Goal: Task Accomplishment & Management: Manage account settings

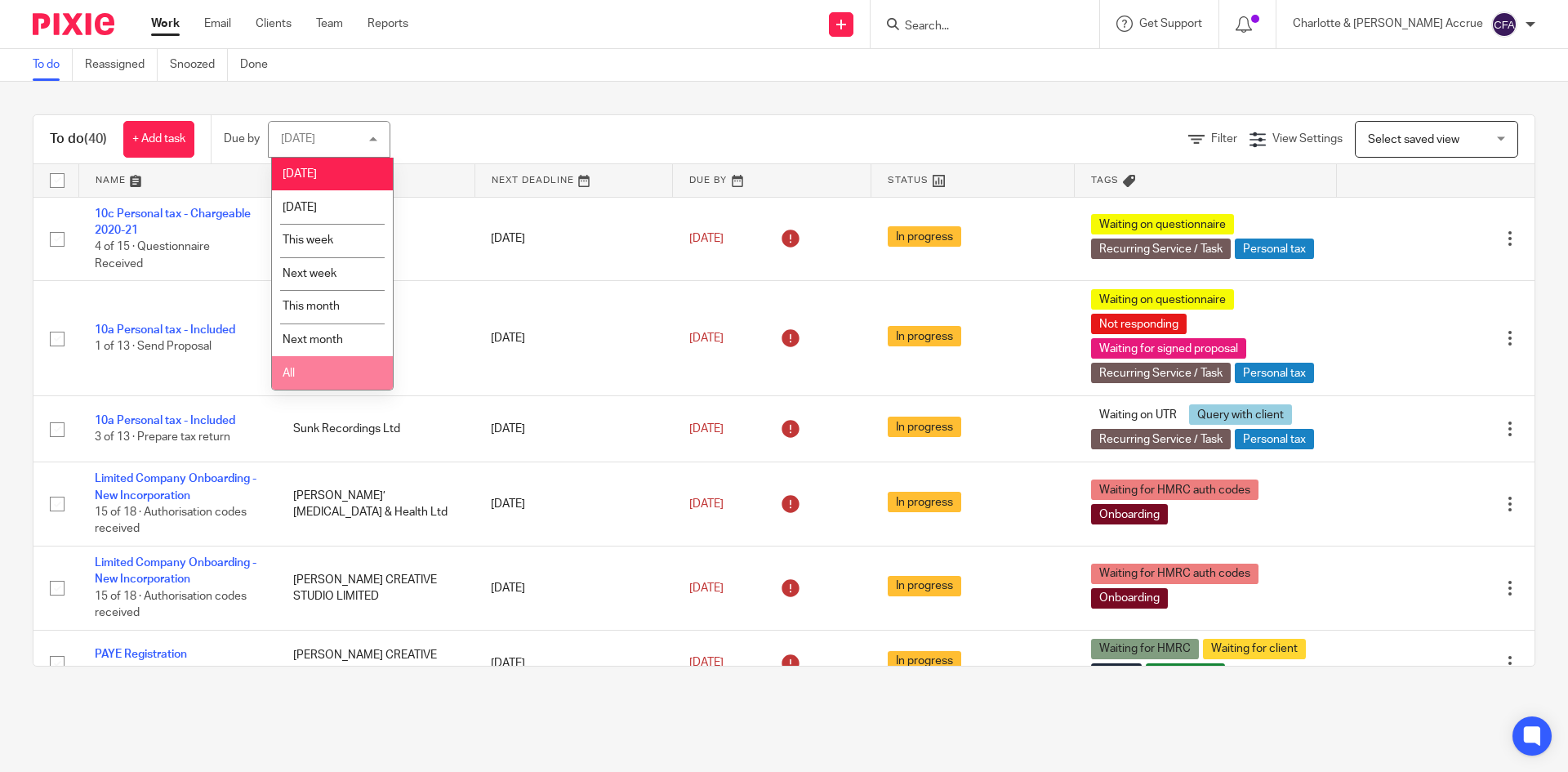
click at [322, 368] on li "All" at bounding box center [332, 373] width 121 height 33
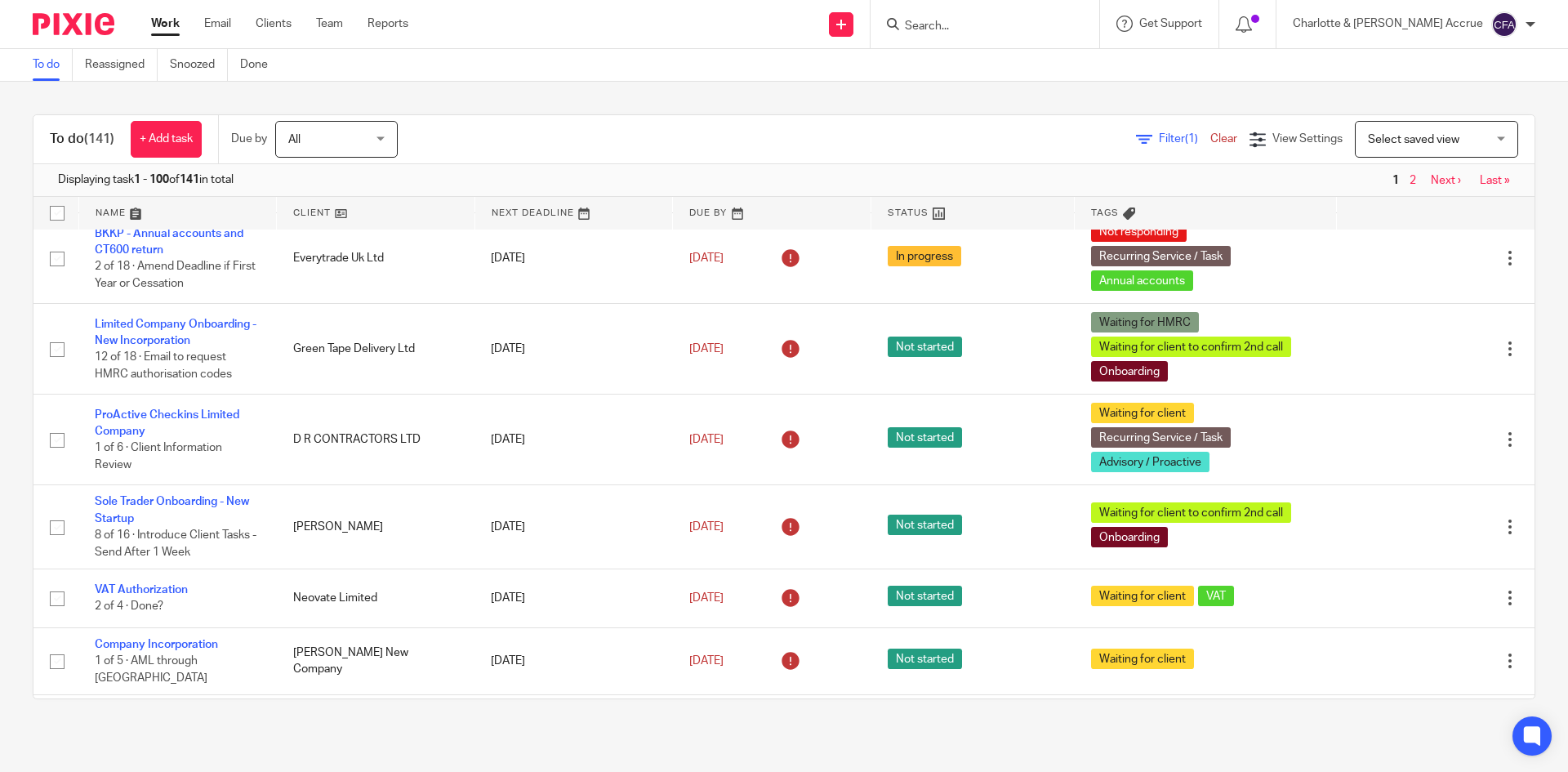
scroll to position [1307, 0]
click at [975, 30] on input "Search" at bounding box center [976, 27] width 147 height 15
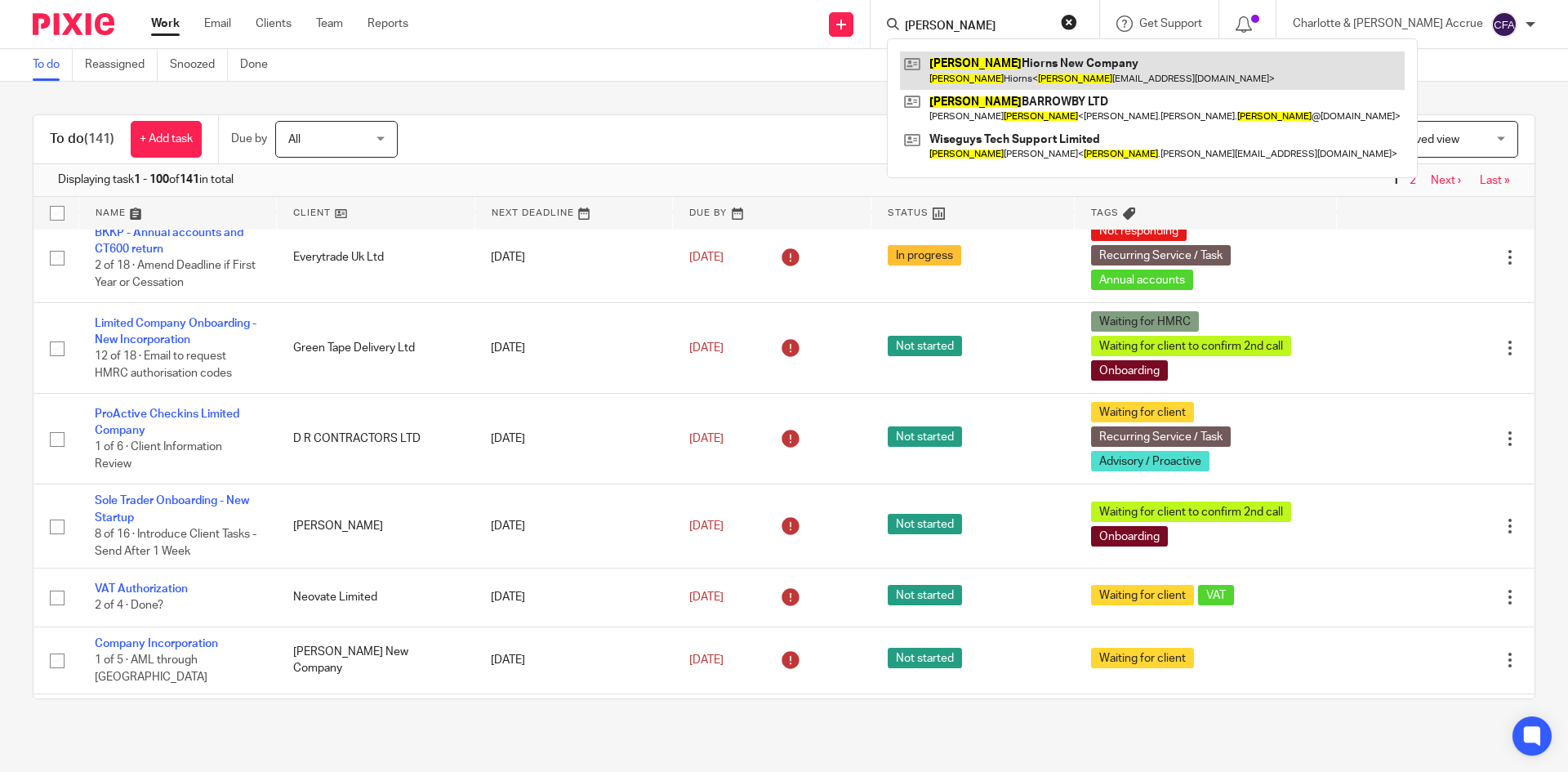
type input "spencer"
click at [1093, 67] on link at bounding box center [1152, 70] width 505 height 38
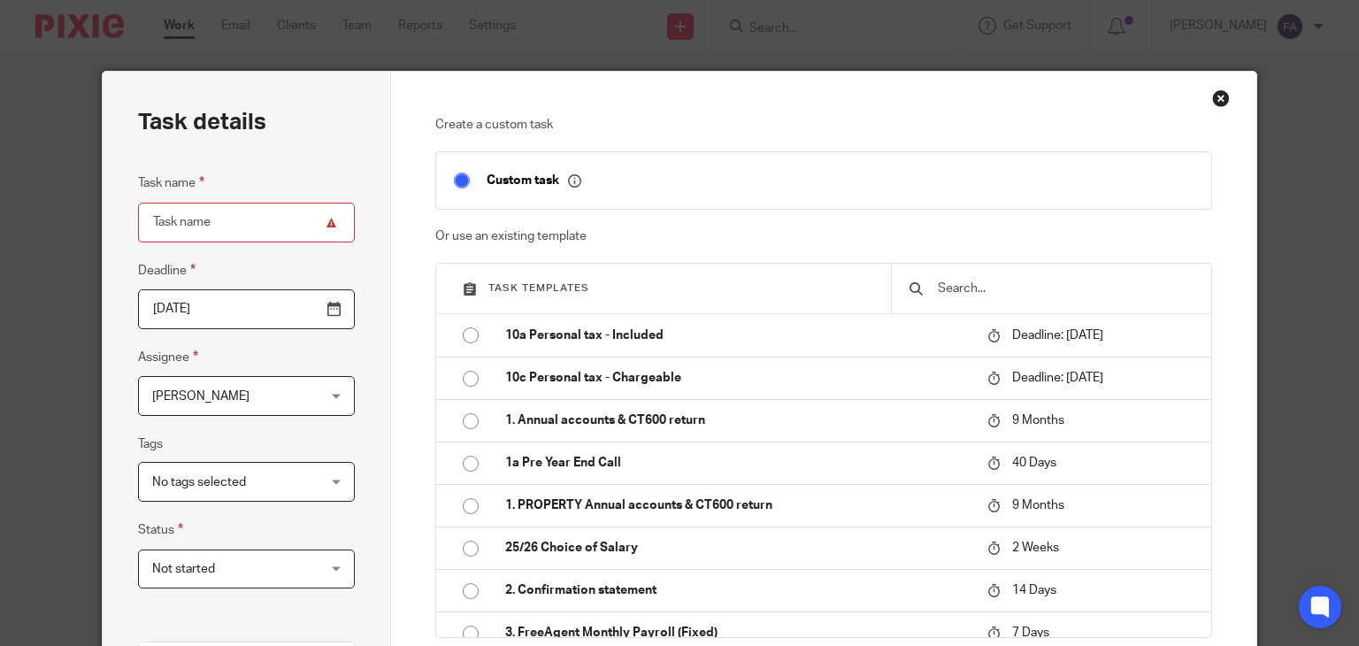
click at [1212, 103] on div "Close this dialog window" at bounding box center [1221, 98] width 18 height 18
click at [1212, 96] on div "Close this dialog window" at bounding box center [1221, 98] width 18 height 18
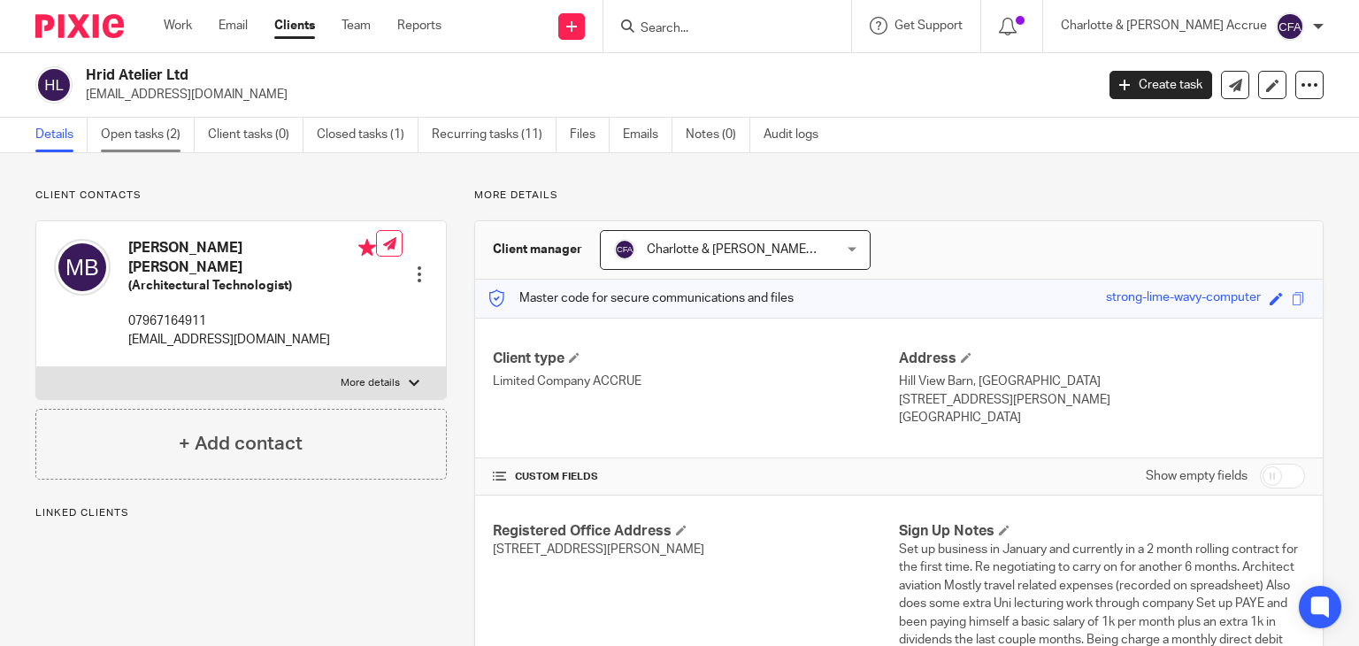
click at [121, 135] on link "Open tasks (2)" at bounding box center [148, 135] width 94 height 34
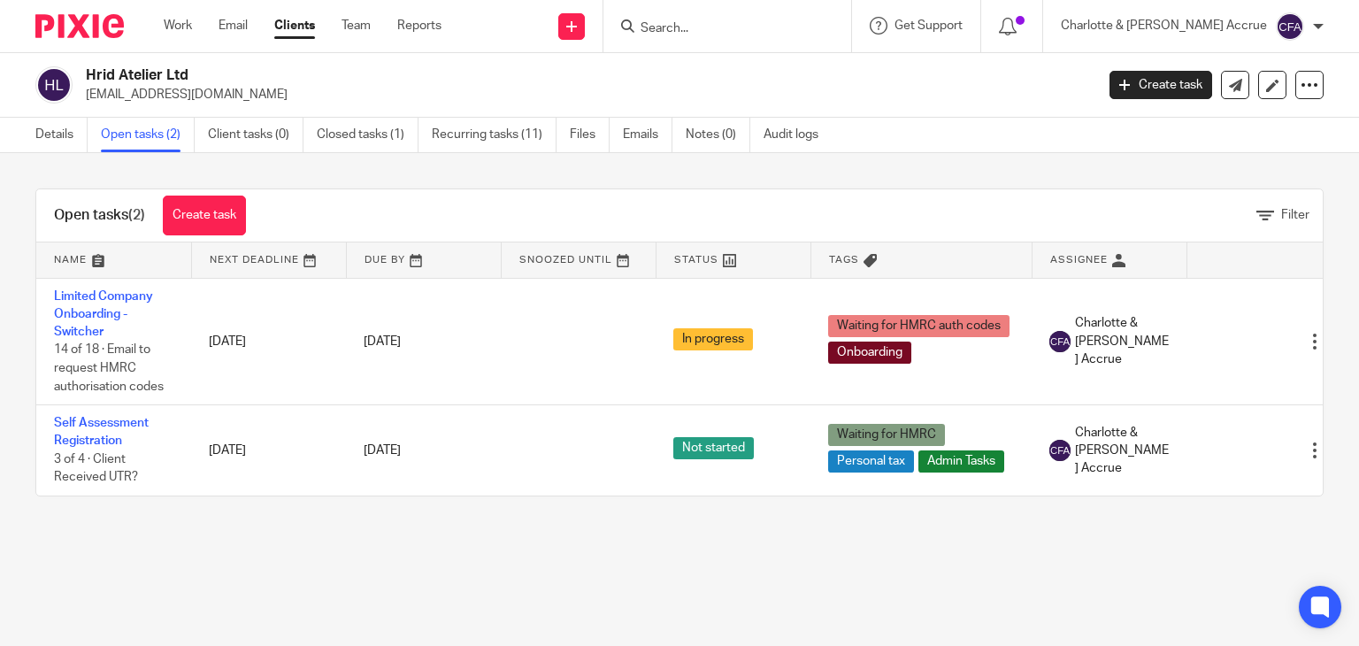
click at [827, 19] on form at bounding box center [733, 26] width 188 height 22
click at [785, 31] on input "Search" at bounding box center [718, 29] width 159 height 16
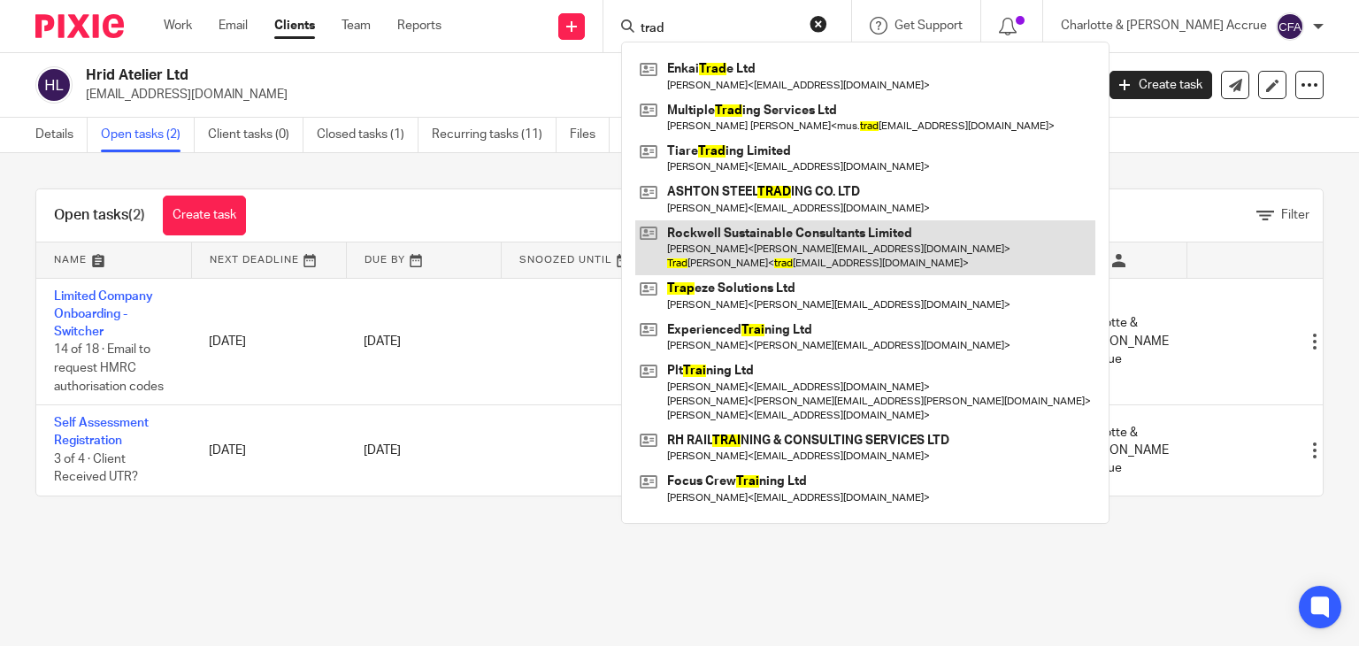
type input "trad"
click at [833, 255] on link at bounding box center [865, 247] width 460 height 55
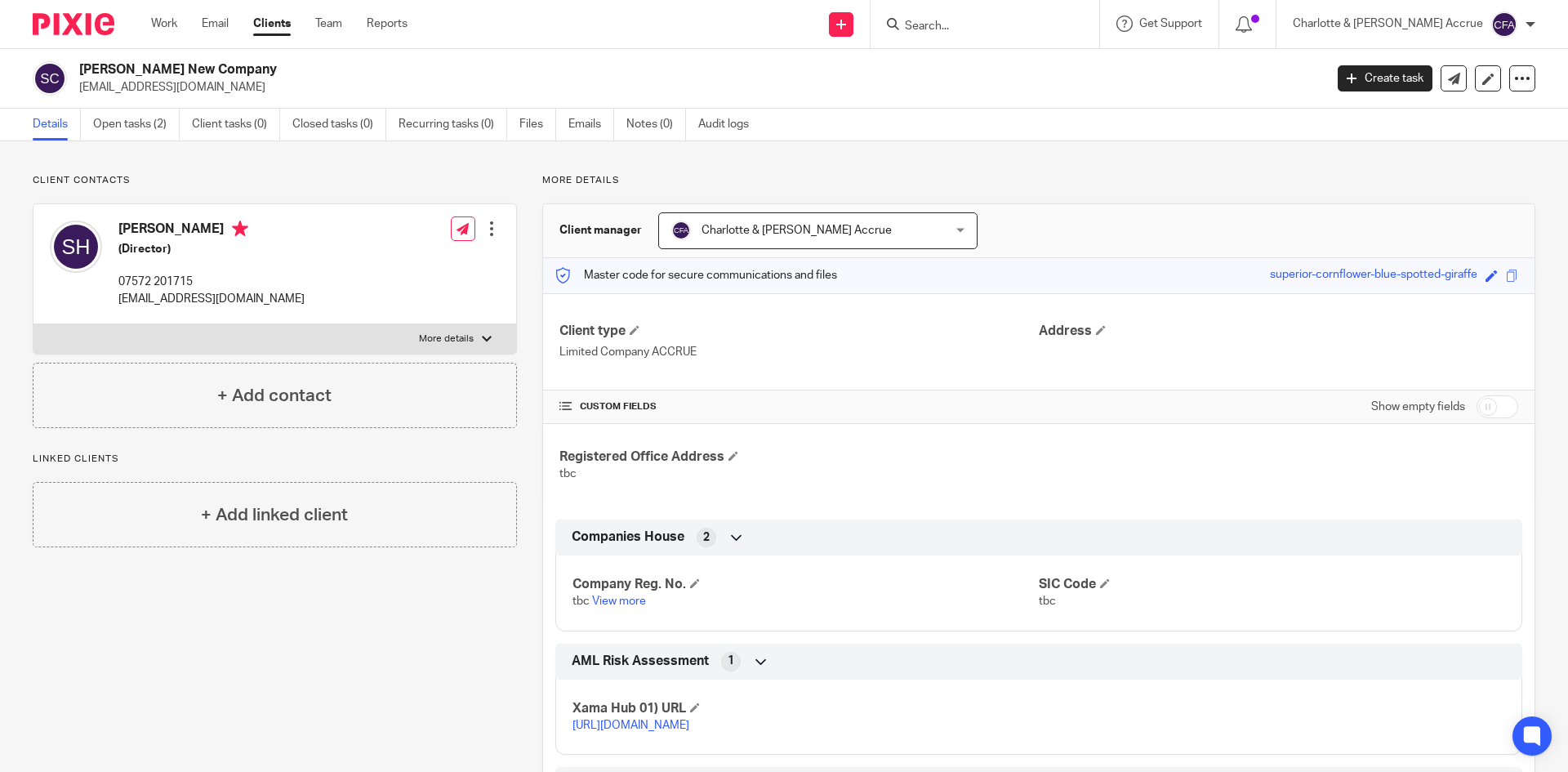
click at [978, 83] on p "spencerhiorns@outlook.com" at bounding box center [696, 88] width 1235 height 17
click at [1482, 80] on icon at bounding box center [1488, 78] width 12 height 12
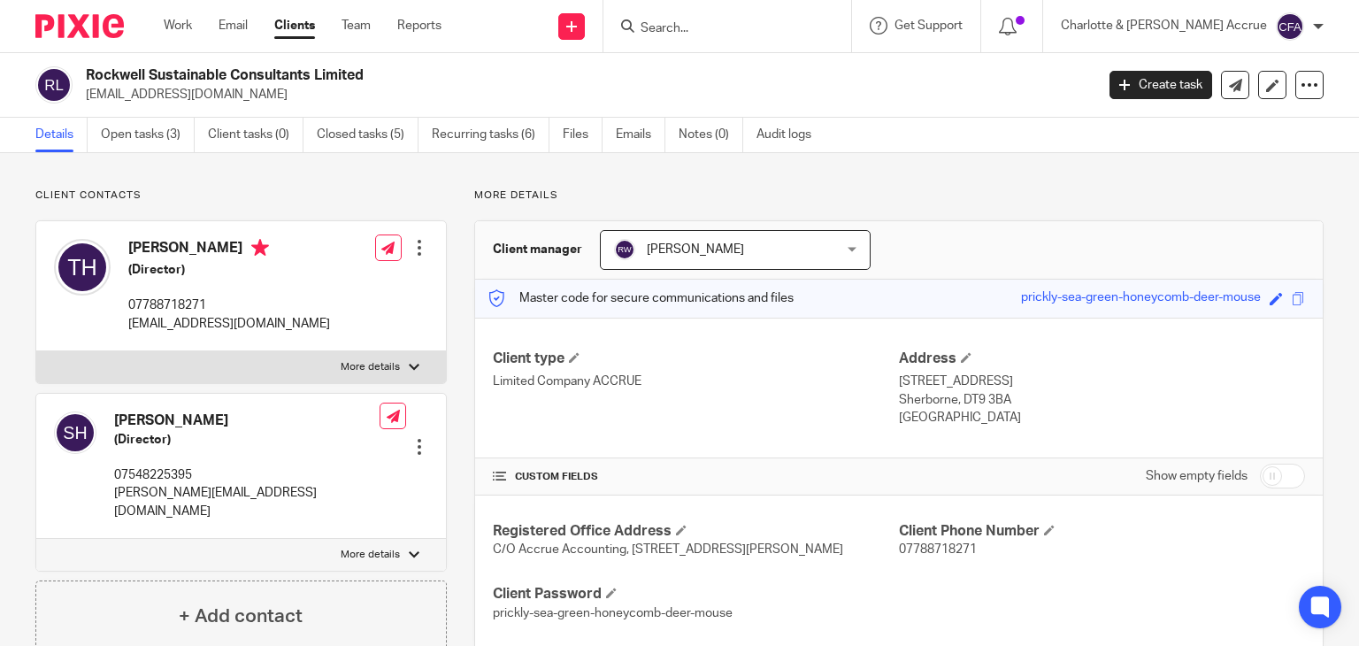
click at [752, 38] on div at bounding box center [727, 26] width 248 height 52
click at [743, 7] on div at bounding box center [727, 26] width 248 height 52
click at [743, 21] on input "Search" at bounding box center [718, 29] width 159 height 16
type input "07956628864"
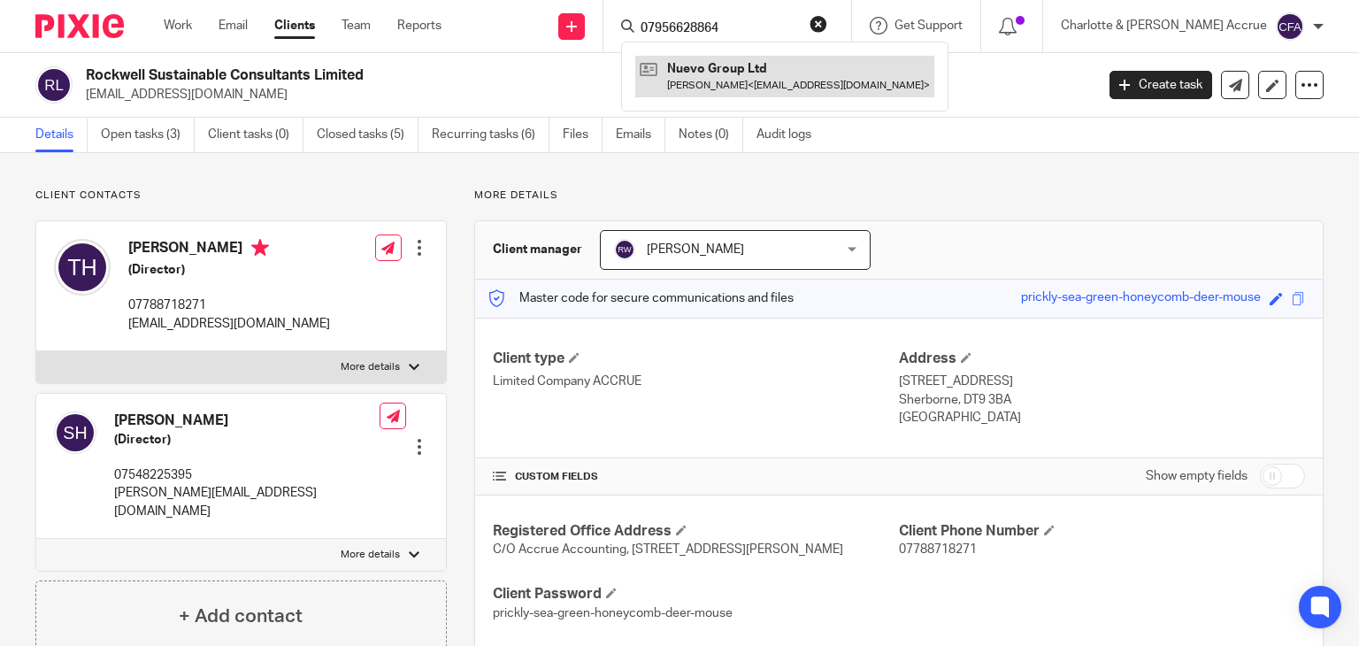
click at [817, 80] on link at bounding box center [784, 76] width 299 height 41
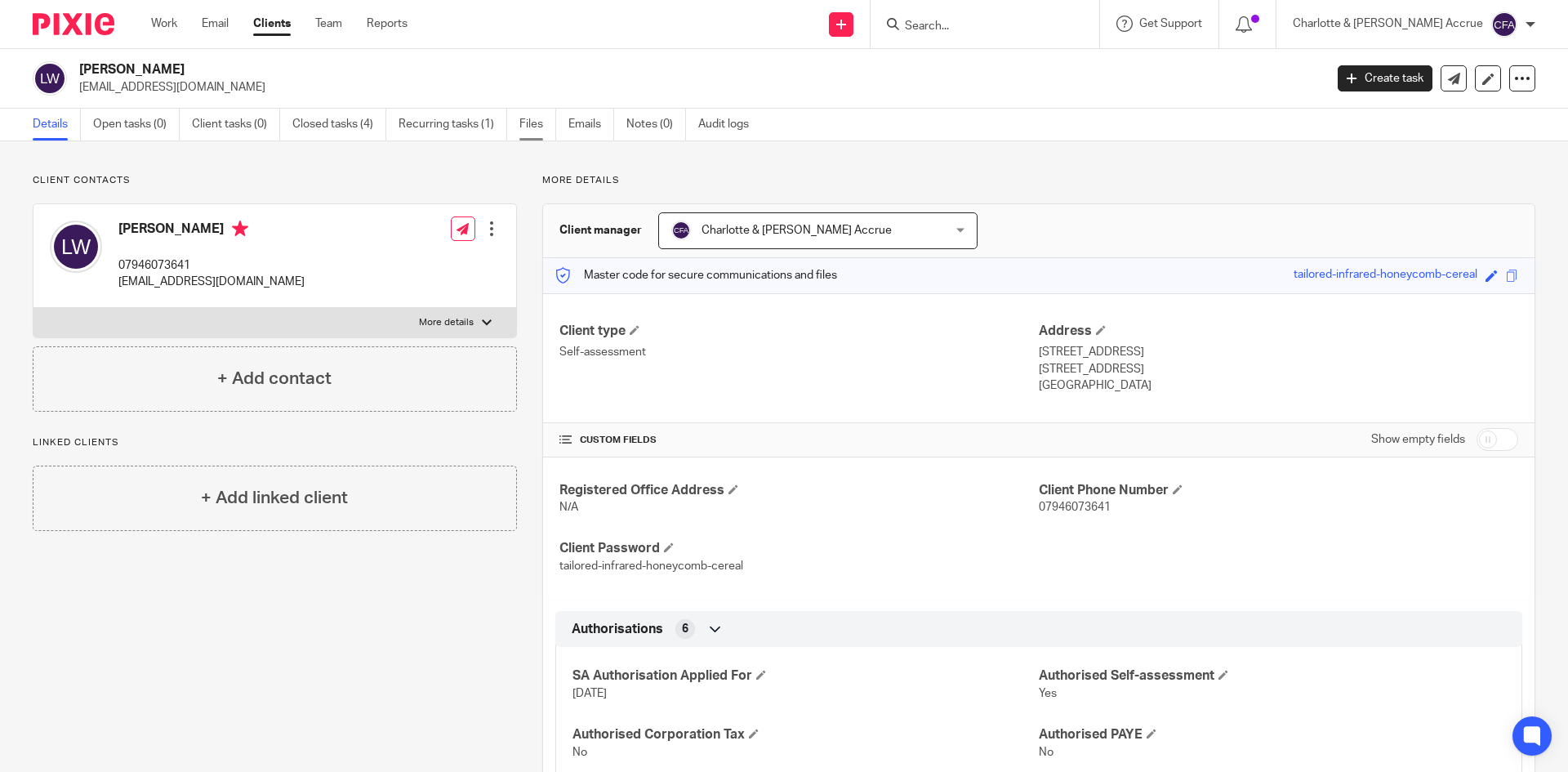
click at [529, 129] on link "Files" at bounding box center [538, 125] width 37 height 31
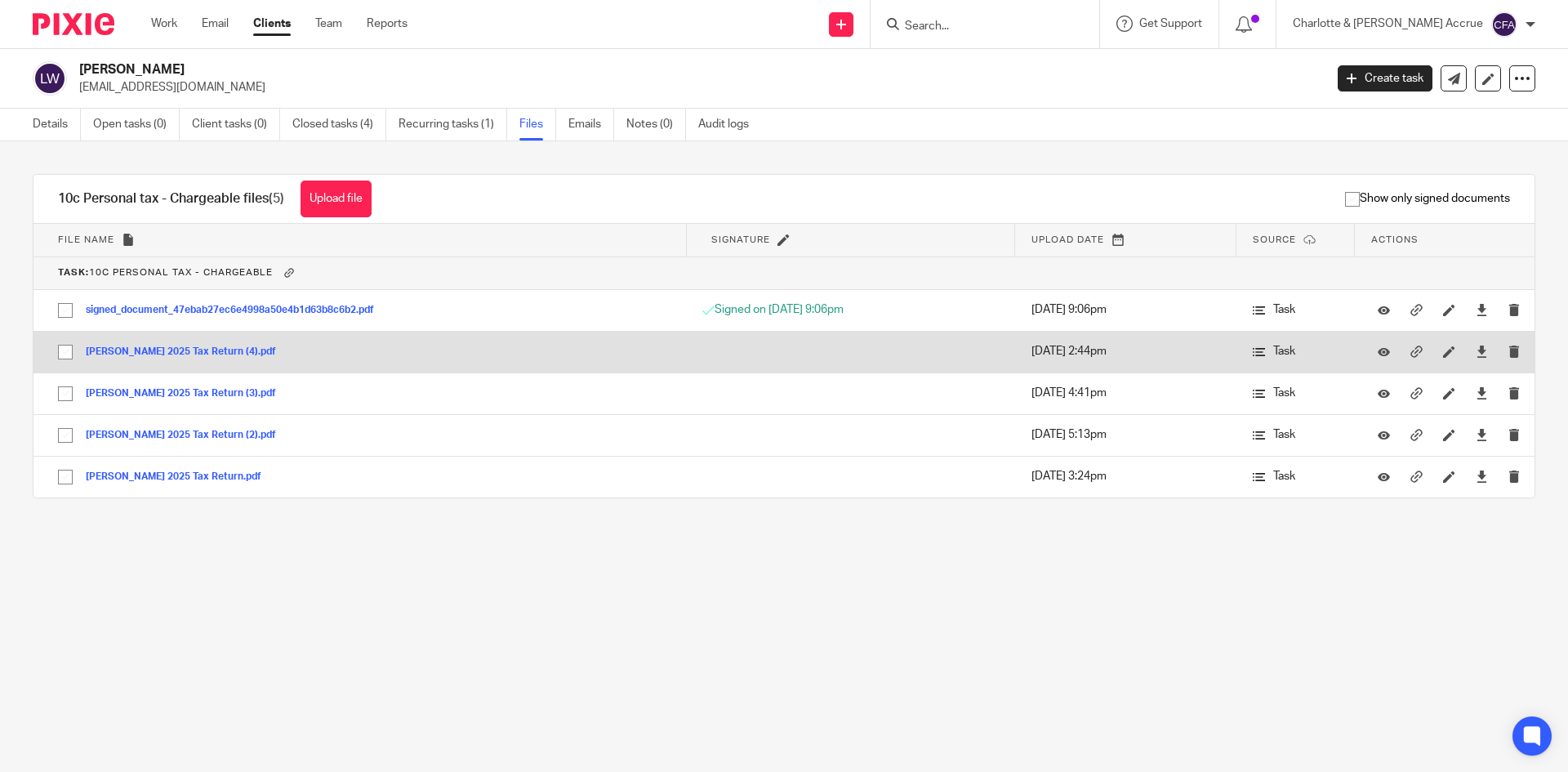
click at [216, 352] on button "[PERSON_NAME] 2025 Tax Return (4).pdf" at bounding box center [187, 352] width 202 height 11
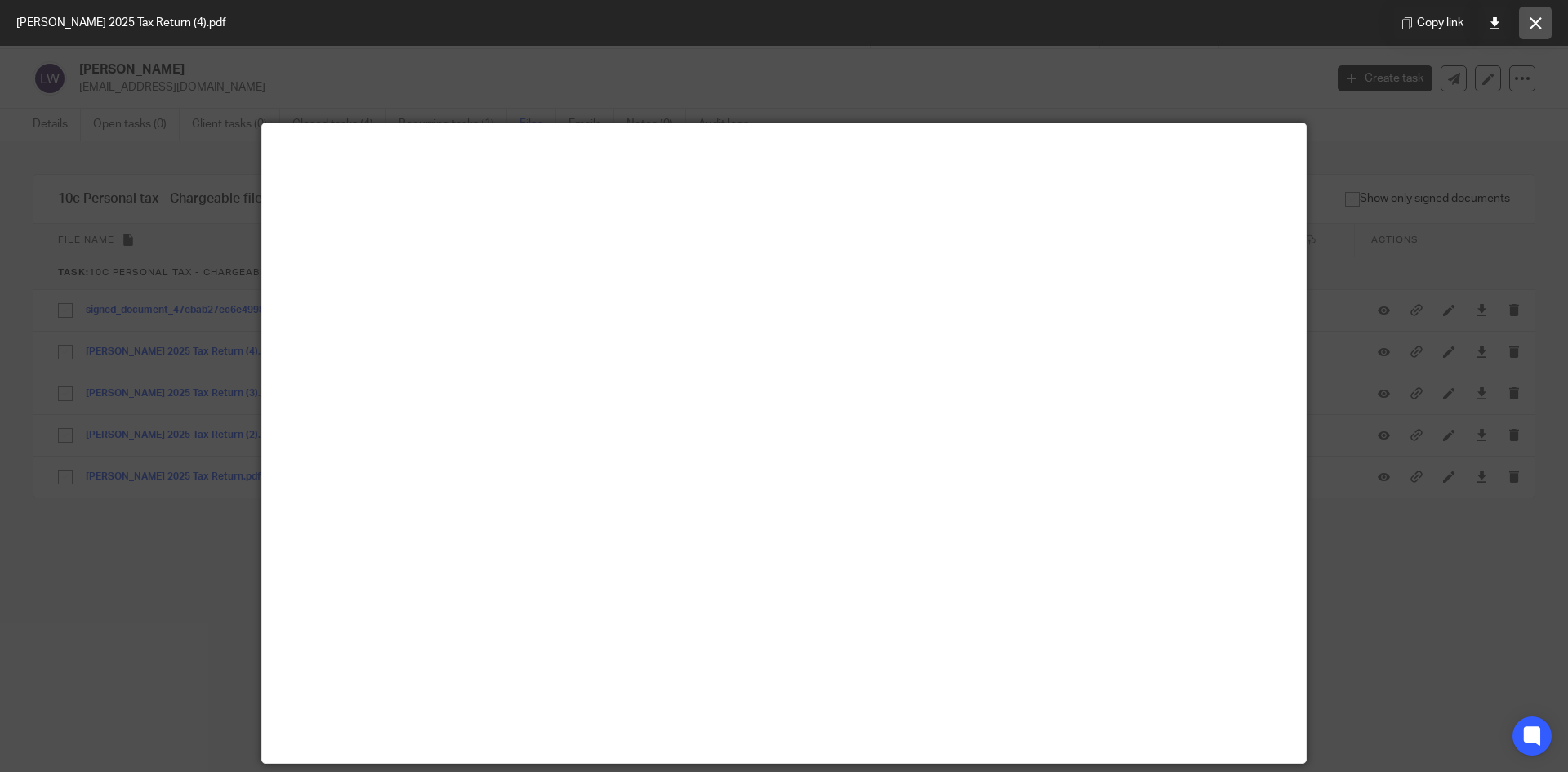
click at [1539, 20] on icon at bounding box center [1536, 23] width 12 height 12
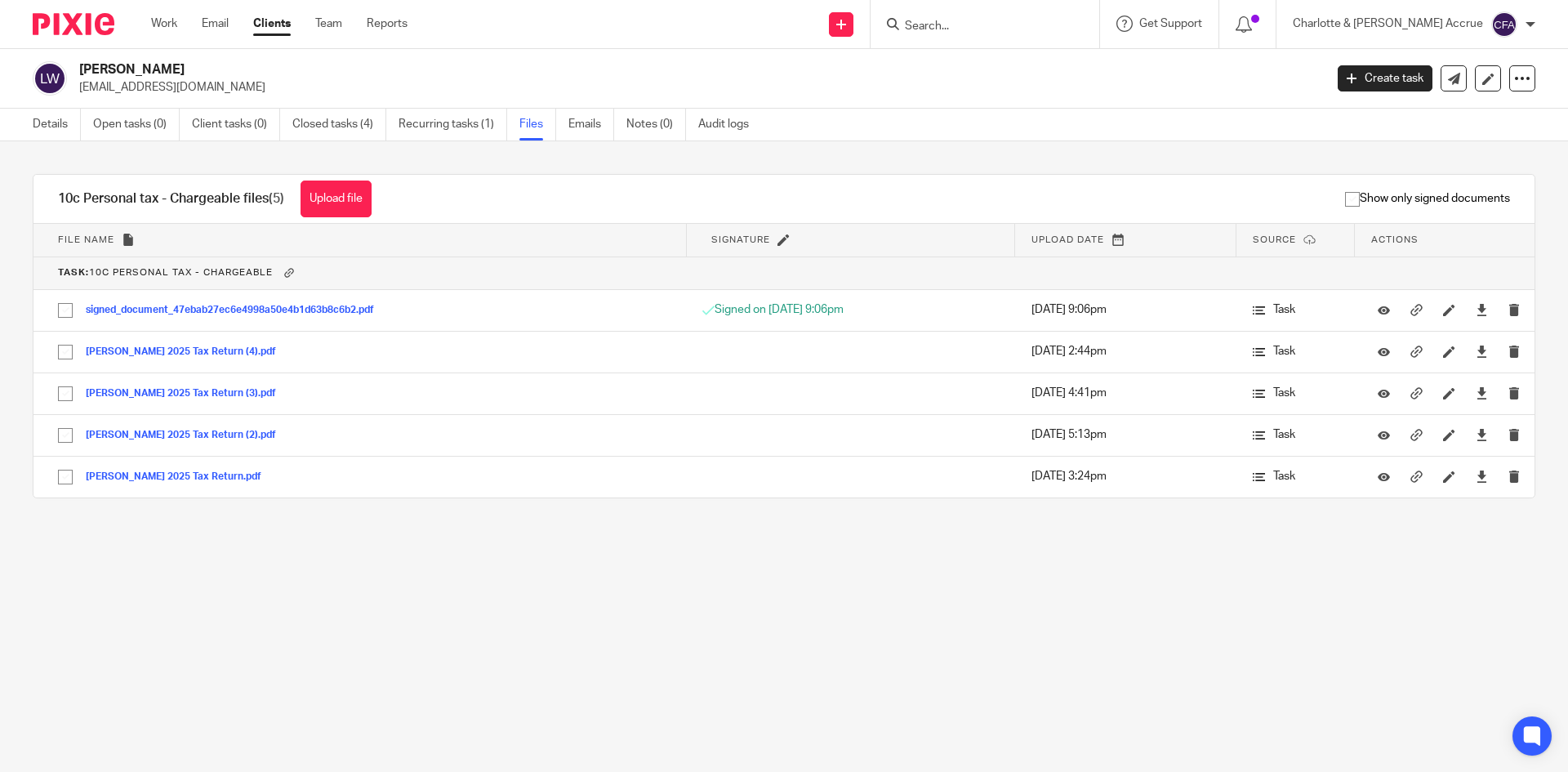
click at [980, 30] on input "Search" at bounding box center [976, 27] width 147 height 15
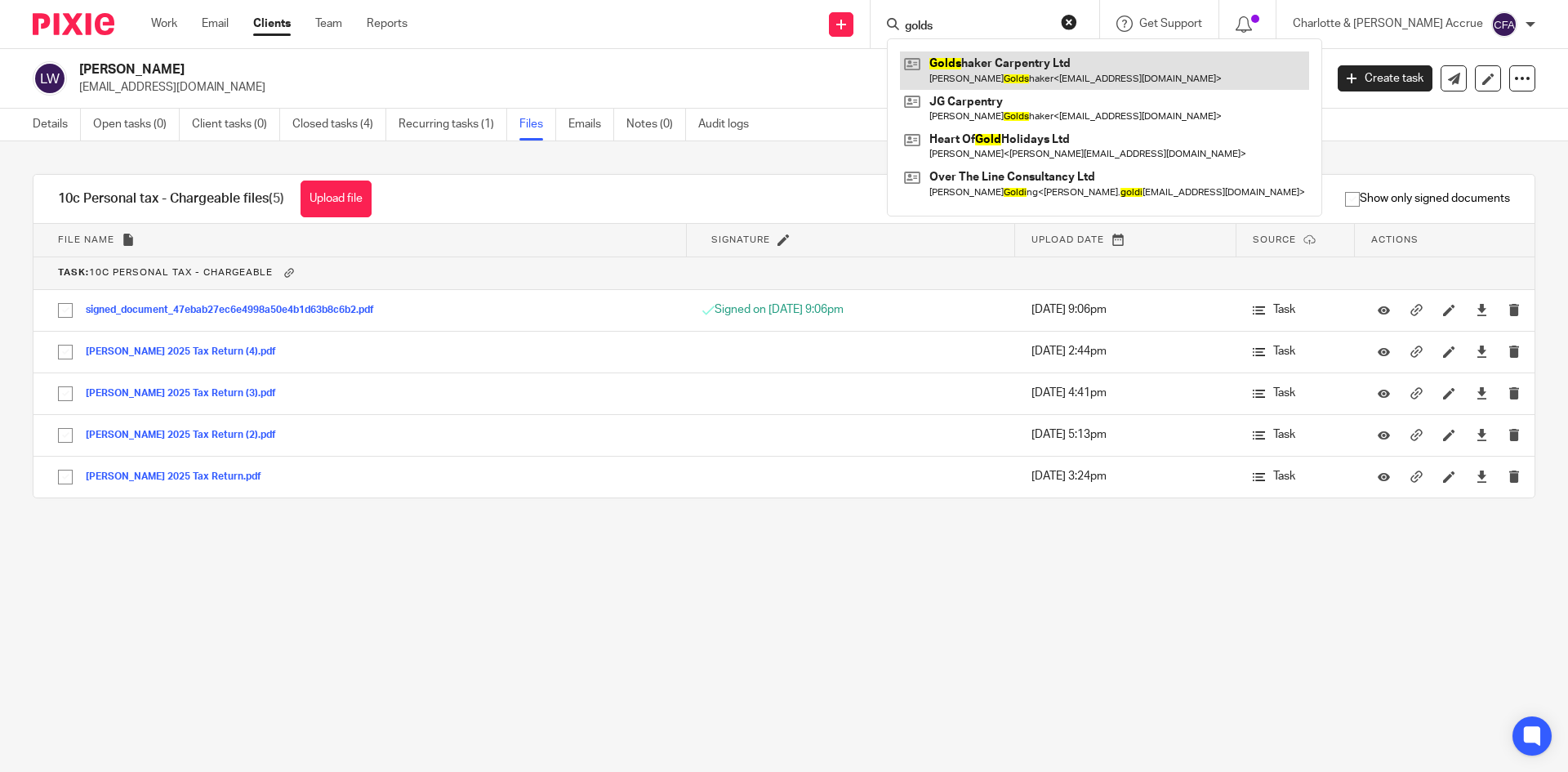
type input "golds"
click at [1089, 71] on link at bounding box center [1104, 70] width 409 height 38
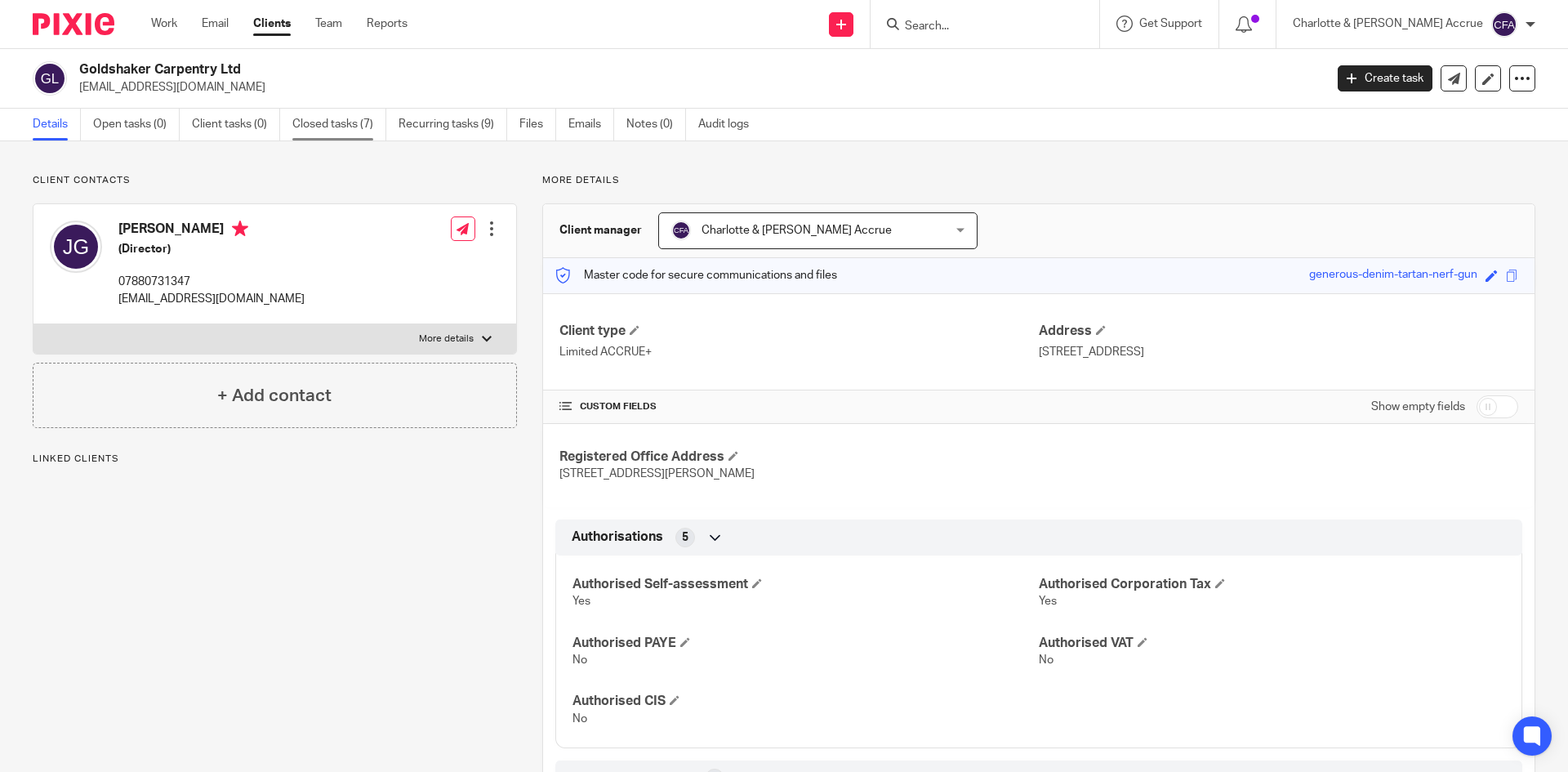
click at [353, 128] on link "Closed tasks (7)" at bounding box center [340, 125] width 94 height 31
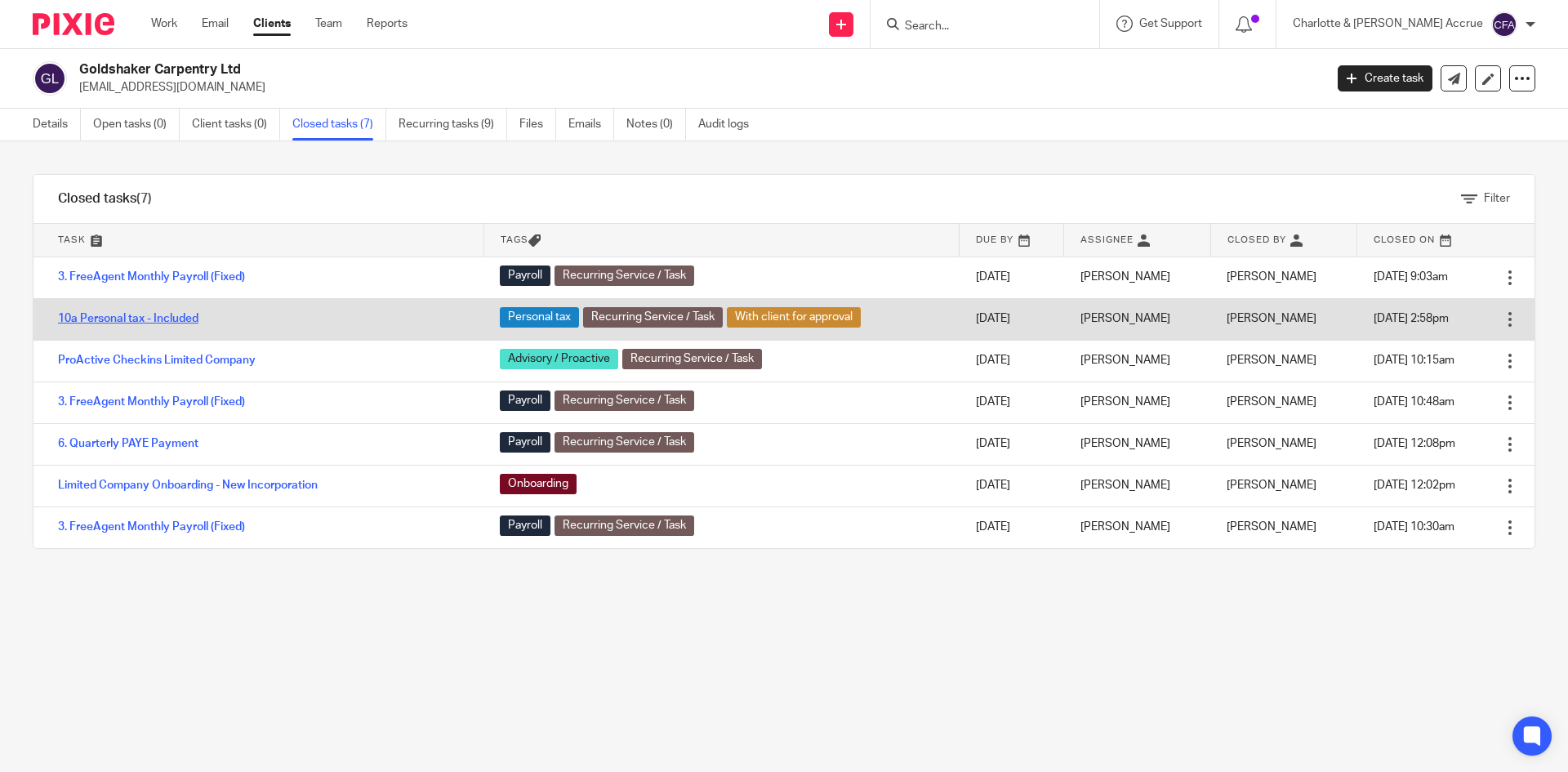
click at [182, 315] on link "10a Personal tax - Included" at bounding box center [128, 319] width 140 height 11
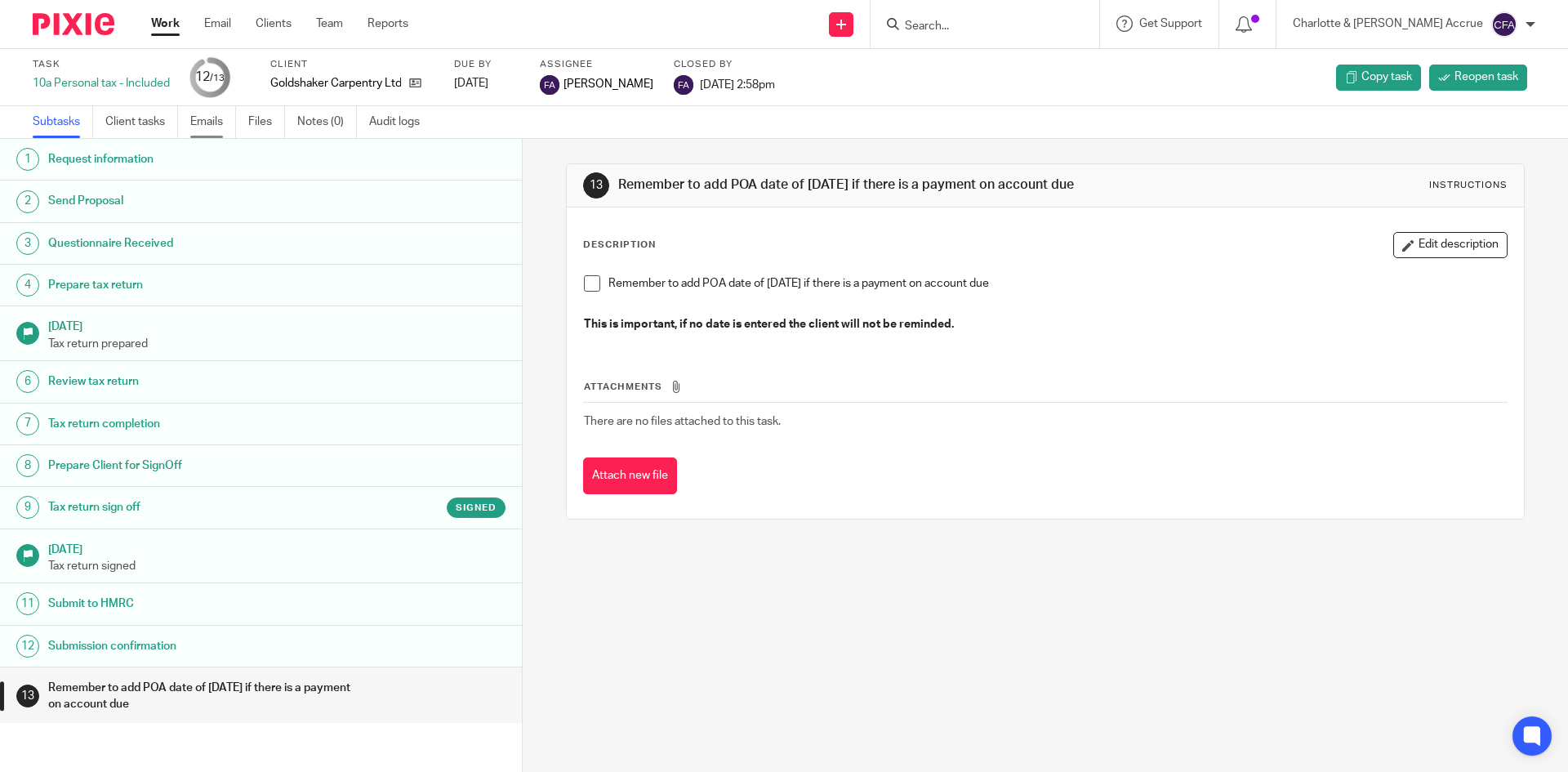
click at [217, 122] on link "Emails" at bounding box center [213, 122] width 46 height 31
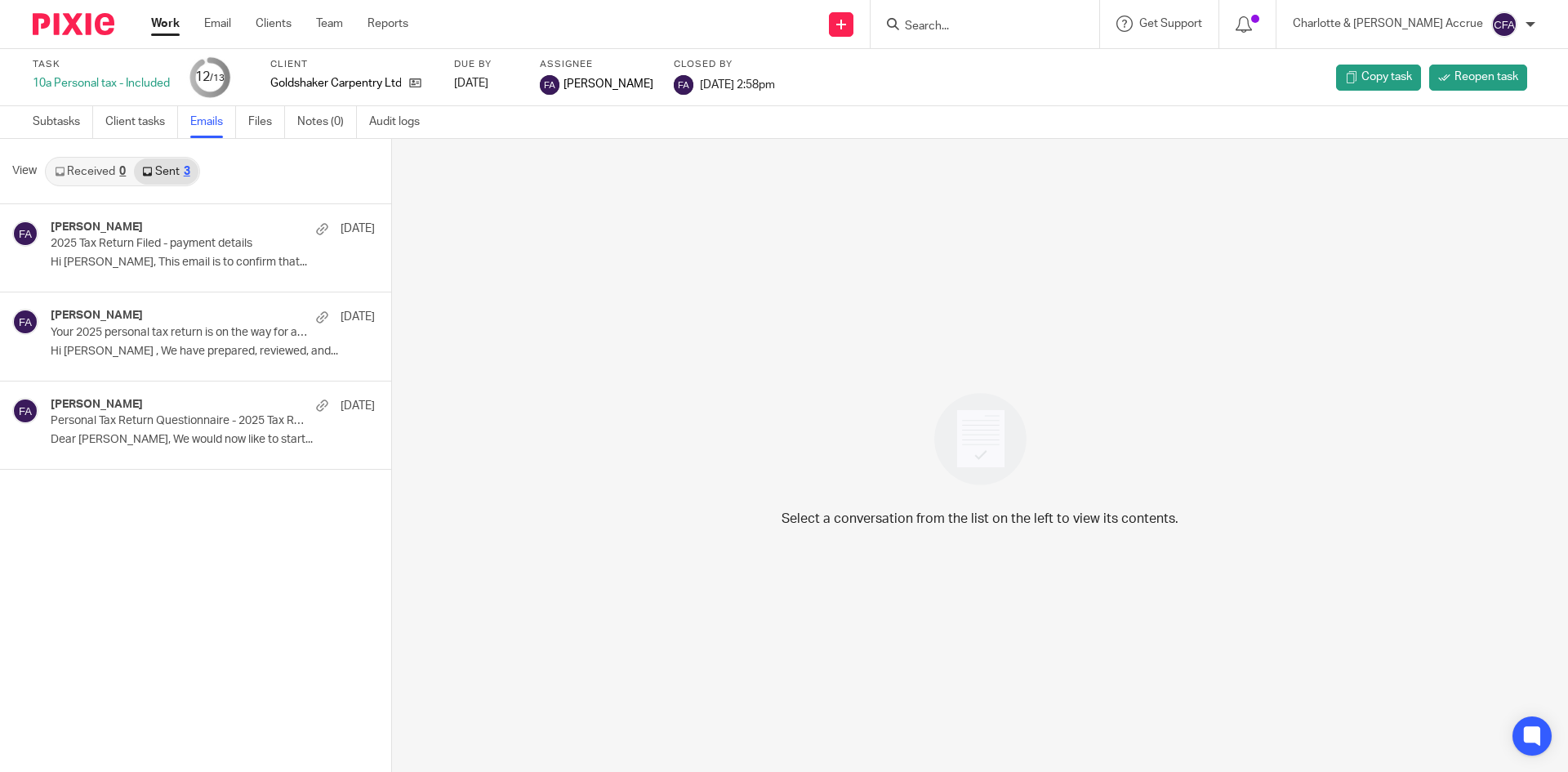
click at [167, 256] on p "Hi [PERSON_NAME], This email is to confirm that..." at bounding box center [212, 262] width 324 height 14
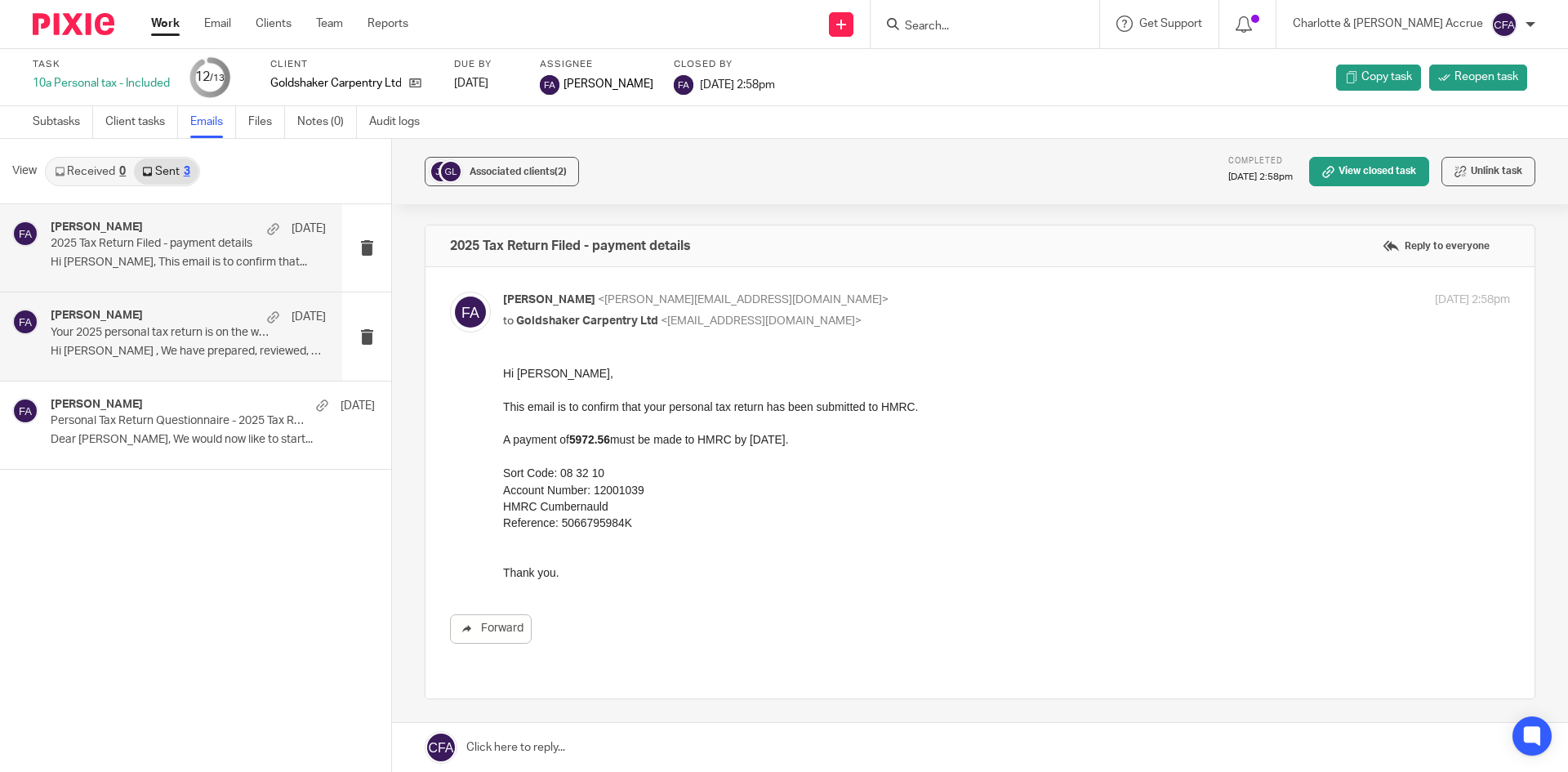
click at [177, 345] on p "Hi [PERSON_NAME] , We have prepared, reviewed, and..." at bounding box center [188, 351] width 275 height 14
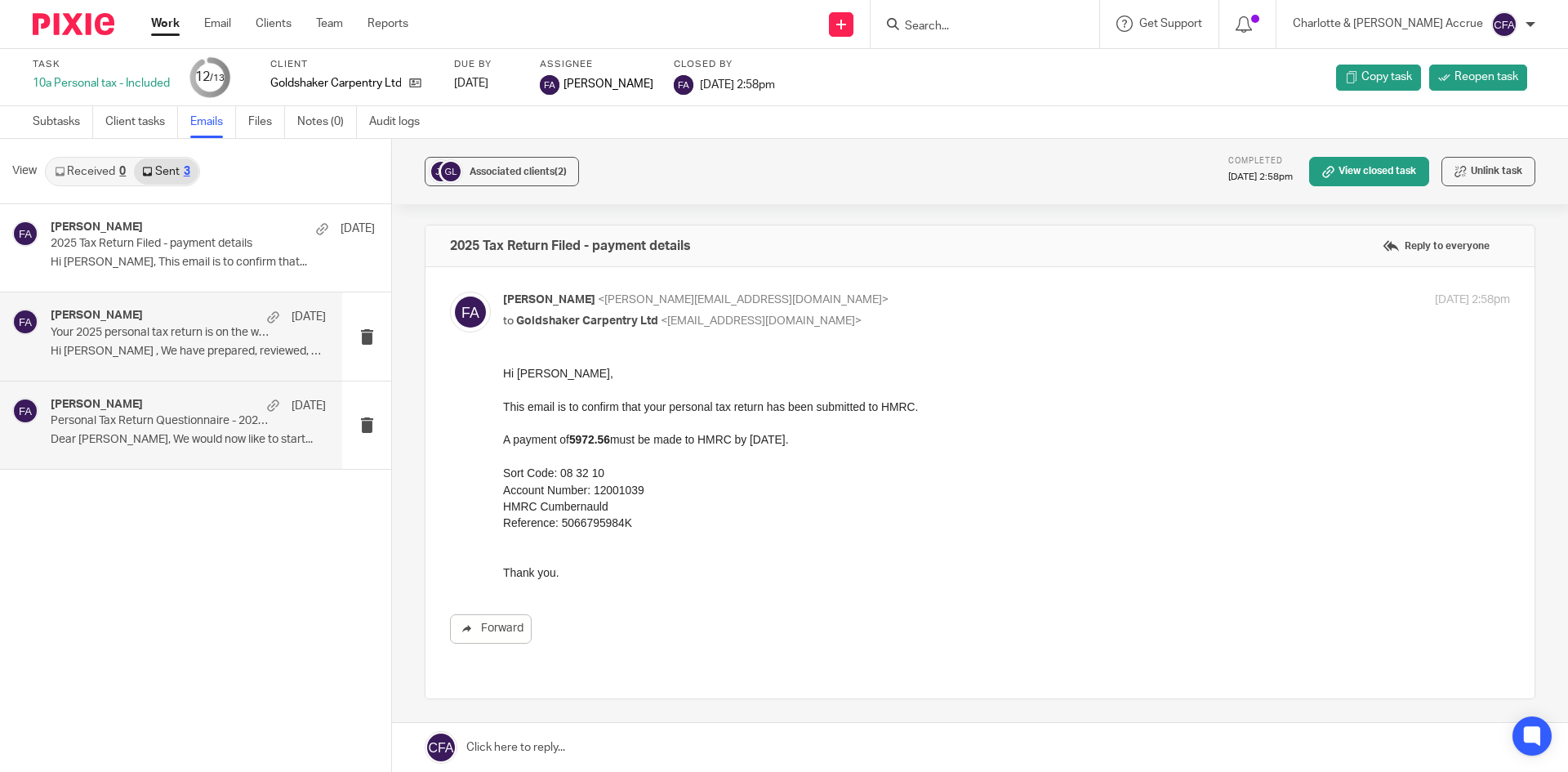
click at [192, 450] on div "Finn Austin 13 Aug Personal Tax Return Questionnaire - 2025 Tax Return Dear Jam…" at bounding box center [188, 425] width 275 height 54
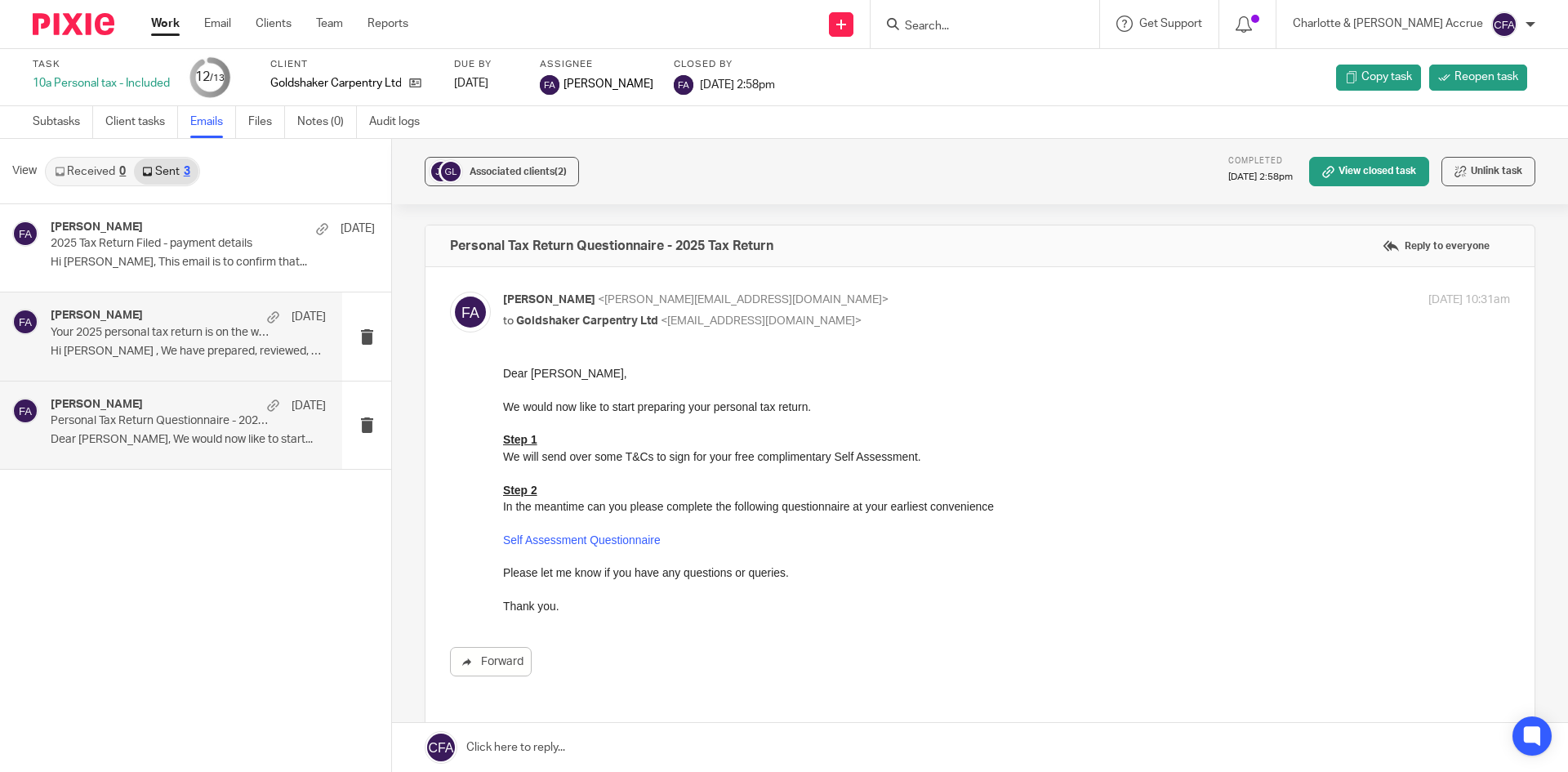
click at [181, 337] on p "Your 2025 personal tax return is on the way for approval" at bounding box center [161, 332] width 221 height 14
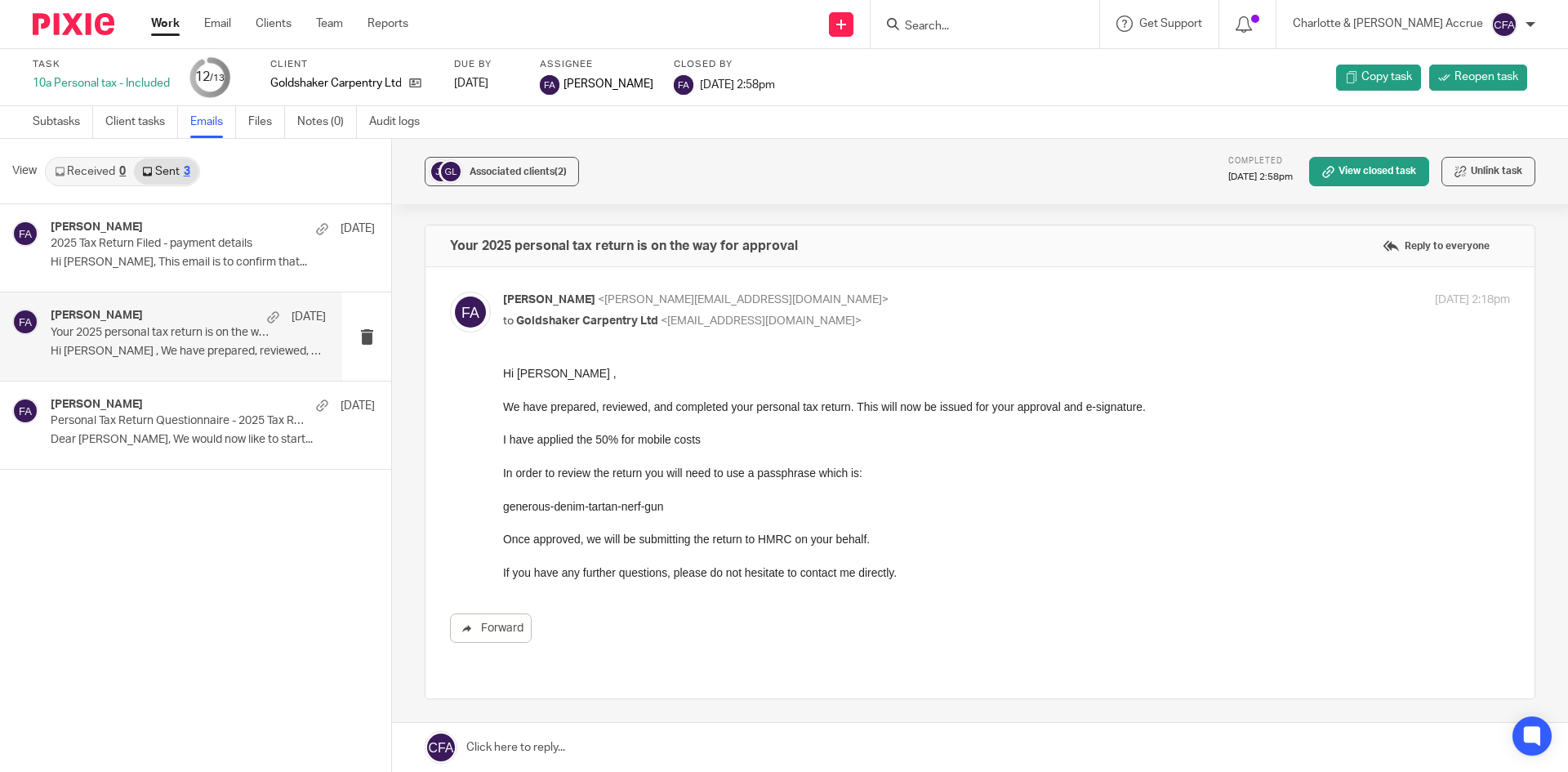
click at [244, 123] on ul "Subtasks Client tasks Emails Files Notes (0) Audit logs" at bounding box center [238, 122] width 412 height 31
click at [258, 119] on link "Files" at bounding box center [267, 122] width 37 height 31
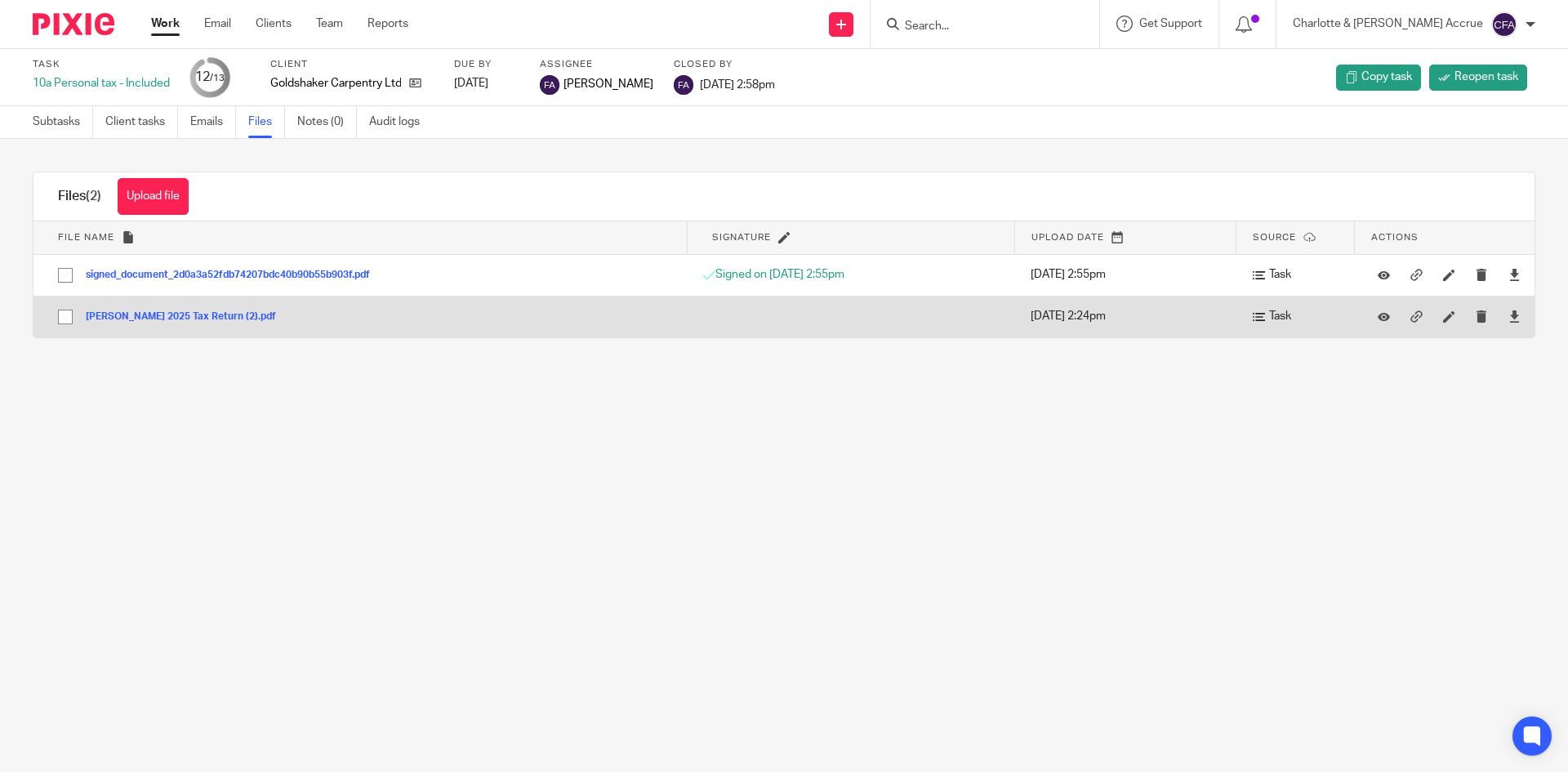
click at [159, 317] on button "[PERSON_NAME] 2025 Tax Return (2).pdf" at bounding box center [187, 317] width 202 height 11
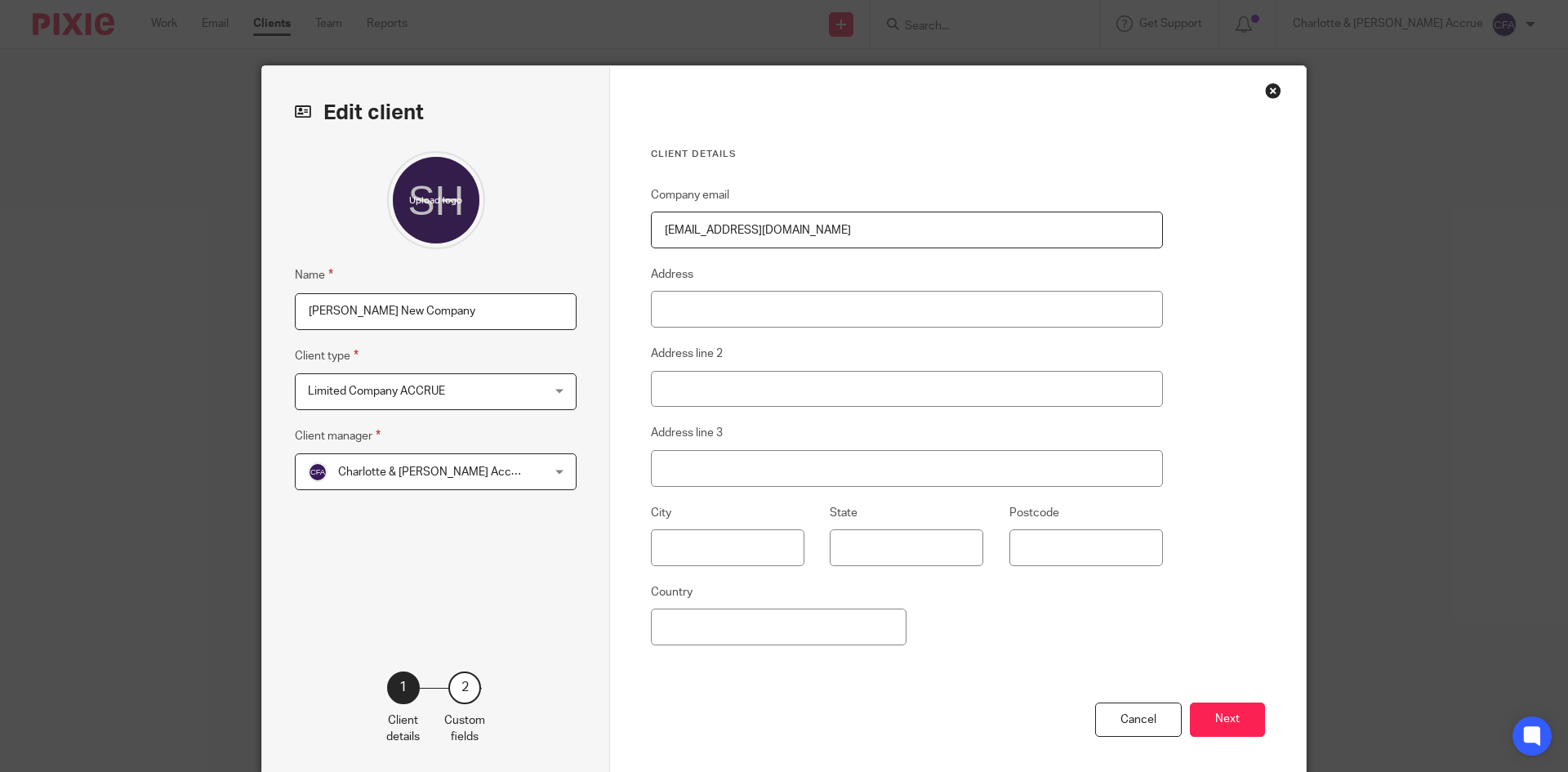
click at [404, 310] on input "Spencer Hiorns New Company" at bounding box center [435, 312] width 282 height 37
paste input ".F.E.C CONSTRUCTION LTD"
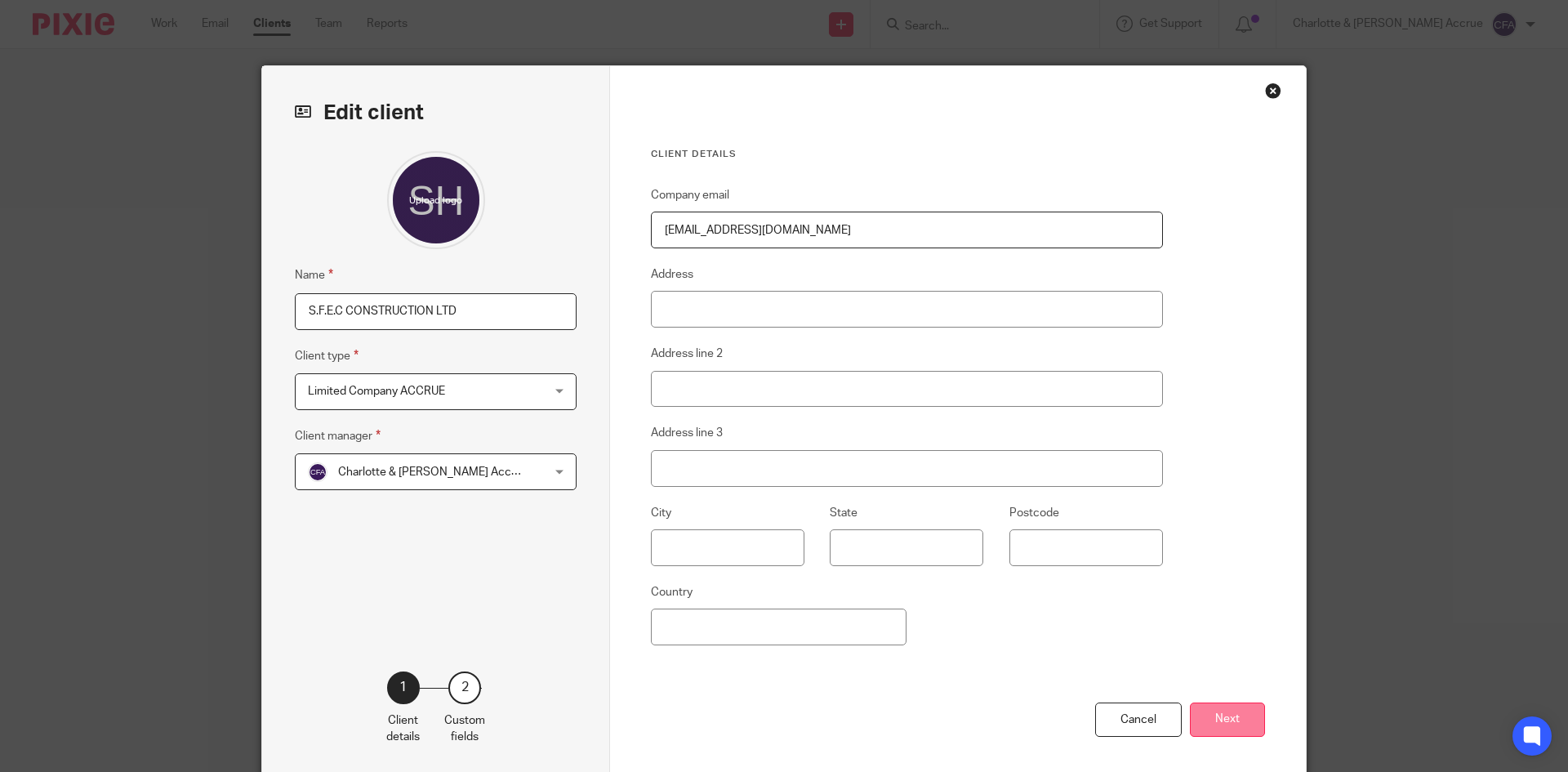
type input "S.F.E.C CONSTRUCTION LTD"
click at [1211, 709] on button "Next" at bounding box center [1227, 720] width 75 height 35
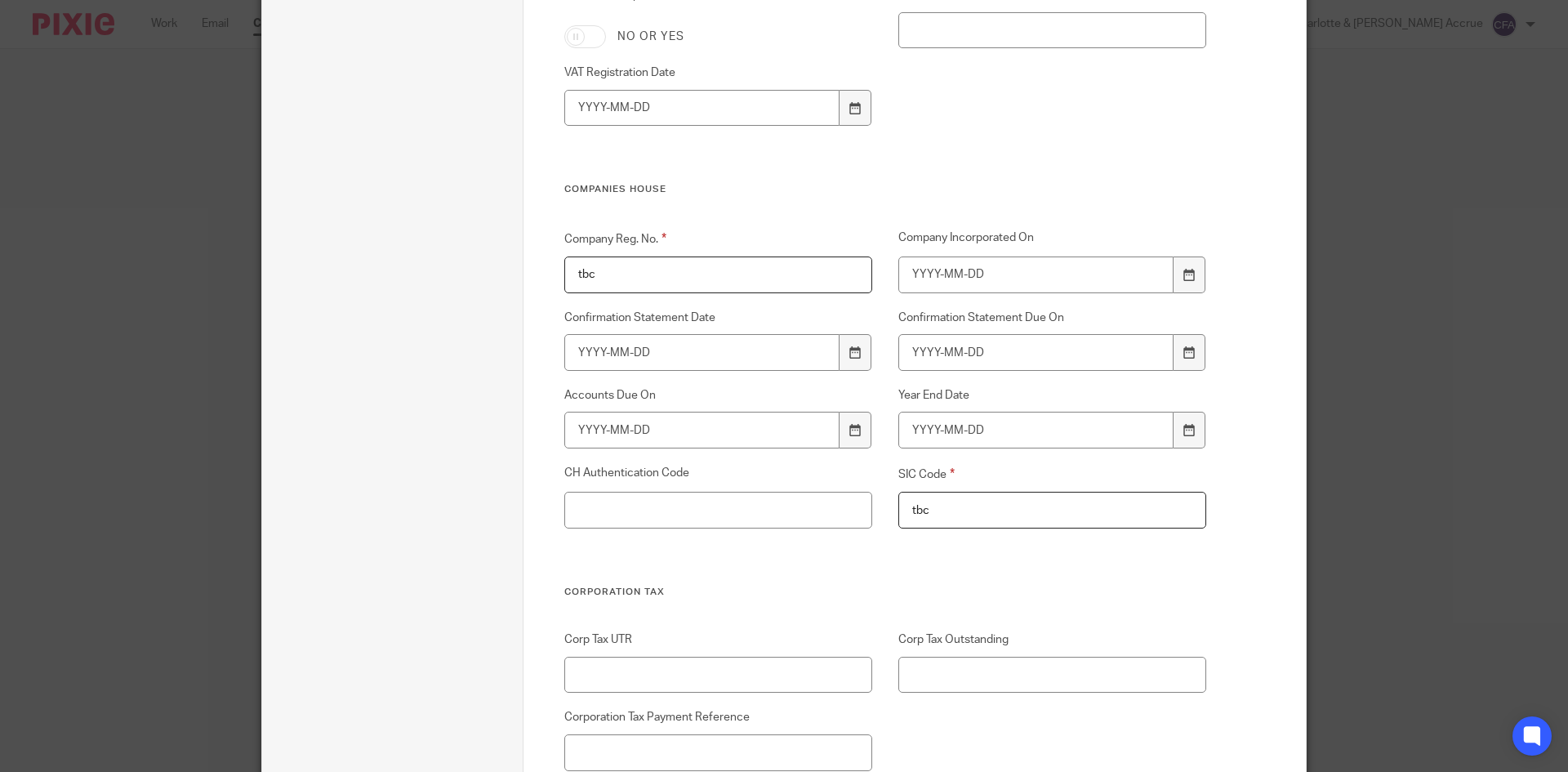
scroll to position [2205, 0]
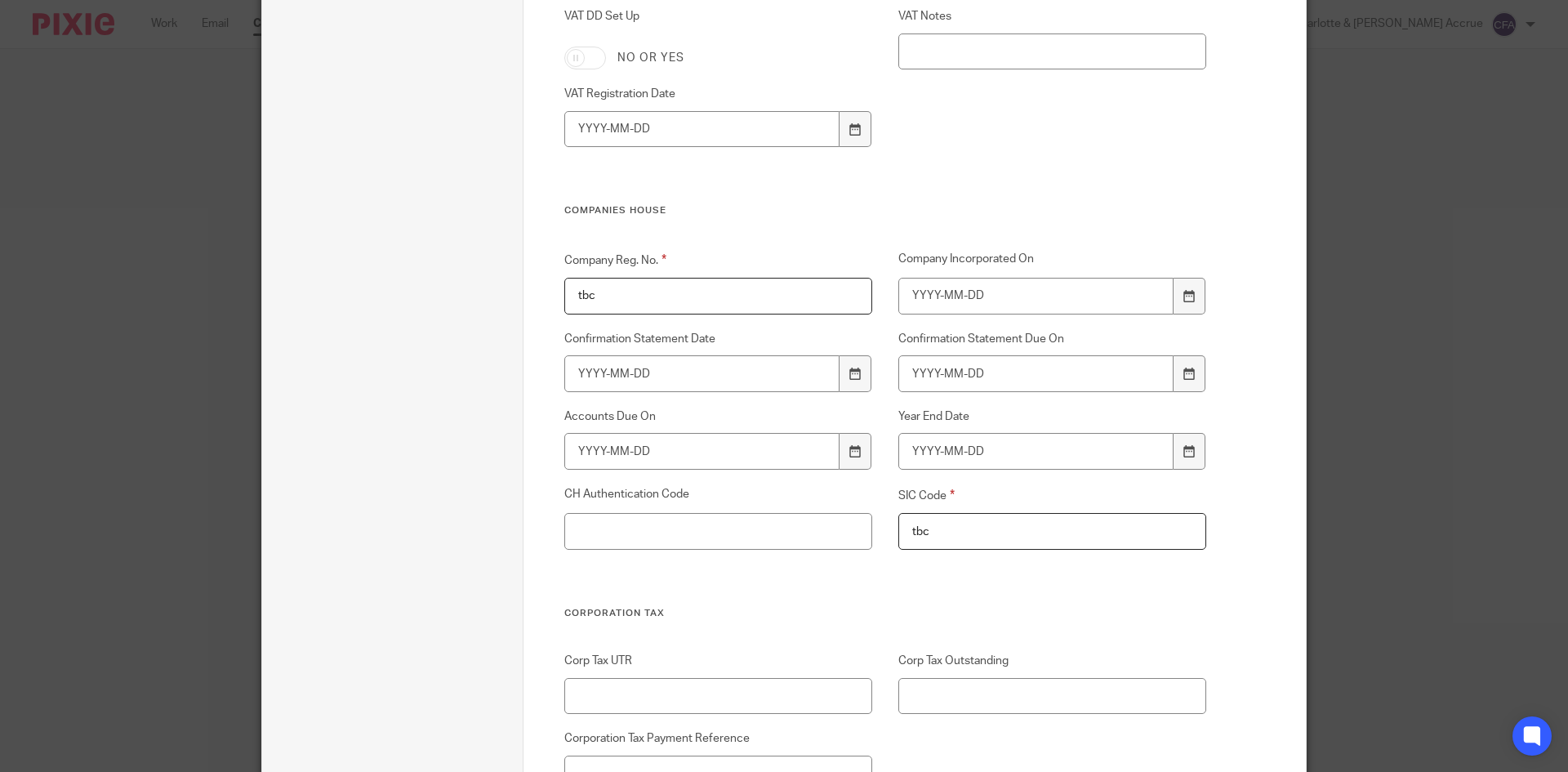
click at [647, 293] on input "tbc" at bounding box center [718, 296] width 308 height 37
paste input "16727318"
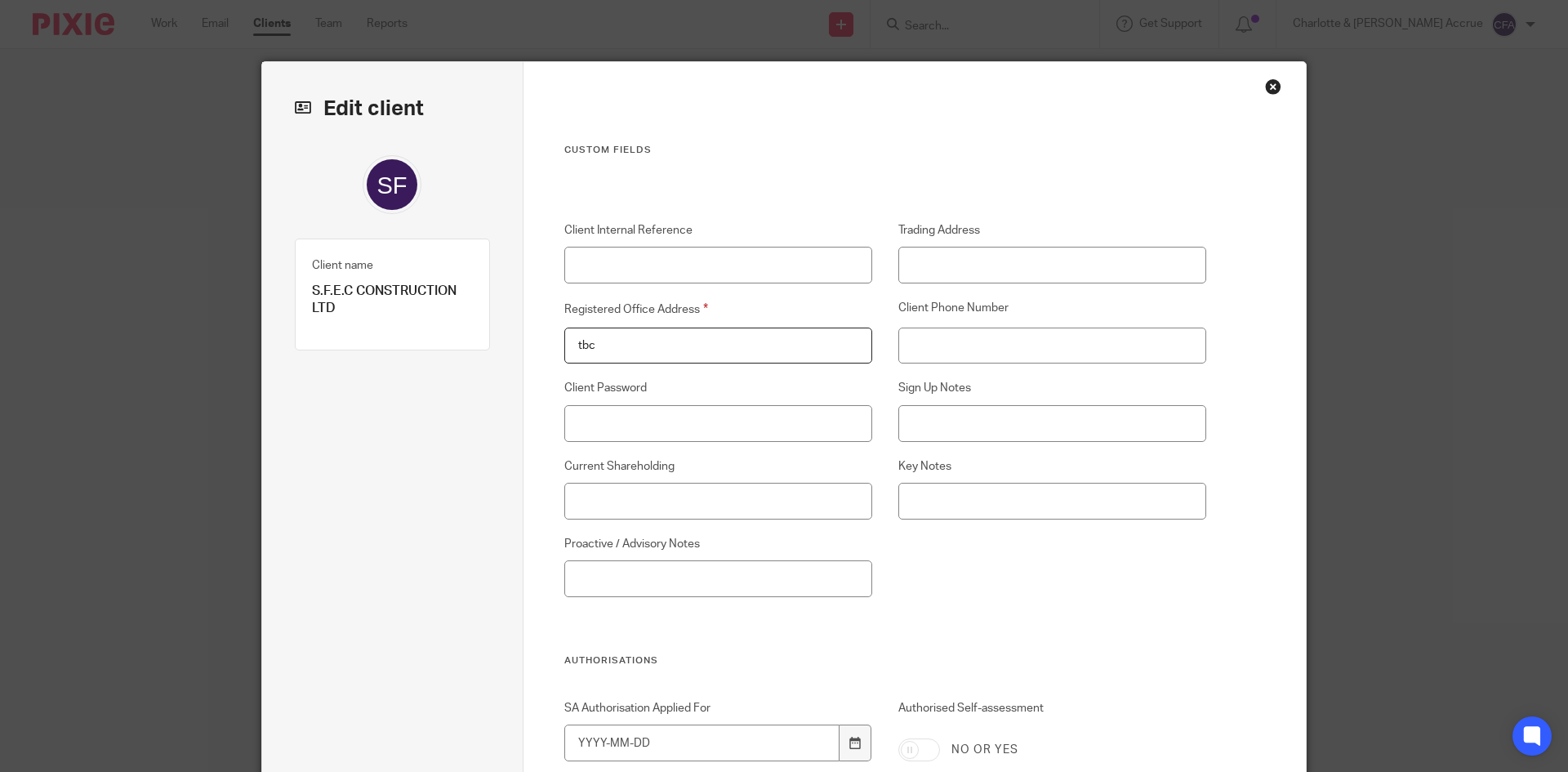
scroll to position [0, 0]
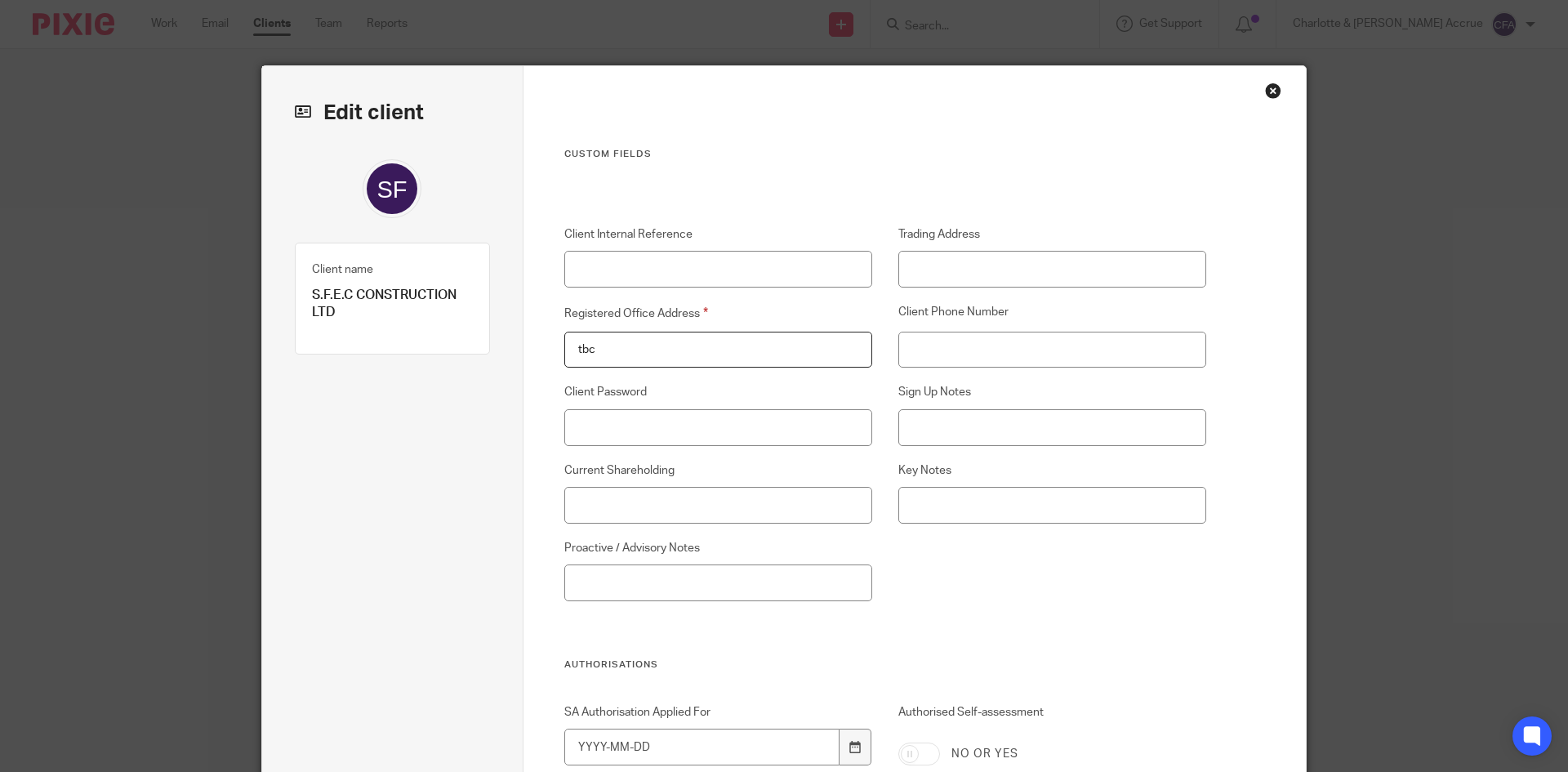
type input "16727318"
click at [659, 350] on input "tbc" at bounding box center [718, 350] width 308 height 37
type input "U"
type input "c"
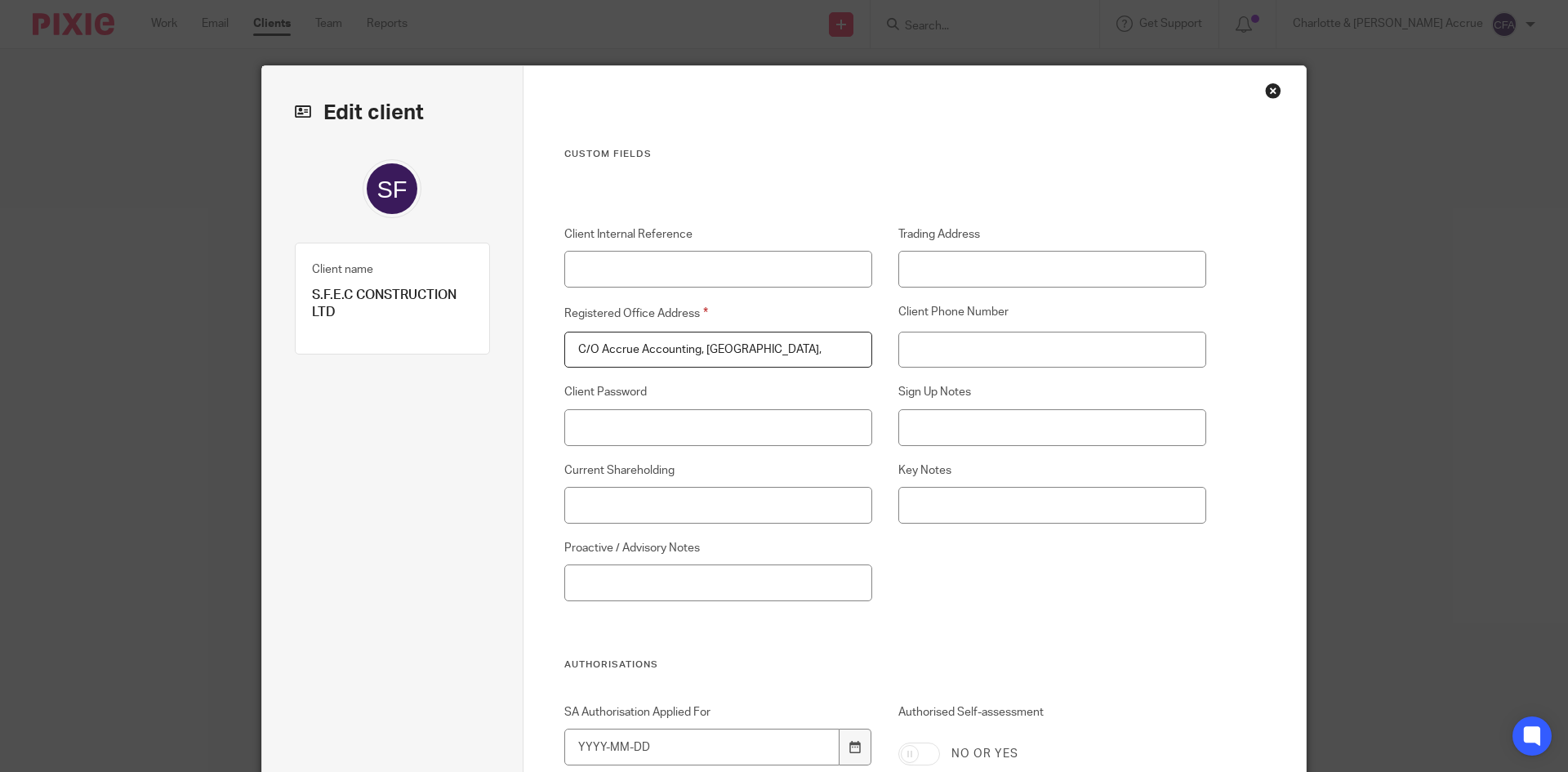
scroll to position [0, 90]
click at [859, 354] on input "C/O Accrue Accounting, Unit E4 Arena Business Centre, Holyrood Close," at bounding box center [718, 350] width 308 height 37
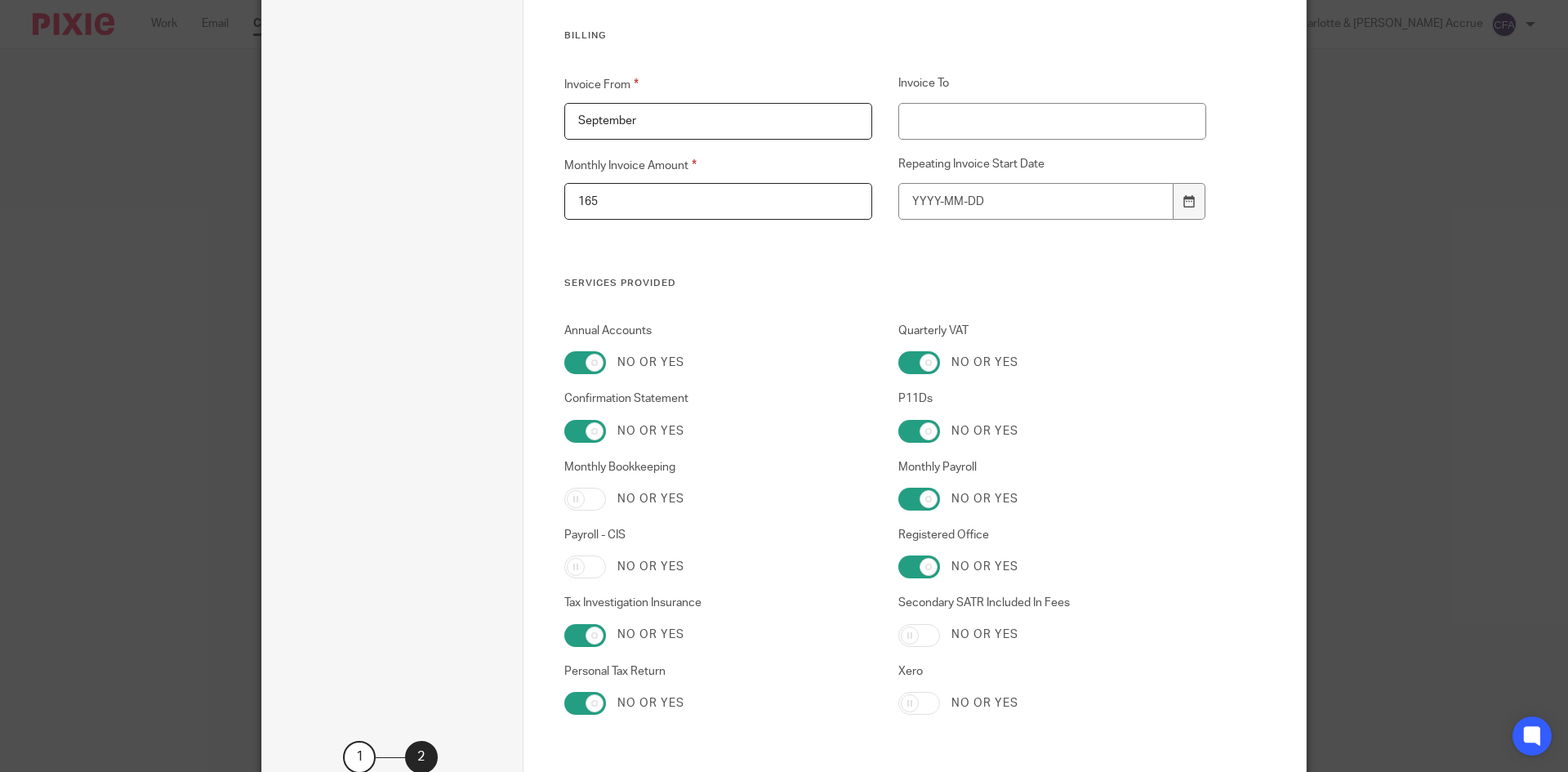
scroll to position [3818, 0]
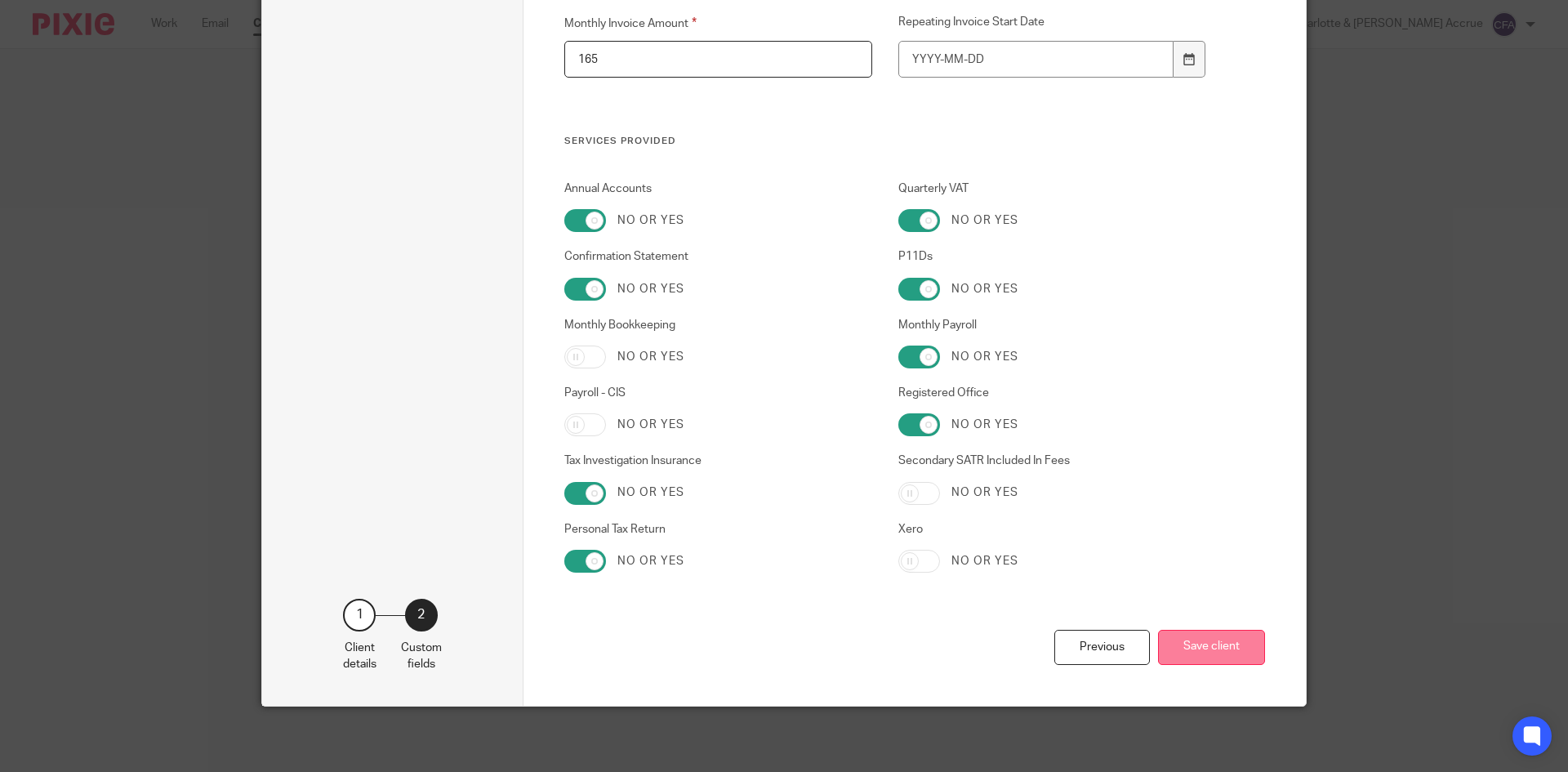
type input "C/O Accrue Accounting, Unit E4 Arena Business Centre, Holyrood Close, Poole, BH…"
click at [1185, 655] on button "Save client" at bounding box center [1212, 647] width 107 height 35
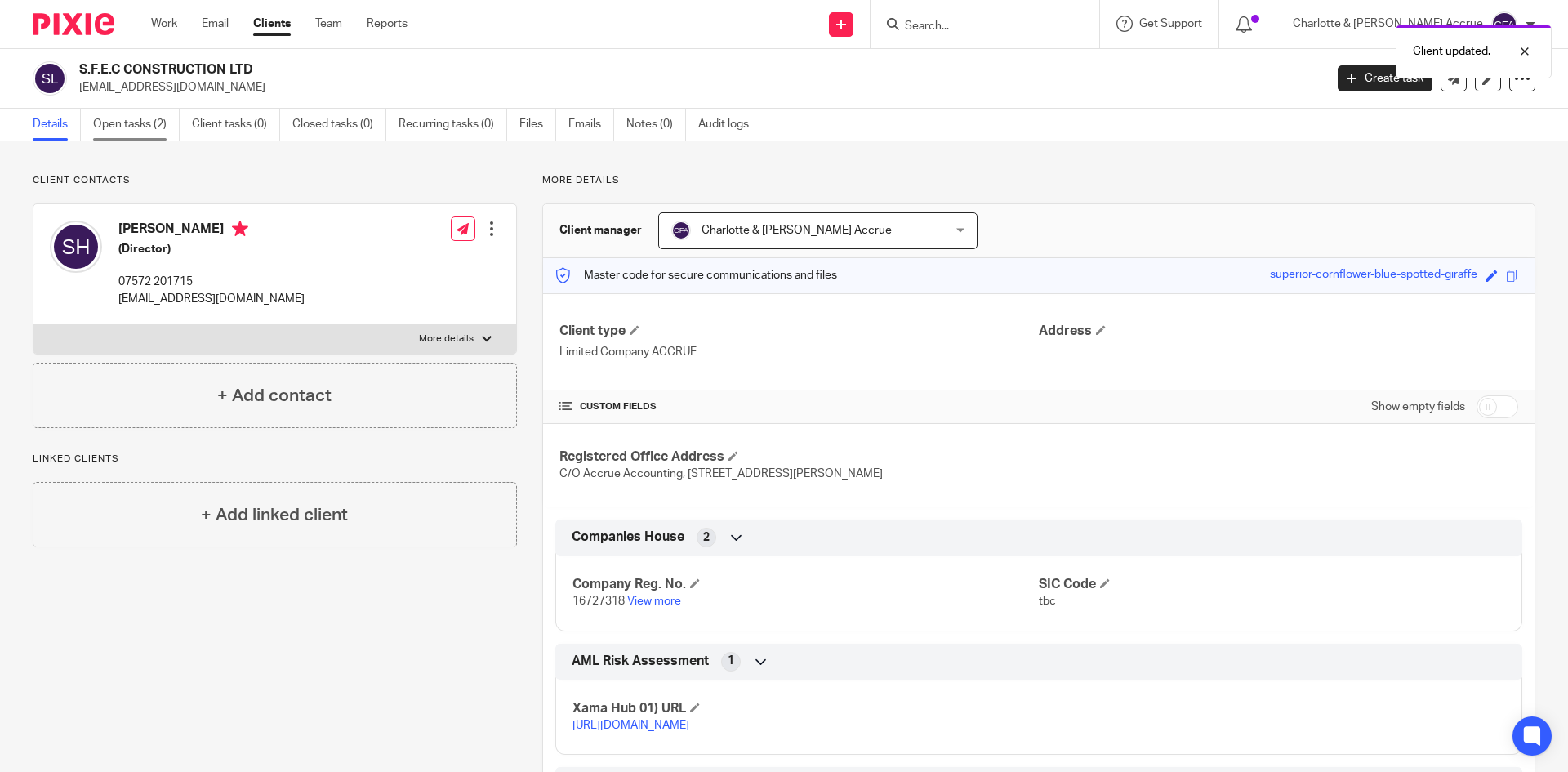
click at [179, 130] on link "Open tasks (2)" at bounding box center [137, 125] width 87 height 31
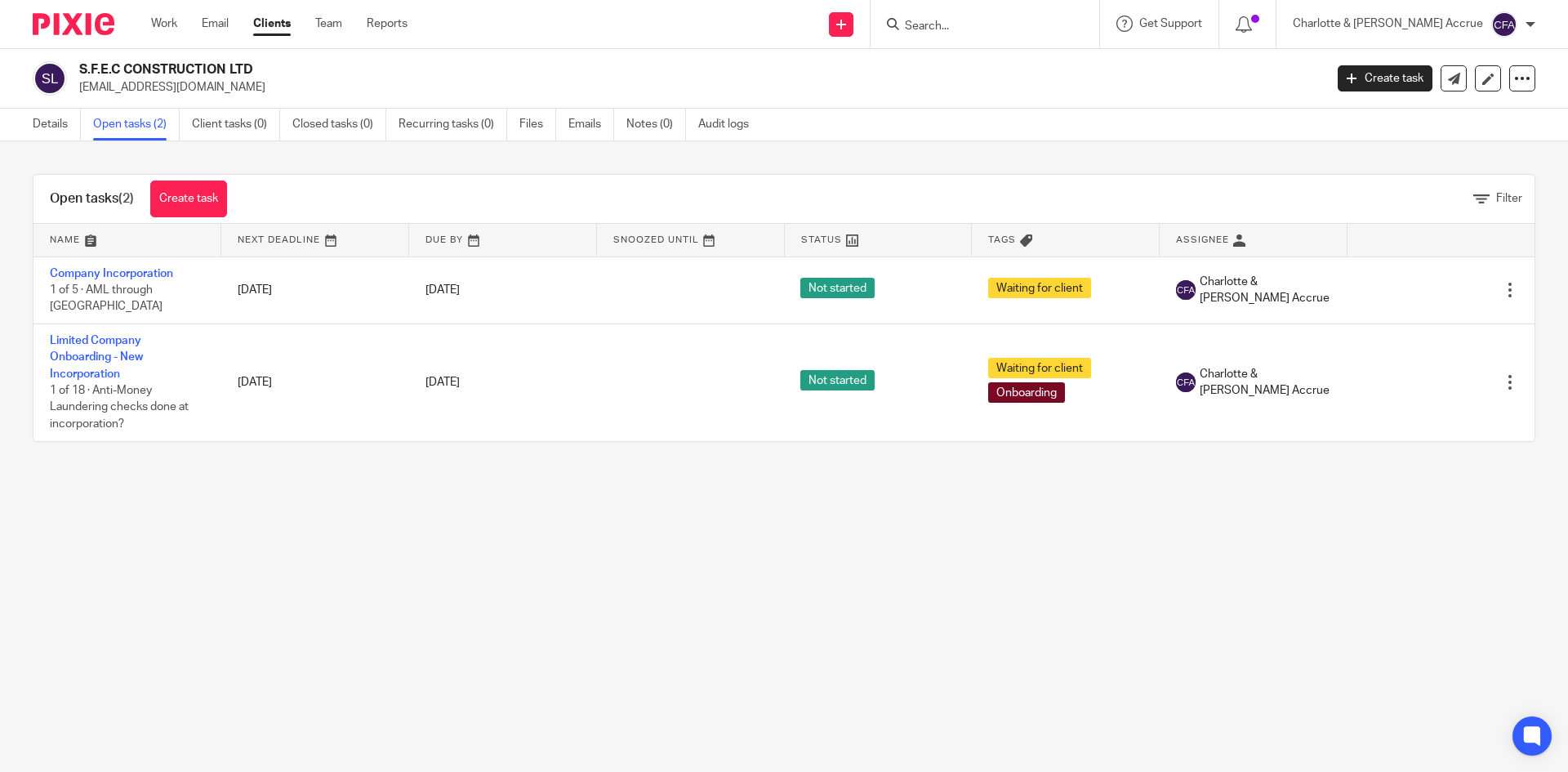
click at [99, 277] on link "Company Incorporation" at bounding box center [112, 273] width 124 height 11
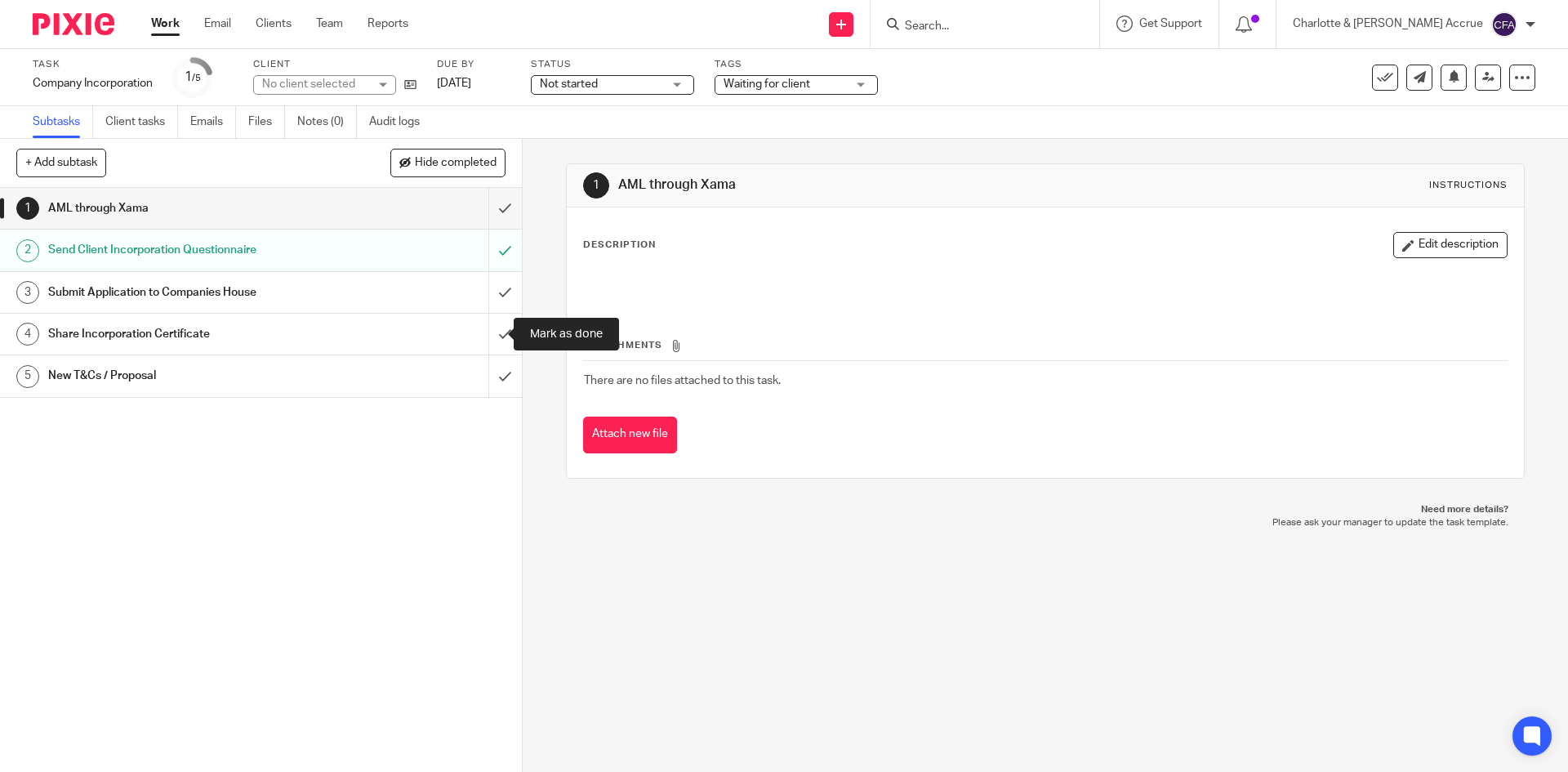
click at [435, 340] on div "Share Incorporation Certificate" at bounding box center [259, 334] width 424 height 25
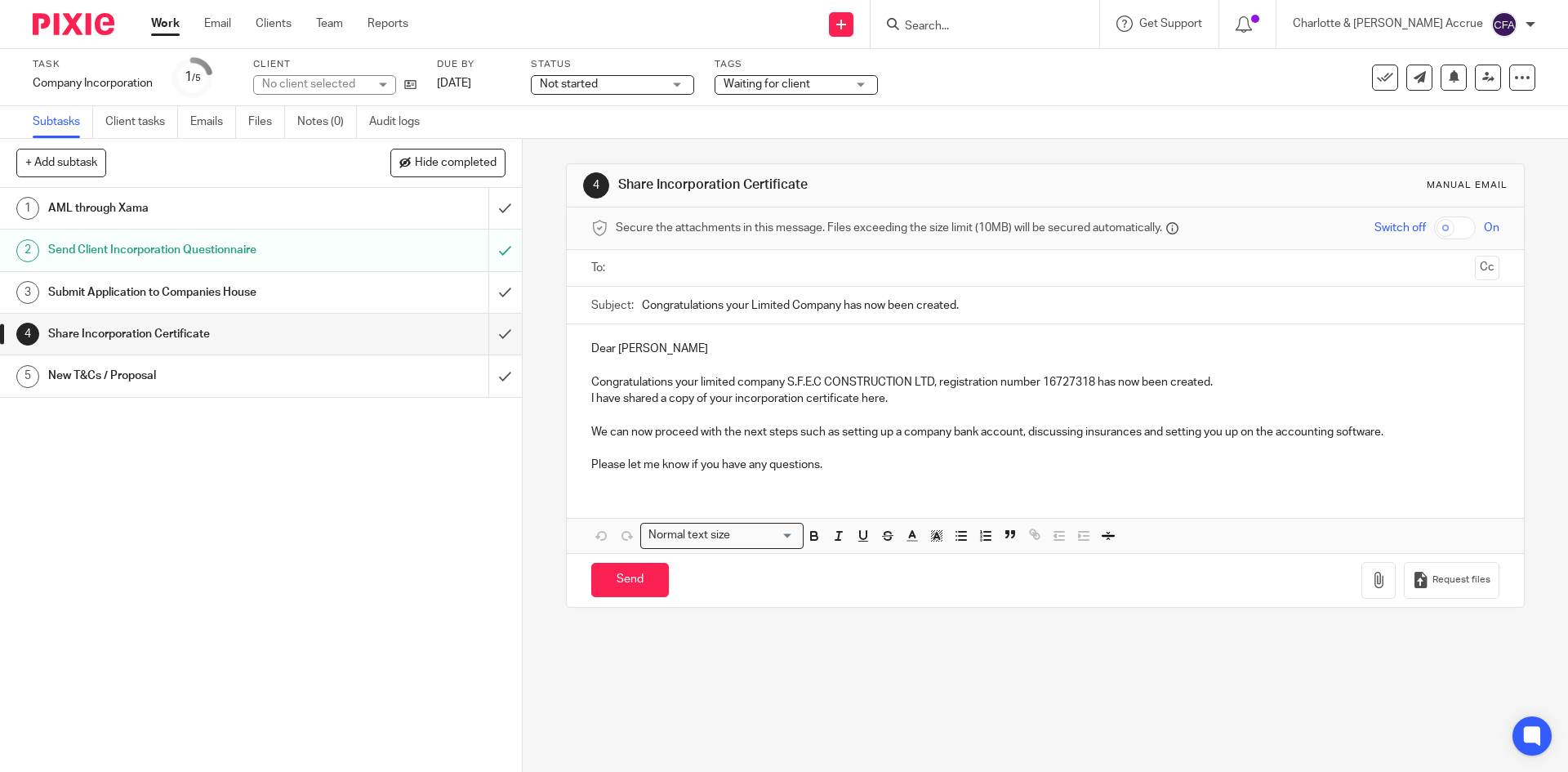
click at [669, 271] on input "text" at bounding box center [1044, 268] width 846 height 18
click at [907, 404] on p "I have shared a copy of your incorporation certificate here." at bounding box center [1044, 402] width 908 height 17
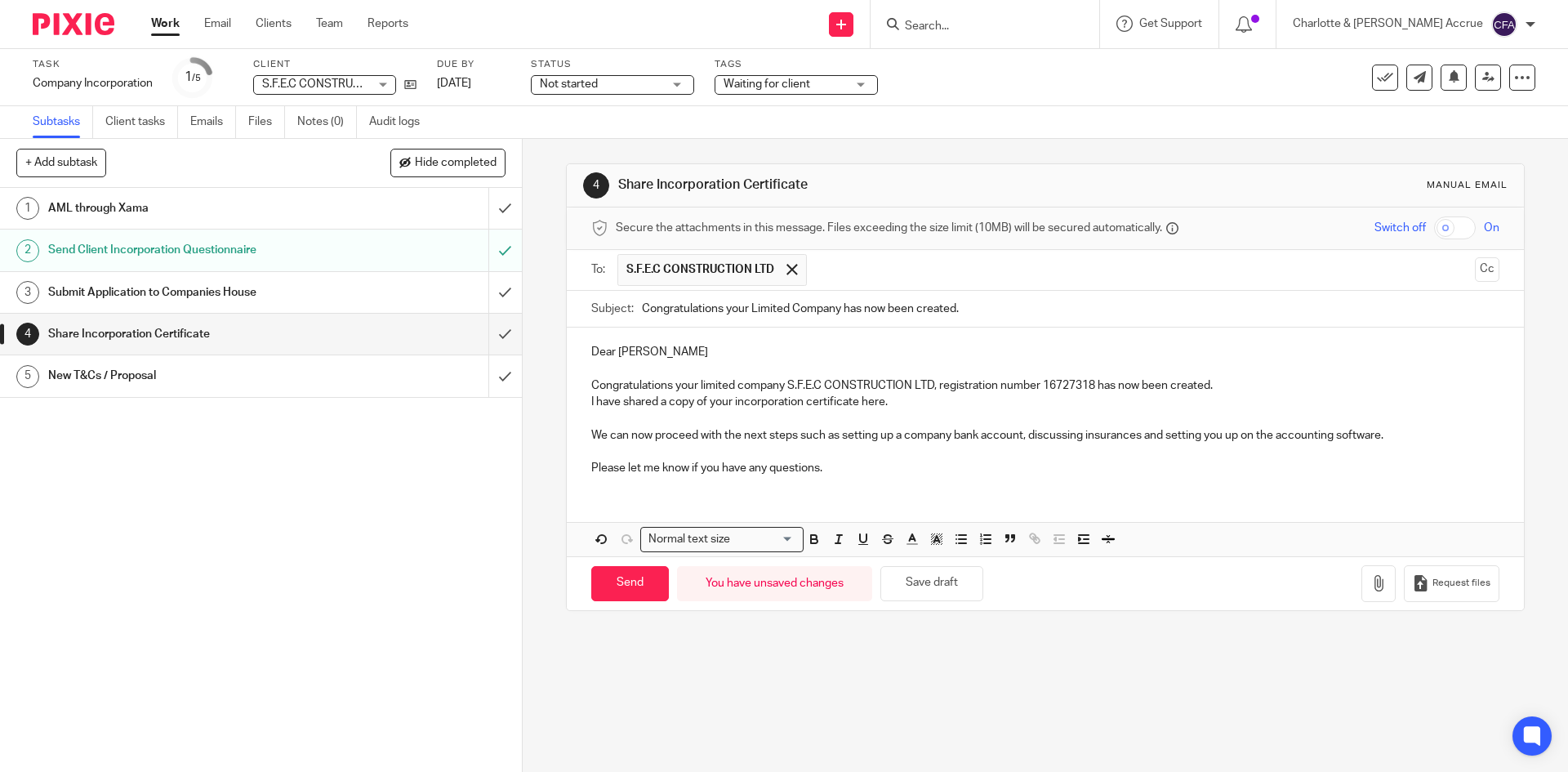
click at [1245, 384] on p "Congratulations your limited company S.F.E.C CONSTRUCTION LTD, registration num…" at bounding box center [1044, 386] width 908 height 17
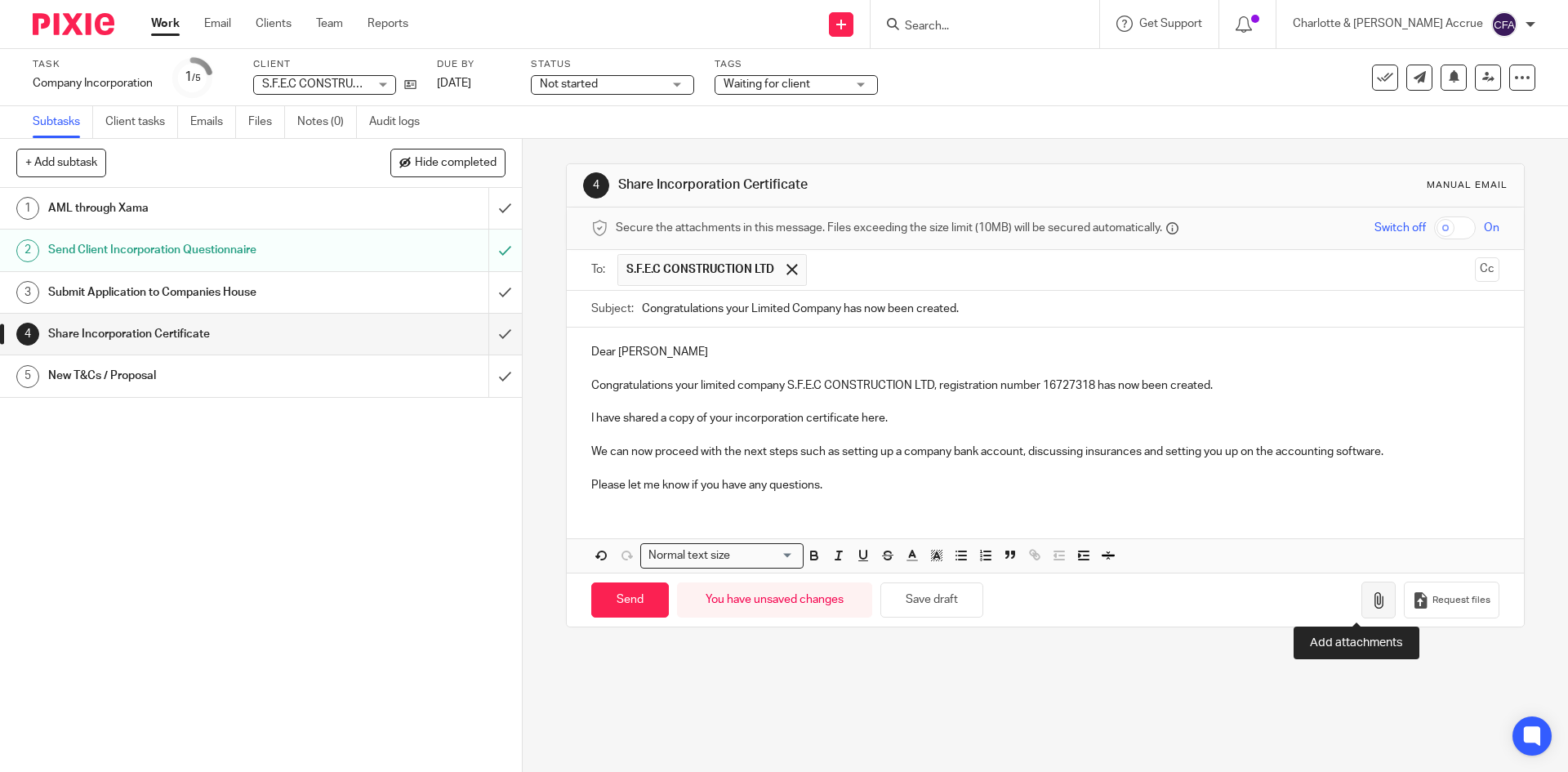
click at [1362, 597] on button "button" at bounding box center [1379, 600] width 34 height 37
click at [1370, 605] on icon "button" at bounding box center [1379, 600] width 17 height 17
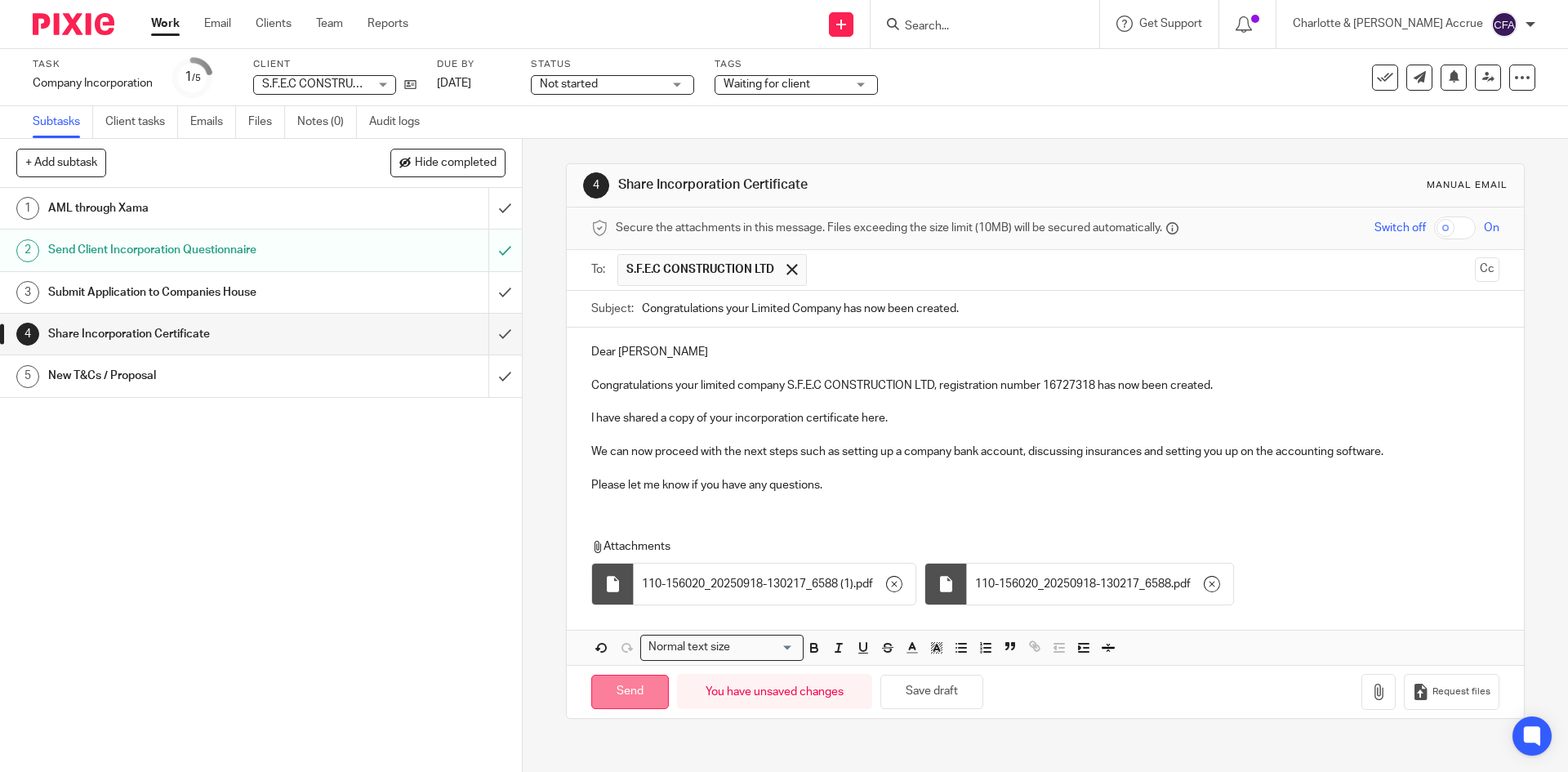
click at [623, 687] on input "Send" at bounding box center [630, 693] width 78 height 35
type input "Sent"
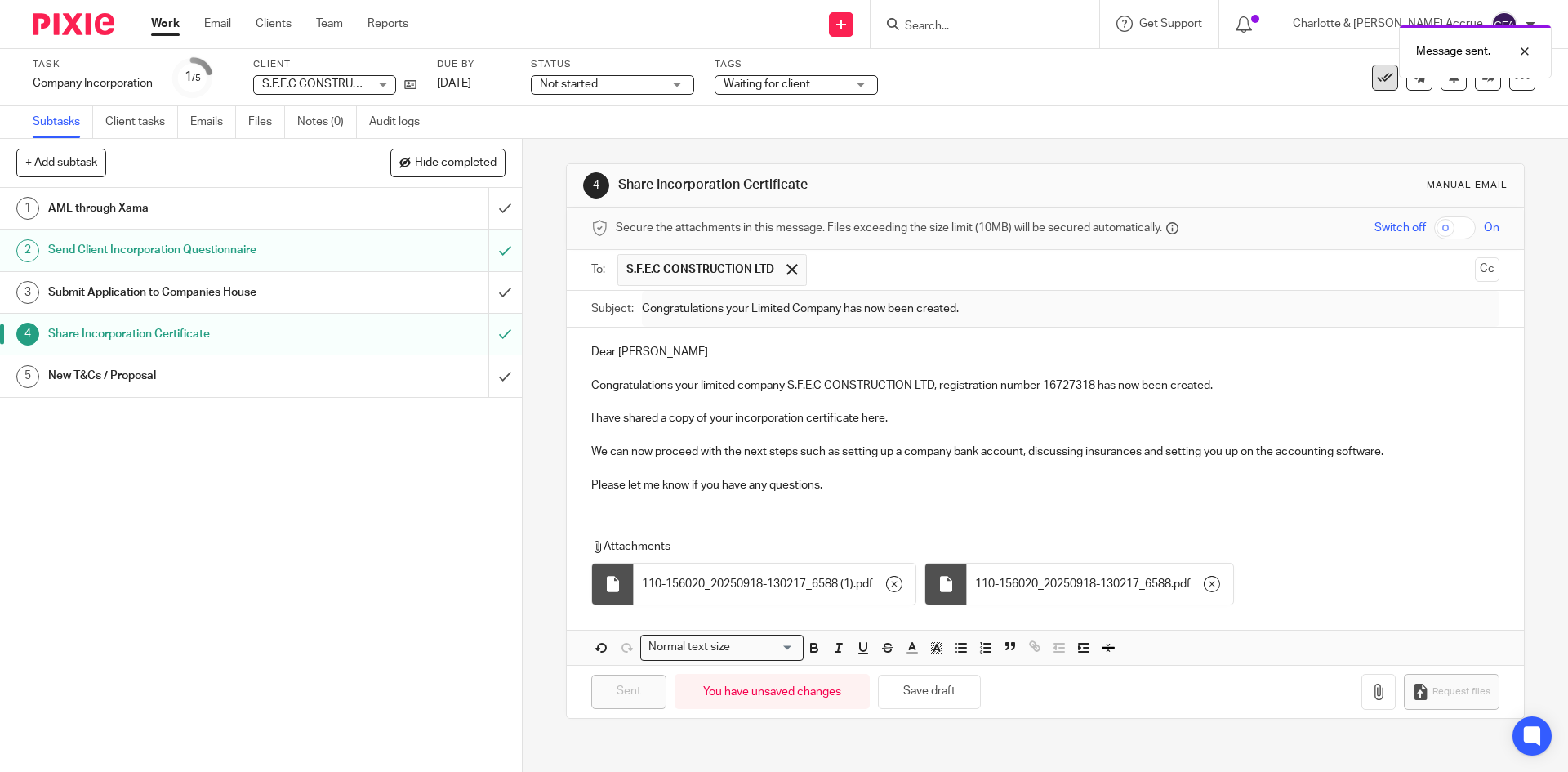
click at [1372, 80] on button at bounding box center [1385, 78] width 26 height 26
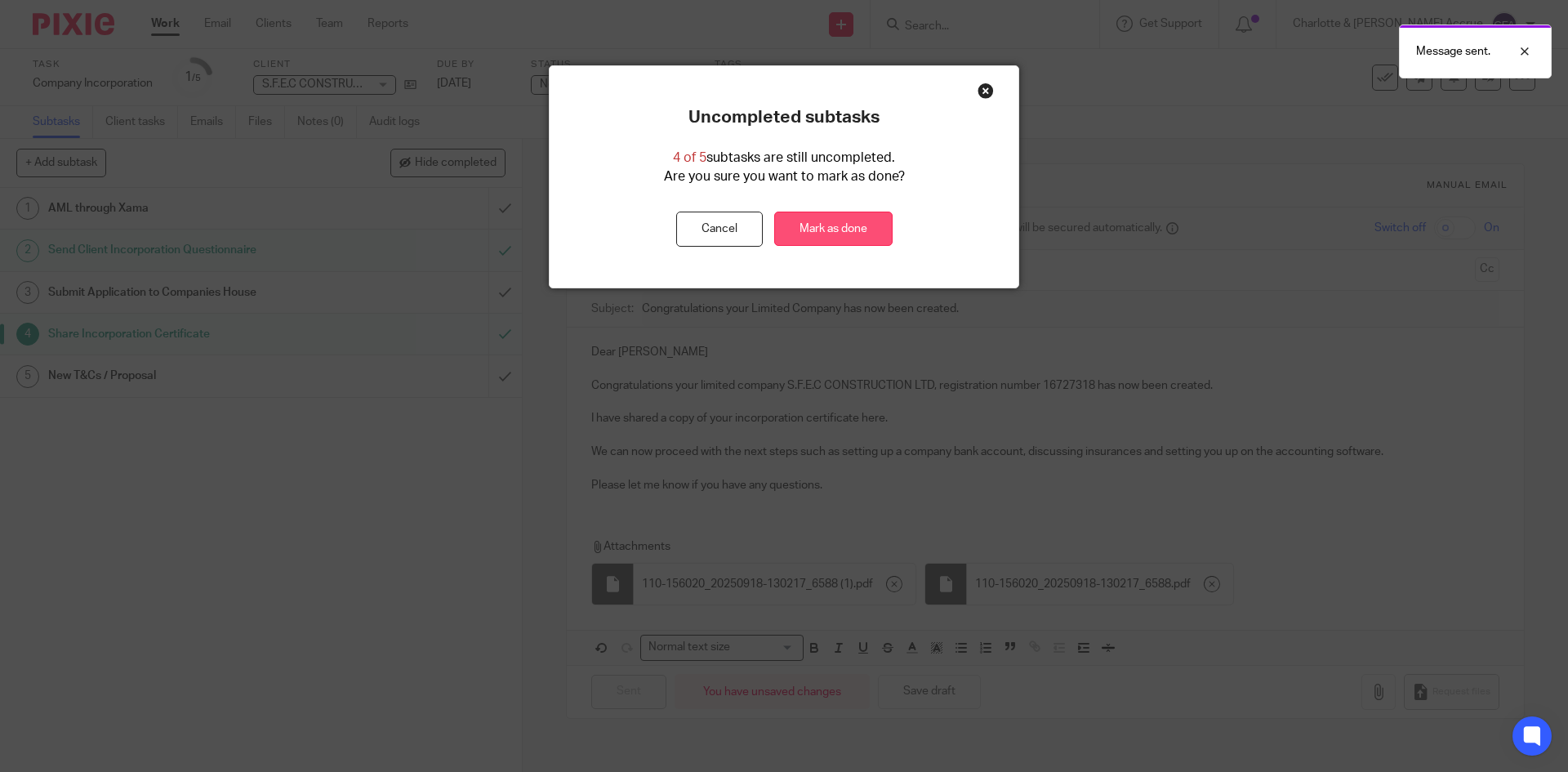
click at [824, 232] on link "Mark as done" at bounding box center [834, 229] width 118 height 35
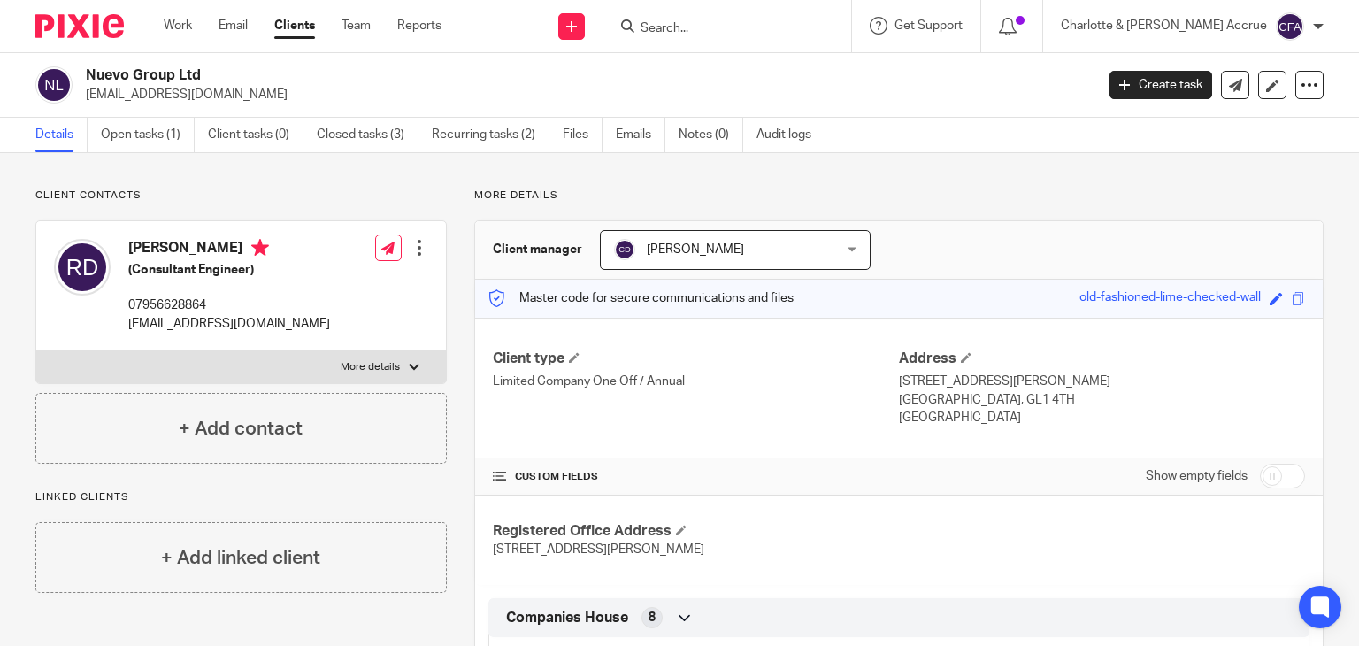
click at [155, 72] on h2 "Nuevo Group Ltd" at bounding box center [485, 75] width 798 height 19
click at [218, 73] on h2 "Nuevo Group Ltd" at bounding box center [485, 75] width 798 height 19
drag, startPoint x: 129, startPoint y: 73, endPoint x: 250, endPoint y: 56, distance: 122.5
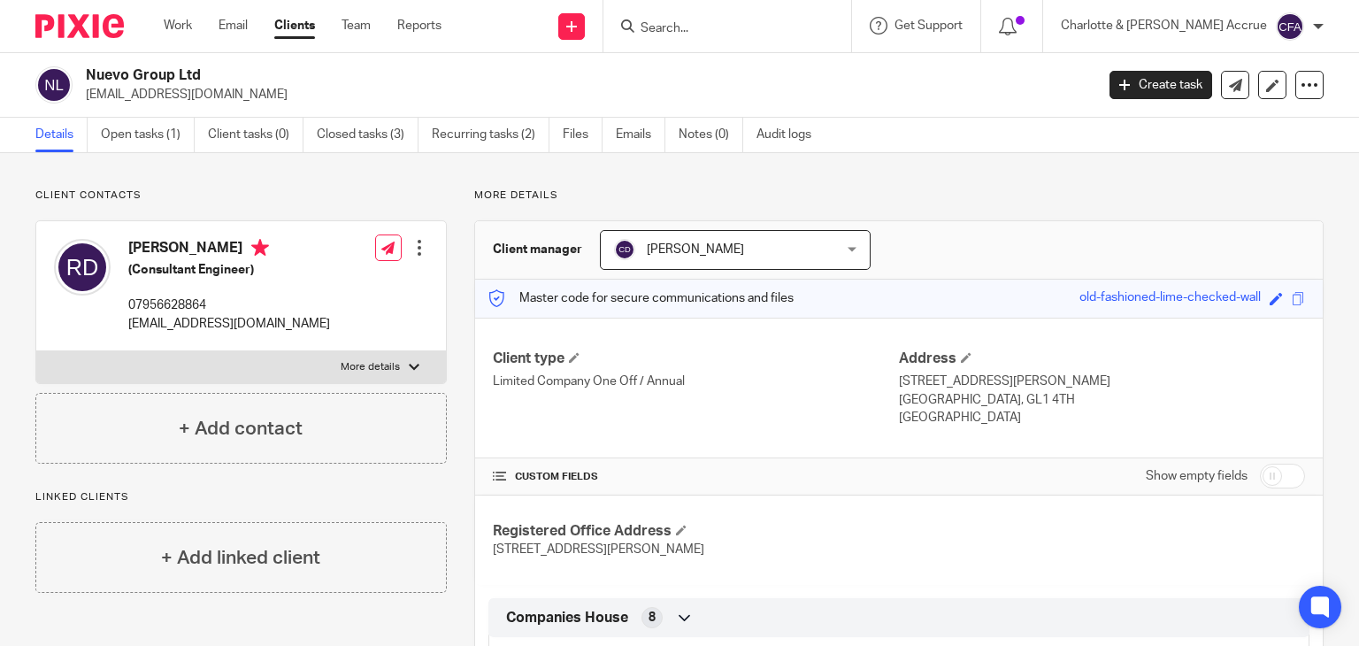
click at [250, 56] on div "Nuevo Group Ltd info@nuevo-group.uk Create task Update from Companies House Exp…" at bounding box center [679, 85] width 1359 height 65
click at [178, 75] on h2 "Nuevo Group Ltd" at bounding box center [485, 75] width 798 height 19
drag, startPoint x: 132, startPoint y: 77, endPoint x: 170, endPoint y: 77, distance: 38.0
click at [170, 77] on h2 "Nuevo Group Ltd" at bounding box center [485, 75] width 798 height 19
click at [179, 75] on h2 "Nuevo Group Ltd" at bounding box center [485, 75] width 798 height 19
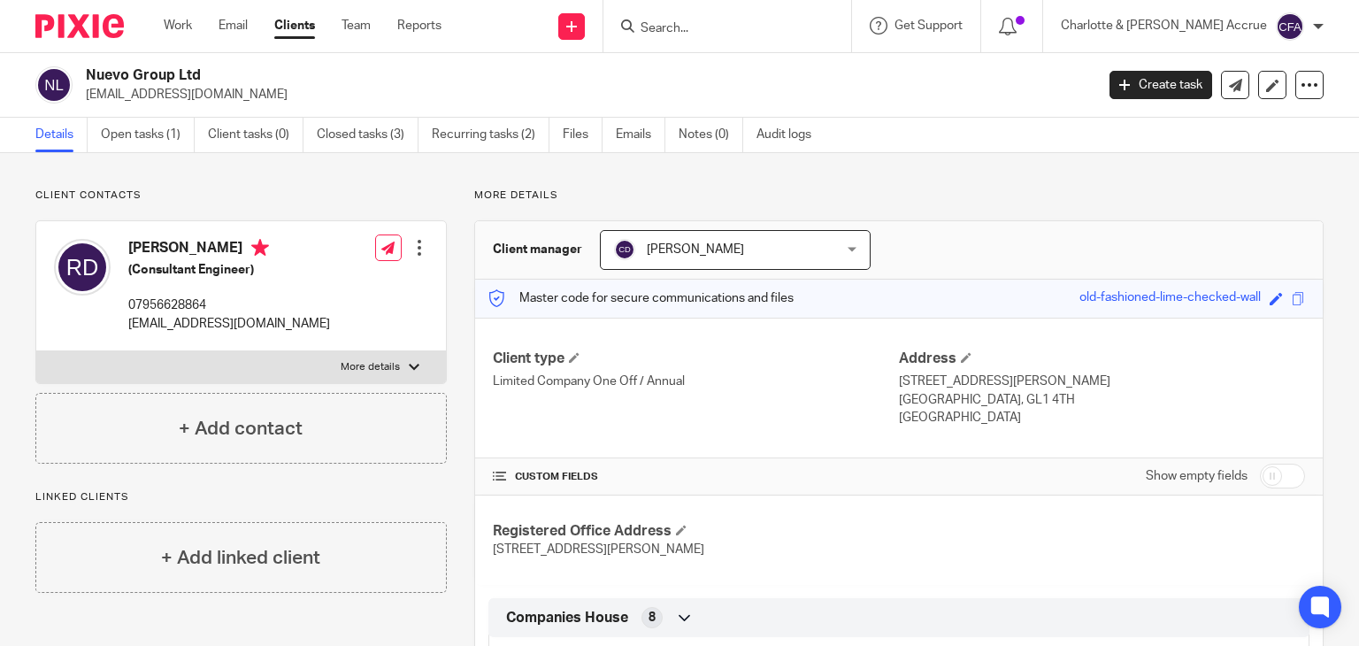
drag, startPoint x: 193, startPoint y: 74, endPoint x: 97, endPoint y: 67, distance: 95.8
click at [97, 67] on h2 "Nuevo Group Ltd" at bounding box center [485, 75] width 798 height 19
click at [97, 71] on h2 "Nuevo Group Ltd" at bounding box center [485, 75] width 798 height 19
drag, startPoint x: 85, startPoint y: 72, endPoint x: 211, endPoint y: 73, distance: 126.5
click at [211, 73] on div "Nuevo Group Ltd info@nuevo-group.uk" at bounding box center [558, 84] width 1047 height 37
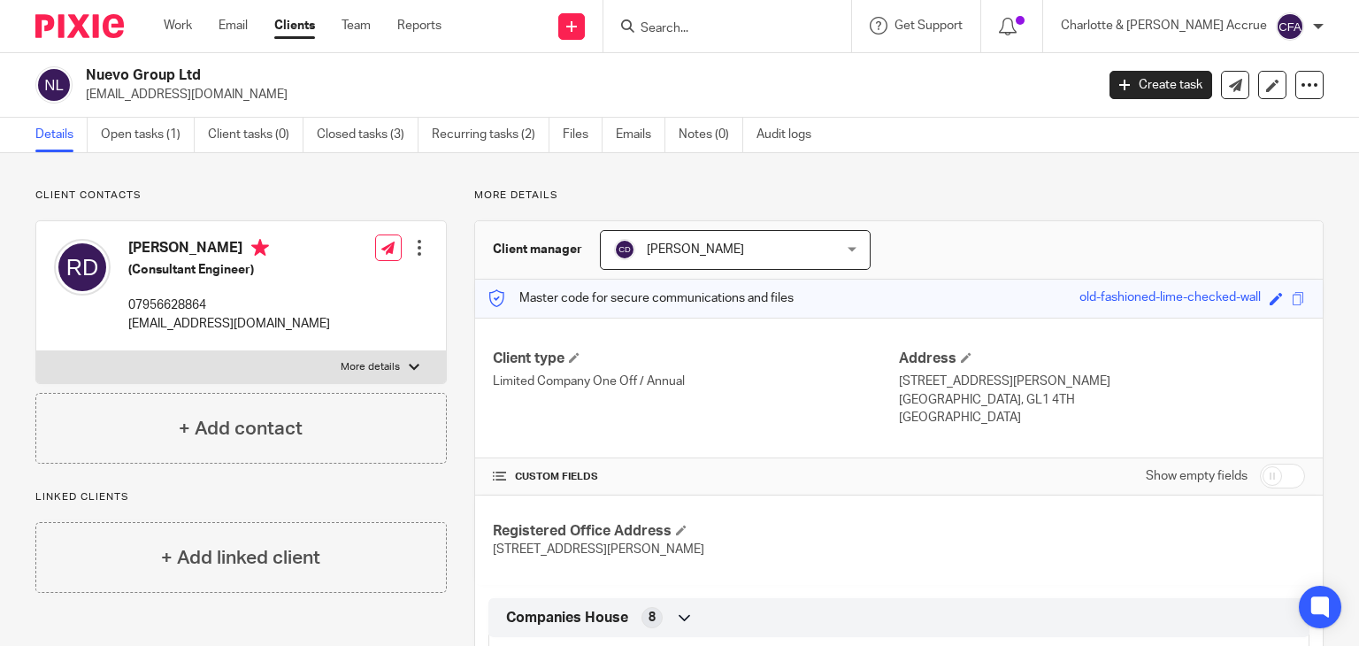
click at [211, 73] on h2 "Nuevo Group Ltd" at bounding box center [485, 75] width 798 height 19
drag, startPoint x: 188, startPoint y: 75, endPoint x: 108, endPoint y: 69, distance: 79.9
click at [108, 69] on h2 "Nuevo Group Ltd" at bounding box center [485, 75] width 798 height 19
click at [117, 72] on h2 "Nuevo Group Ltd" at bounding box center [485, 75] width 798 height 19
drag, startPoint x: 92, startPoint y: 73, endPoint x: 203, endPoint y: 75, distance: 110.6
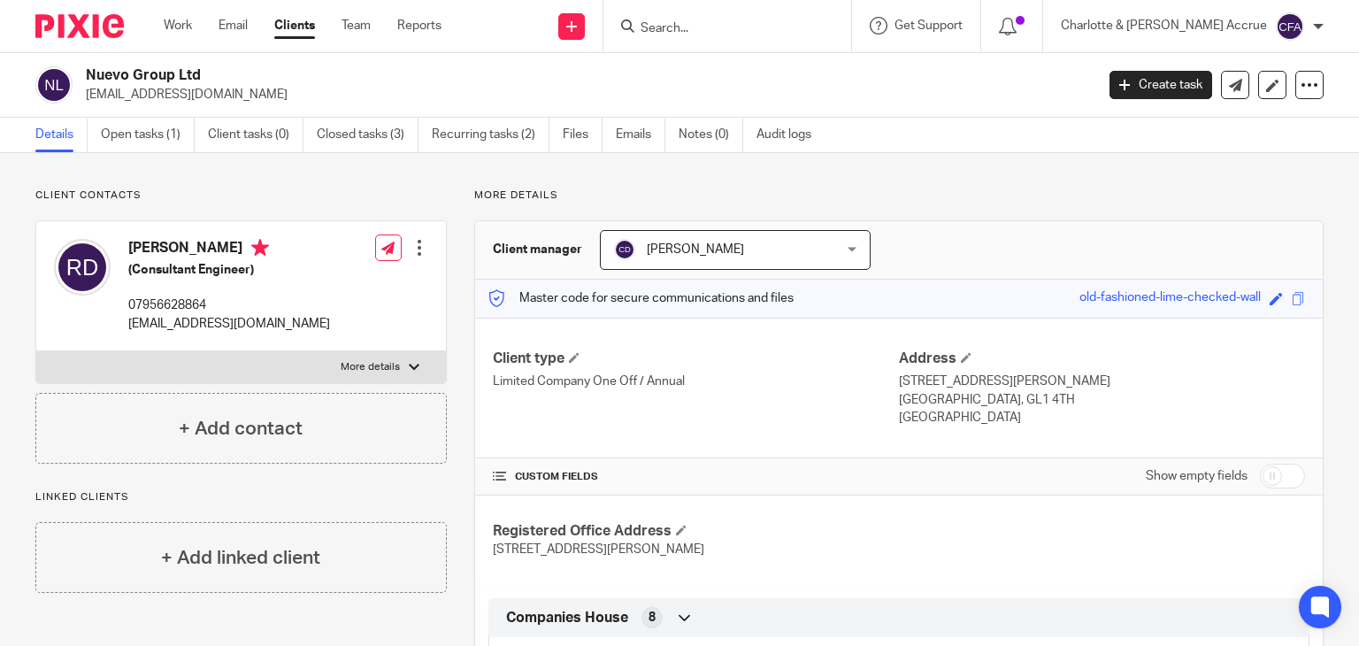
click at [203, 75] on h2 "Nuevo Group Ltd" at bounding box center [485, 75] width 798 height 19
click at [382, 372] on p "More details" at bounding box center [370, 367] width 59 height 14
click at [36, 351] on input "More details" at bounding box center [35, 350] width 1 height 1
checkbox input "true"
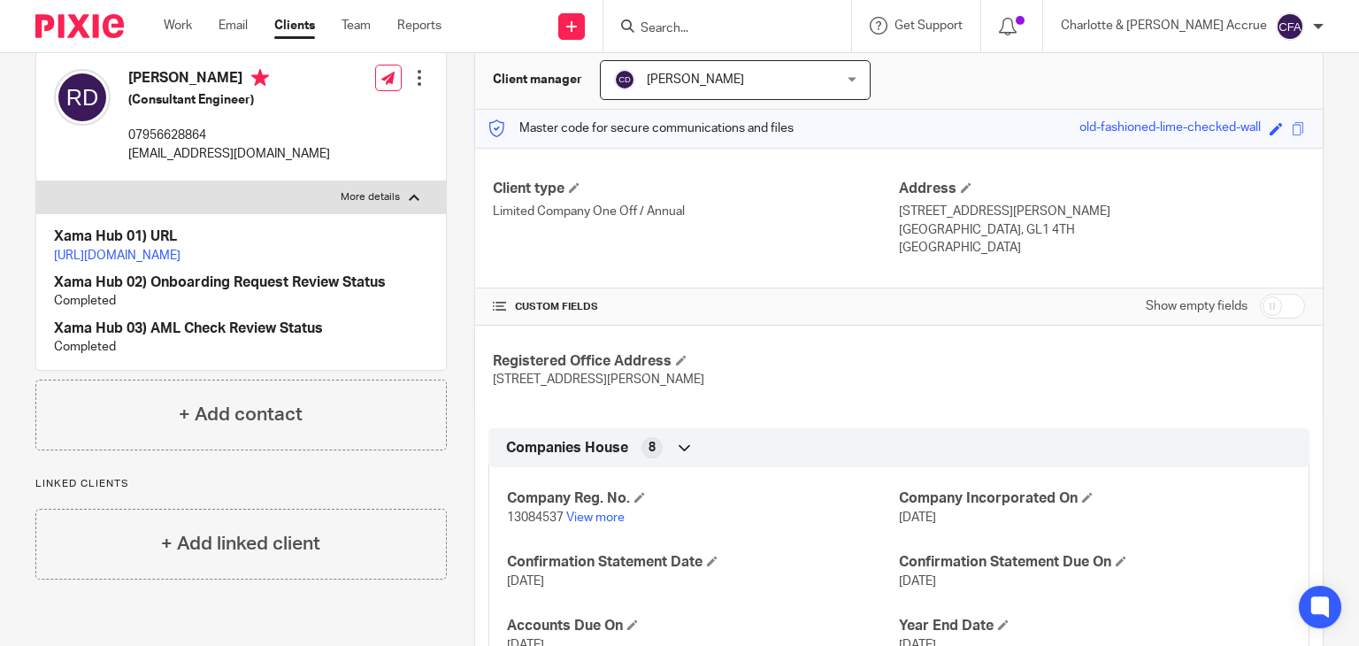
scroll to position [354, 0]
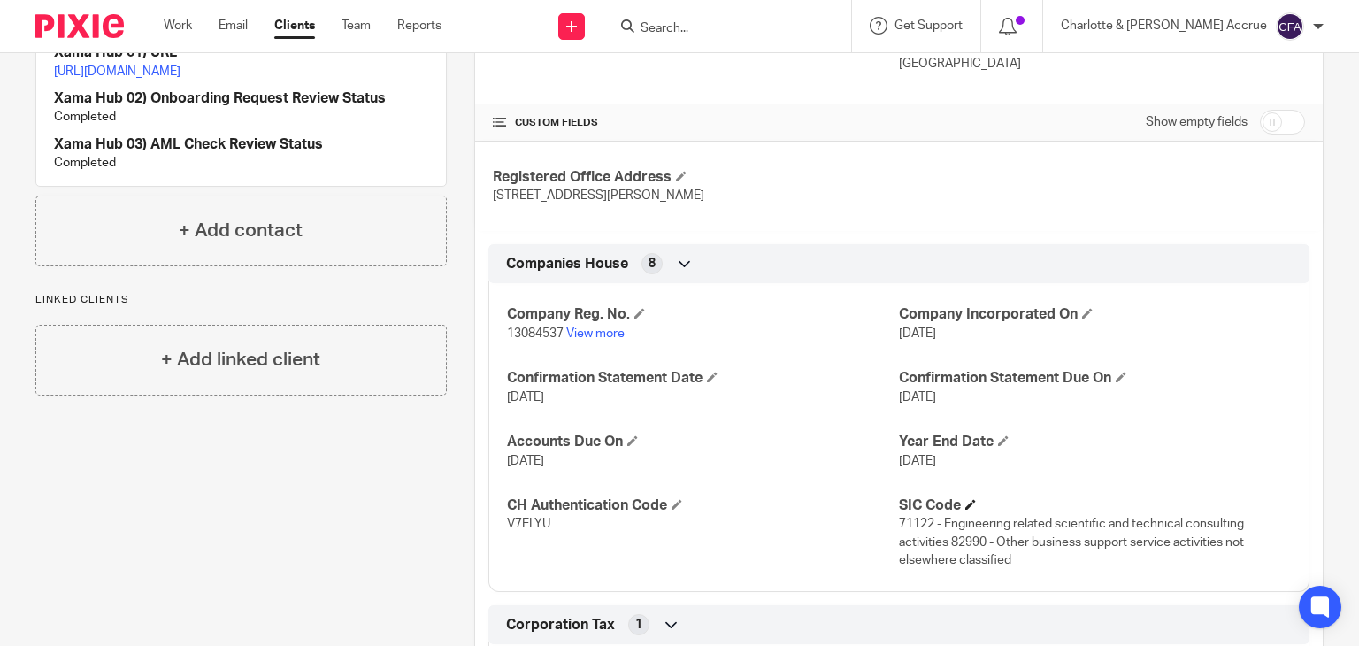
drag, startPoint x: 982, startPoint y: 540, endPoint x: 895, endPoint y: 503, distance: 94.0
click at [899, 503] on div "SIC Code 71122 - Engineering related scientific and technical consulting activi…" at bounding box center [1095, 532] width 392 height 73
click at [904, 523] on span "71122 - Engineering related scientific and technical consulting activities 8299…" at bounding box center [1071, 541] width 345 height 49
click at [885, 518] on p "V7ELYU" at bounding box center [703, 524] width 392 height 18
drag, startPoint x: 886, startPoint y: 518, endPoint x: 939, endPoint y: 540, distance: 56.7
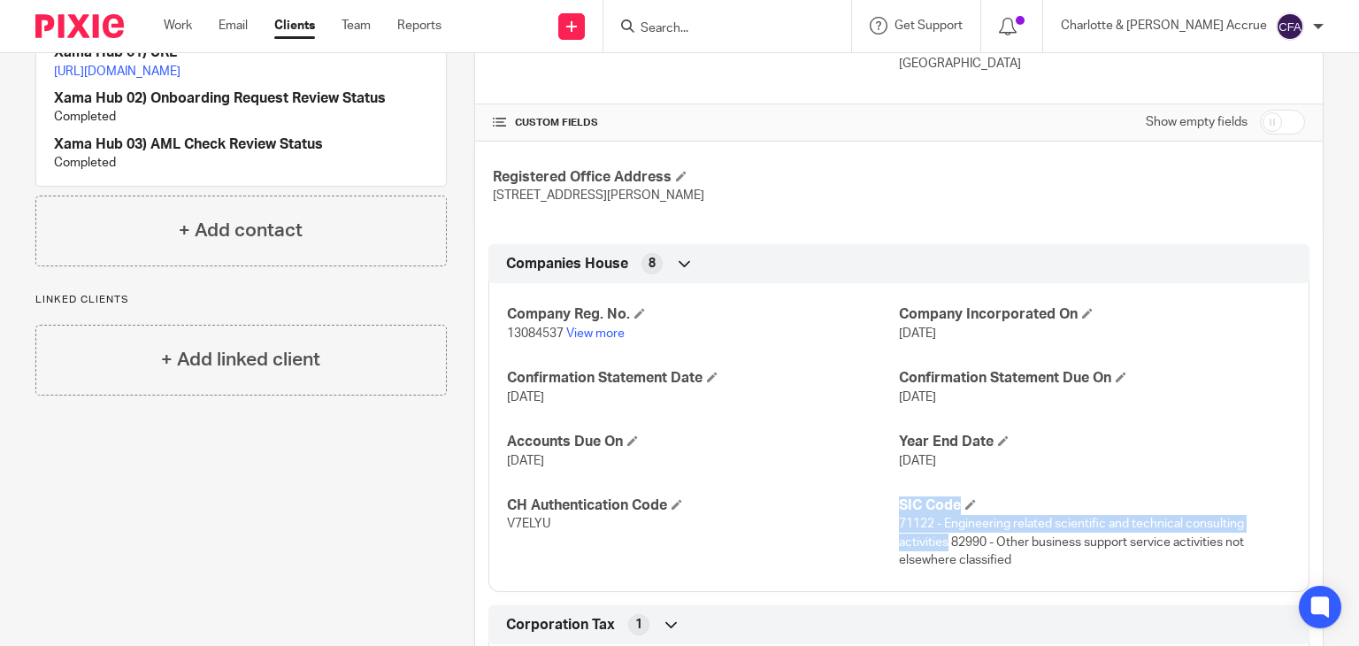
click at [935, 540] on div "Company Reg. No. 13084537 View more Company Incorporated On 16 Dec 2020 Confirm…" at bounding box center [898, 431] width 821 height 322
click at [1009, 540] on span "71122 - Engineering related scientific and technical consulting activities 8299…" at bounding box center [1071, 541] width 345 height 49
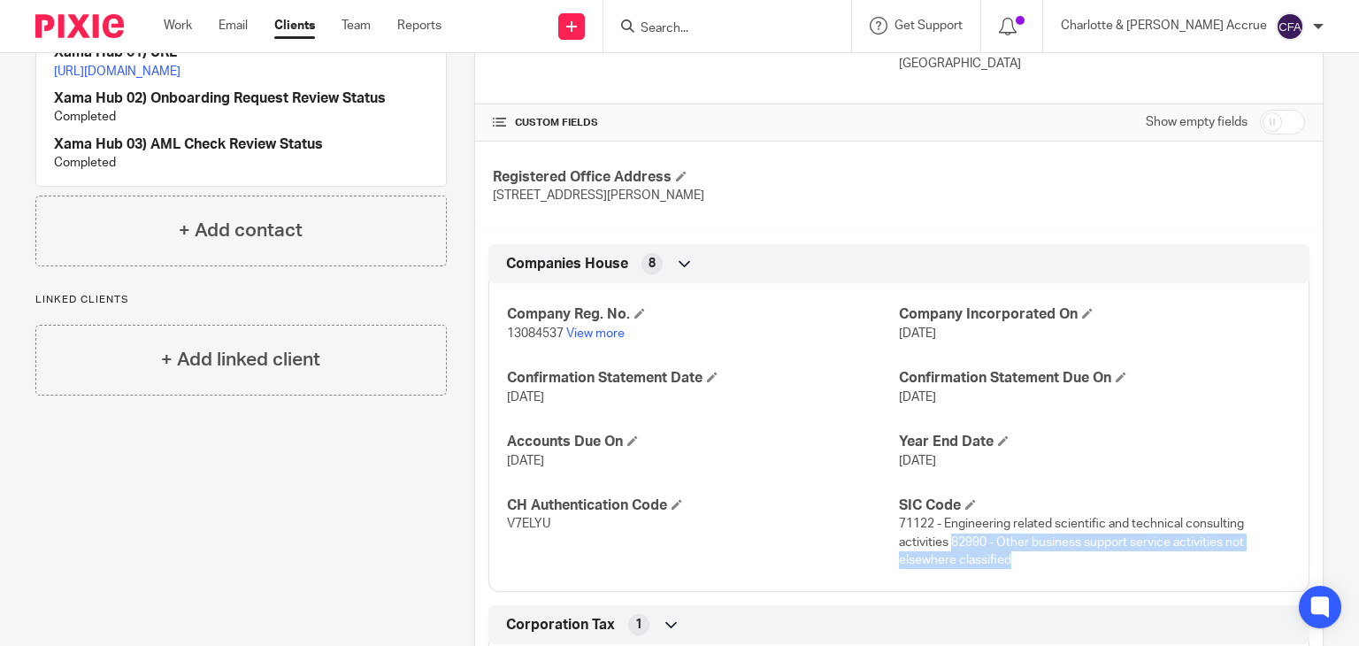
drag, startPoint x: 943, startPoint y: 538, endPoint x: 1040, endPoint y: 563, distance: 100.6
click at [1040, 563] on p "71122 - Engineering related scientific and technical consulting activities 8299…" at bounding box center [1095, 542] width 392 height 54
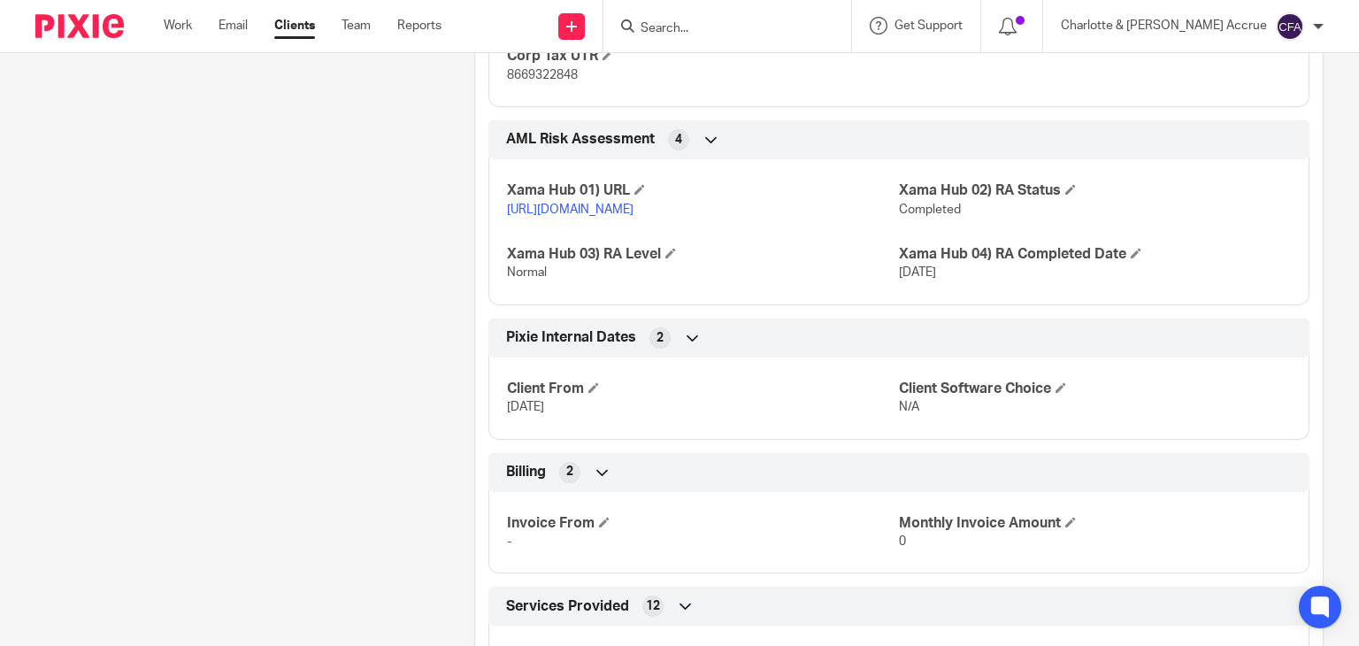
scroll to position [442, 0]
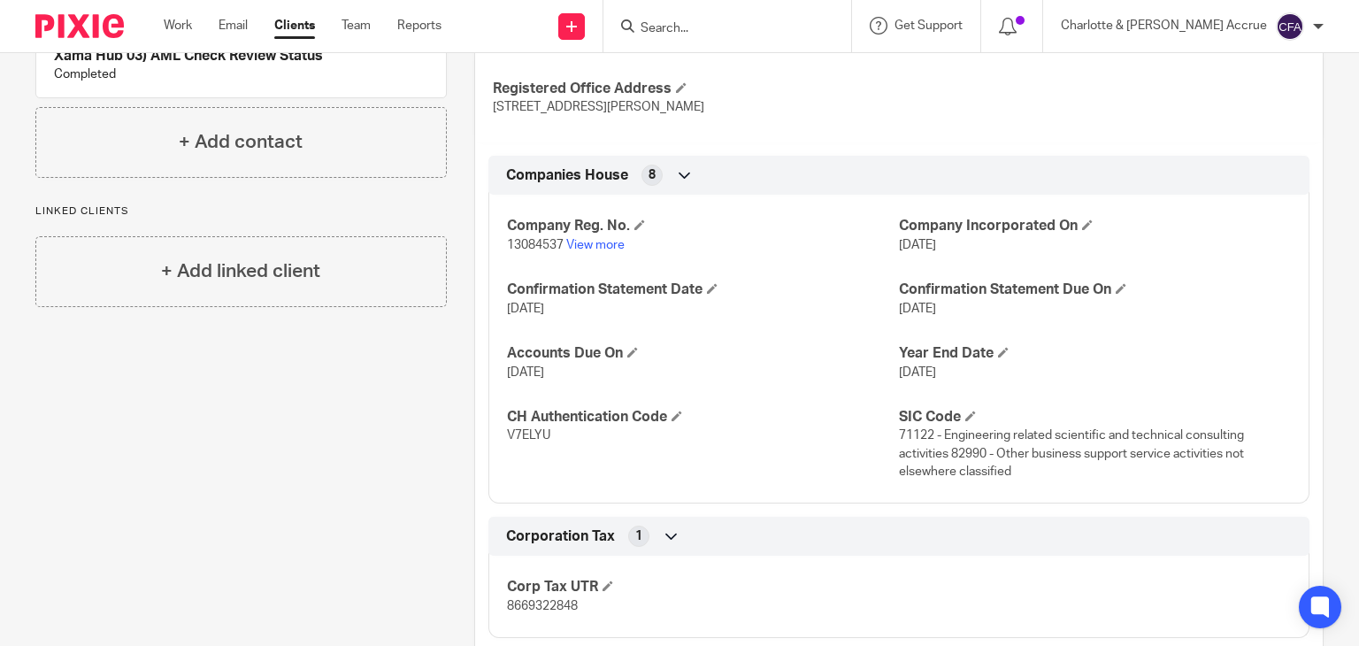
click at [82, 218] on p "Linked clients" at bounding box center [240, 211] width 411 height 14
click at [718, 26] on input "Search" at bounding box center [718, 29] width 159 height 16
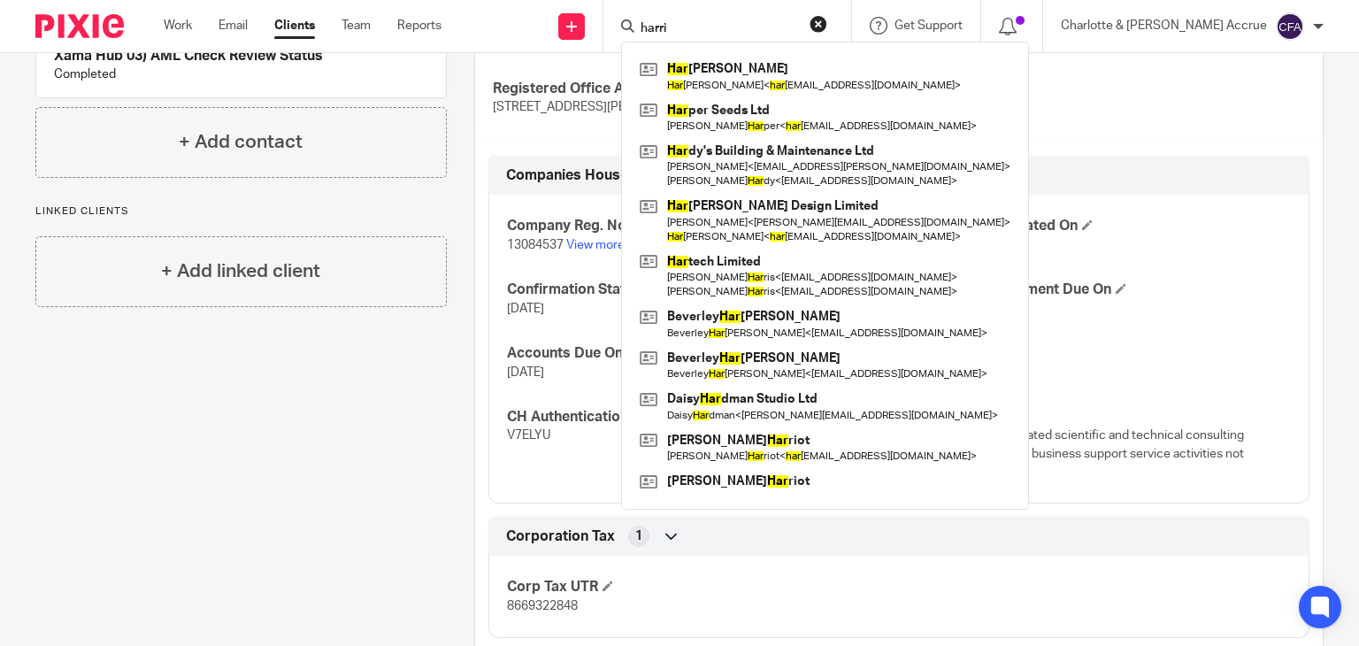
type input "harris"
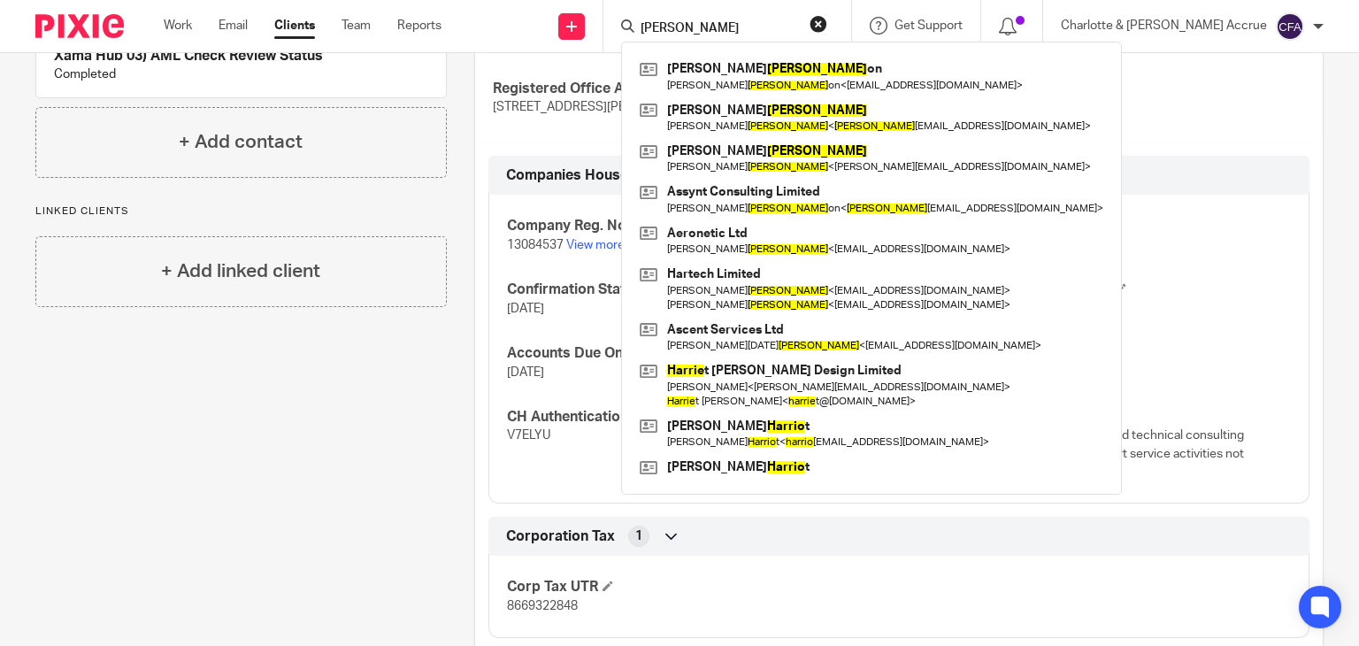
click at [756, 21] on input "harris" at bounding box center [718, 29] width 159 height 16
click at [755, 21] on input "harris" at bounding box center [718, 29] width 159 height 16
click at [750, 24] on input "harris" at bounding box center [718, 29] width 159 height 16
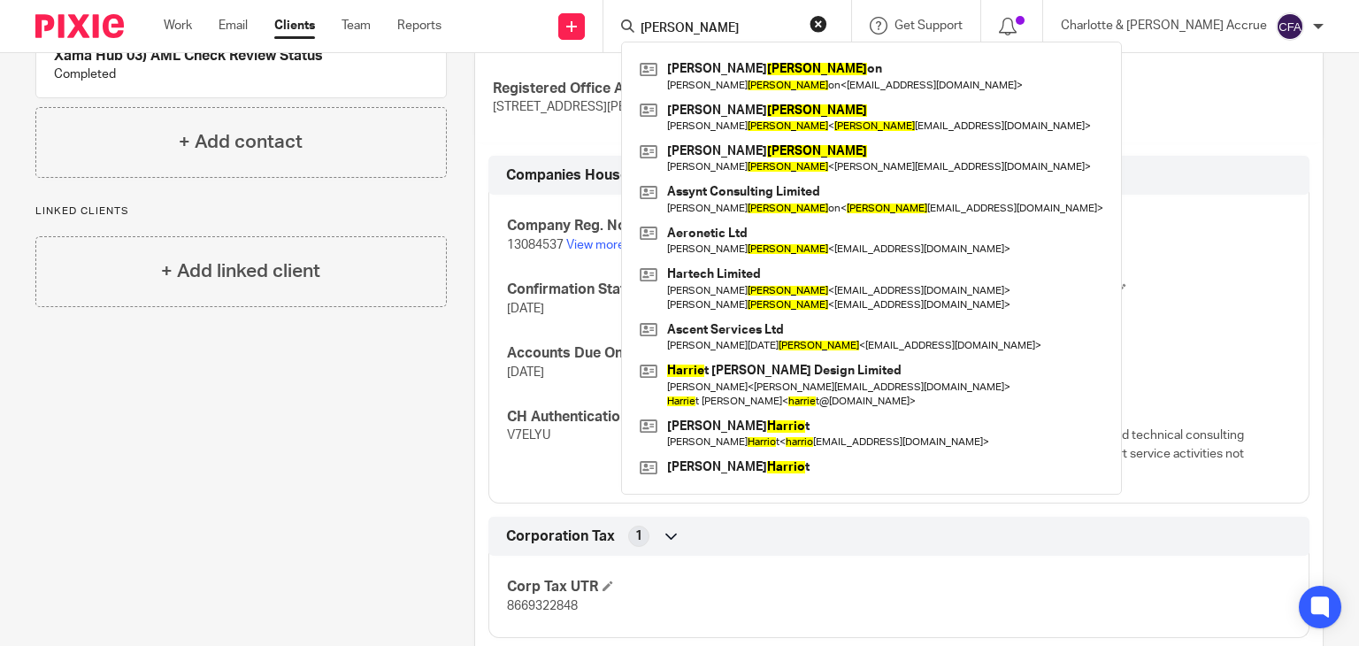
click at [778, 29] on input "harris" at bounding box center [718, 29] width 159 height 16
click at [778, 27] on input "harris" at bounding box center [718, 29] width 159 height 16
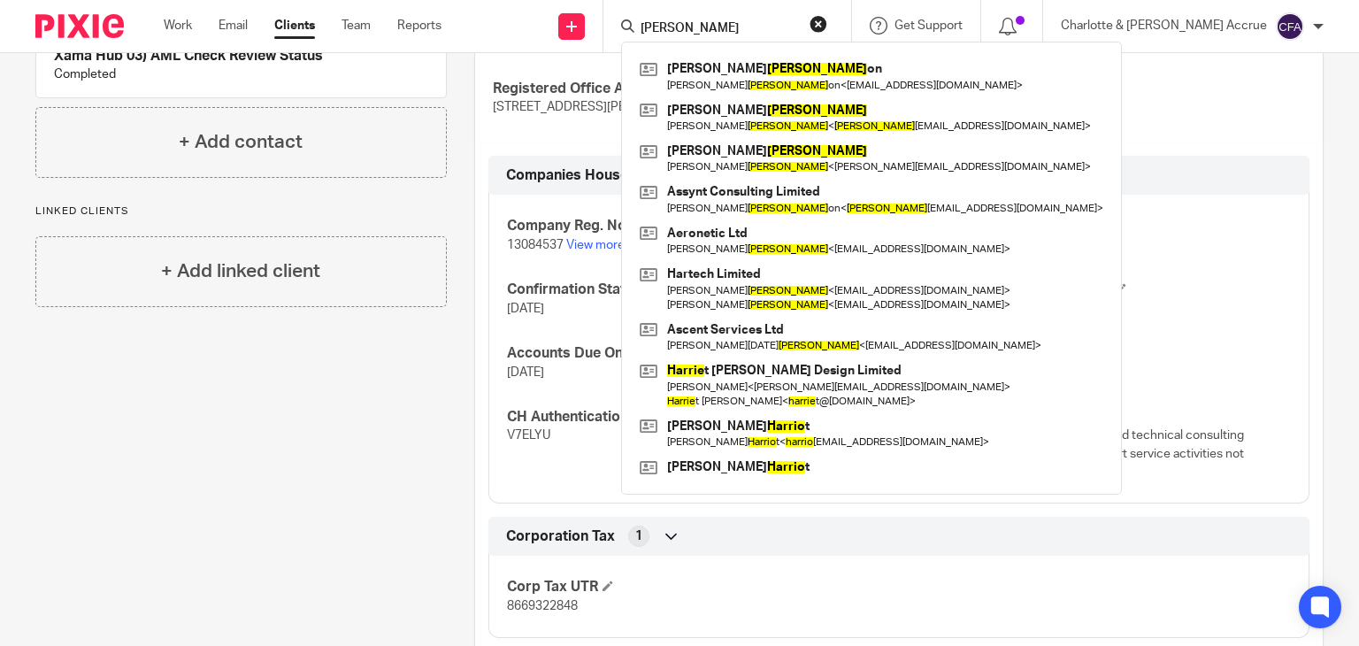
click at [764, 23] on input "harris" at bounding box center [718, 29] width 159 height 16
drag, startPoint x: 720, startPoint y: 30, endPoint x: 755, endPoint y: 29, distance: 34.5
click at [755, 29] on input "harris" at bounding box center [718, 29] width 159 height 16
drag, startPoint x: 739, startPoint y: 29, endPoint x: 724, endPoint y: 27, distance: 16.1
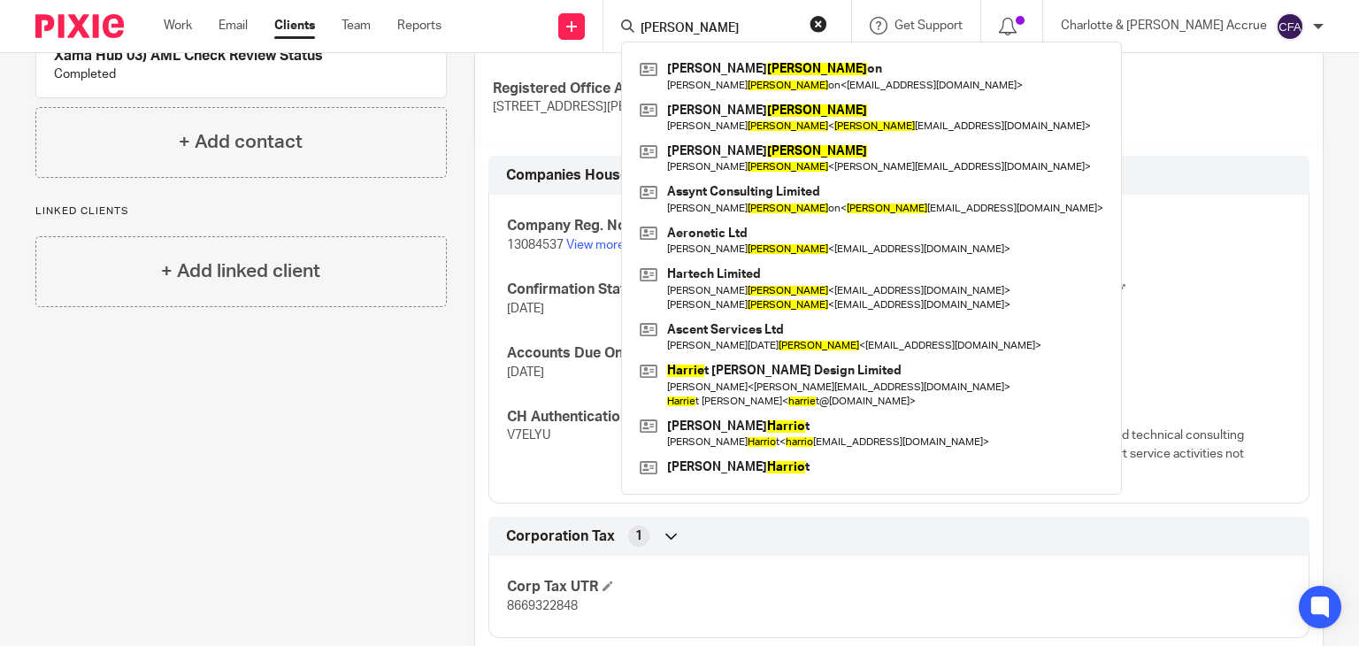
click at [724, 27] on input "harris" at bounding box center [718, 29] width 159 height 16
click at [727, 27] on input "harris" at bounding box center [718, 29] width 159 height 16
drag, startPoint x: 770, startPoint y: 24, endPoint x: 697, endPoint y: 26, distance: 72.6
click at [697, 26] on div "harris" at bounding box center [724, 26] width 206 height 22
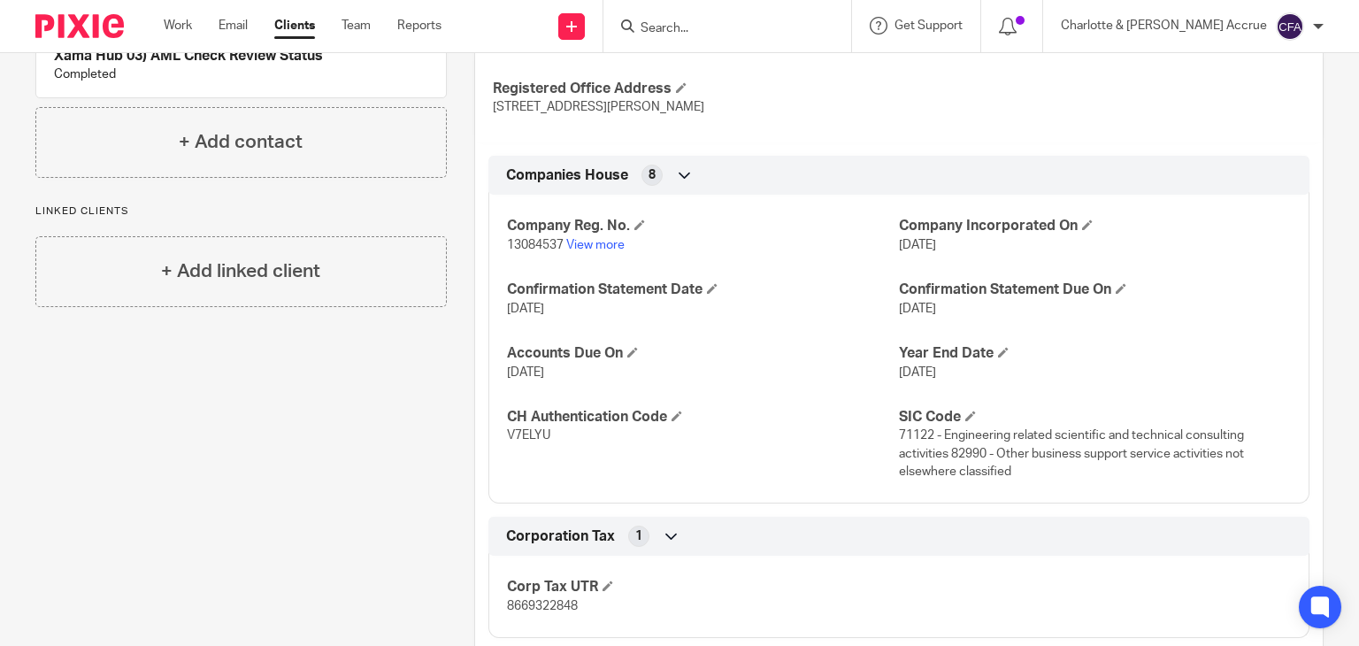
click at [771, 28] on input "Search" at bounding box center [718, 29] width 159 height 16
click at [762, 28] on input "Search" at bounding box center [718, 29] width 159 height 16
click at [775, 36] on form at bounding box center [733, 26] width 188 height 22
click at [762, 32] on input "Search" at bounding box center [718, 29] width 159 height 16
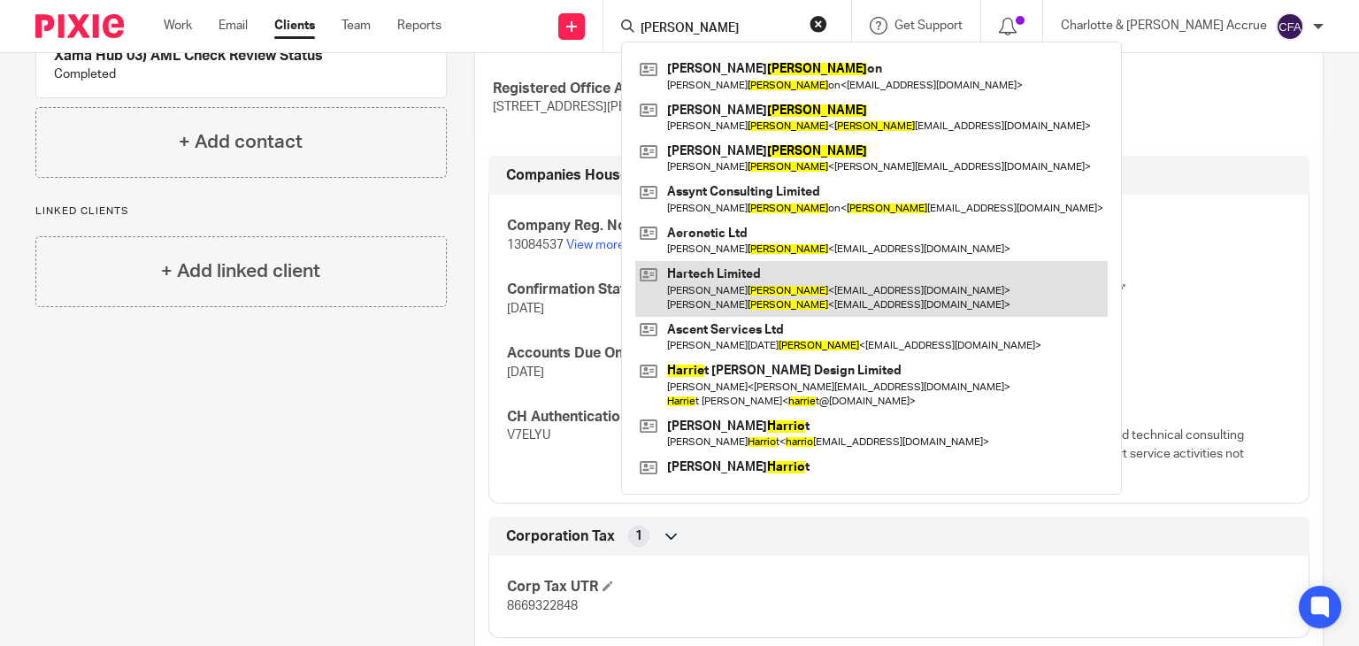
type input "harris"
click at [786, 272] on link at bounding box center [871, 288] width 472 height 55
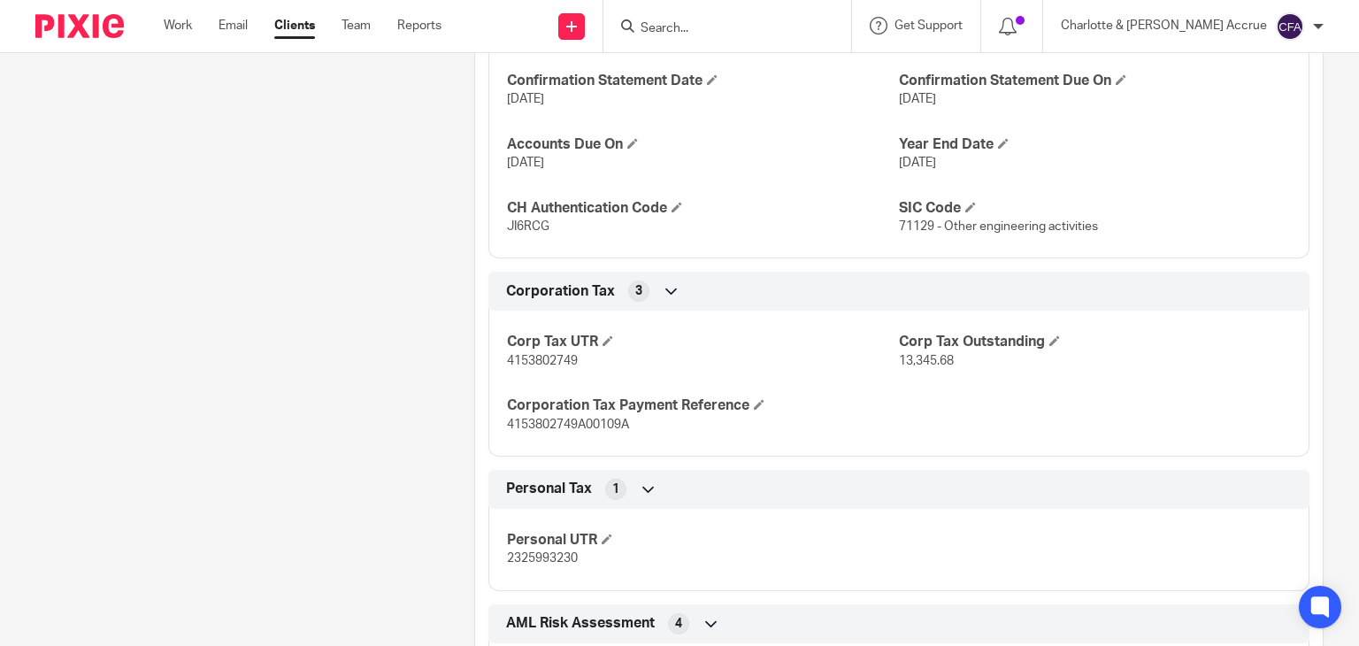
scroll to position [1759, 0]
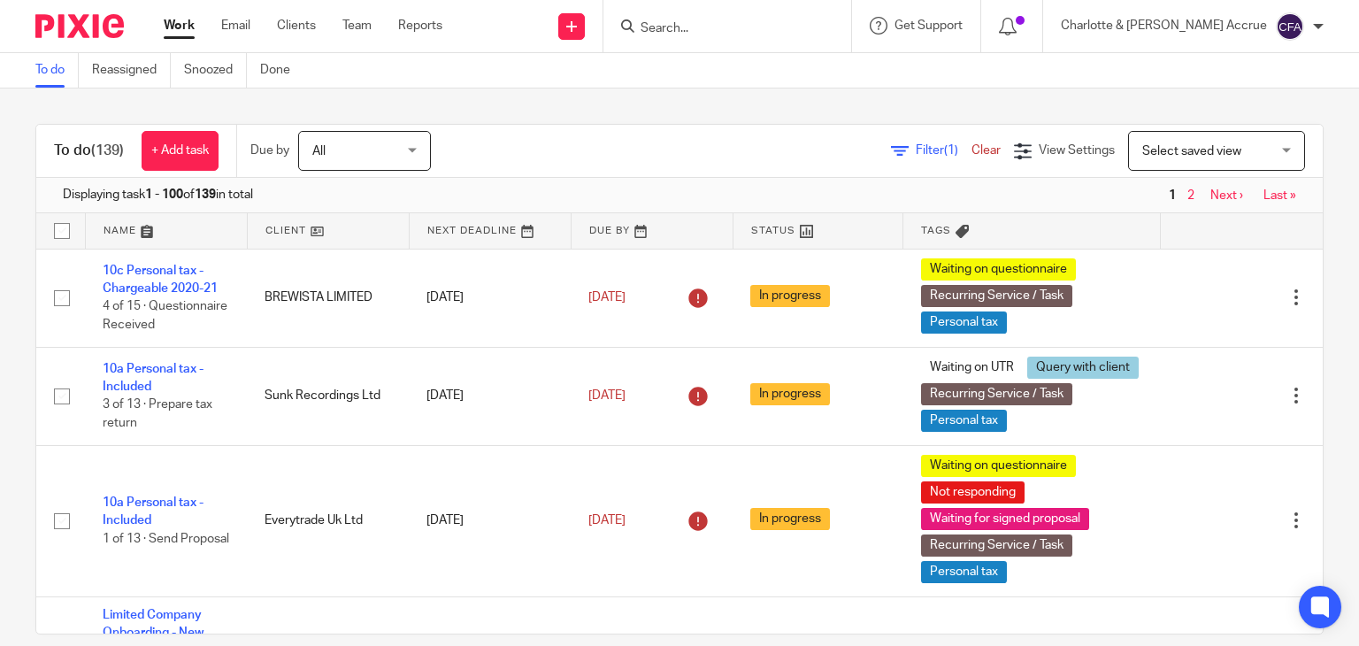
drag, startPoint x: 1314, startPoint y: 26, endPoint x: 1291, endPoint y: 30, distance: 23.4
click at [1314, 26] on div at bounding box center [1318, 26] width 11 height 11
click at [1210, 125] on li "Logout" at bounding box center [1255, 124] width 117 height 26
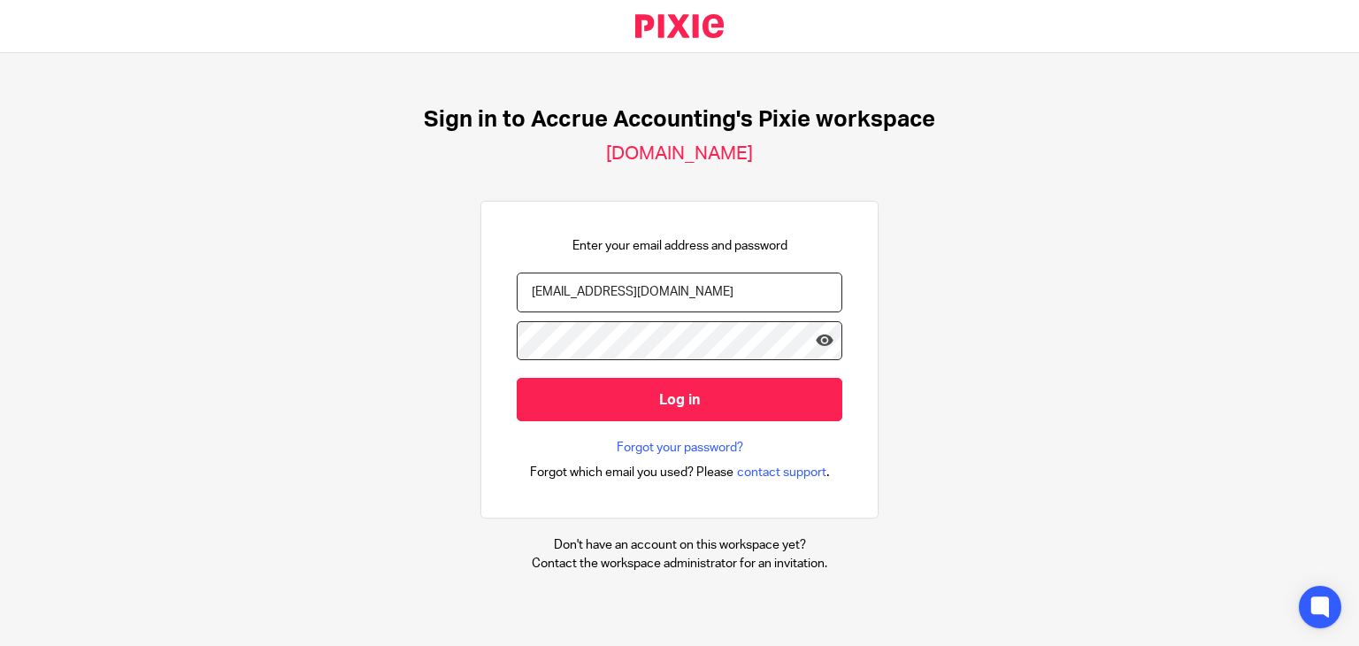
click at [648, 283] on input "[EMAIL_ADDRESS][DOMAIN_NAME]" at bounding box center [680, 292] width 326 height 40
type input "[PERSON_NAME][EMAIL_ADDRESS][DOMAIN_NAME]"
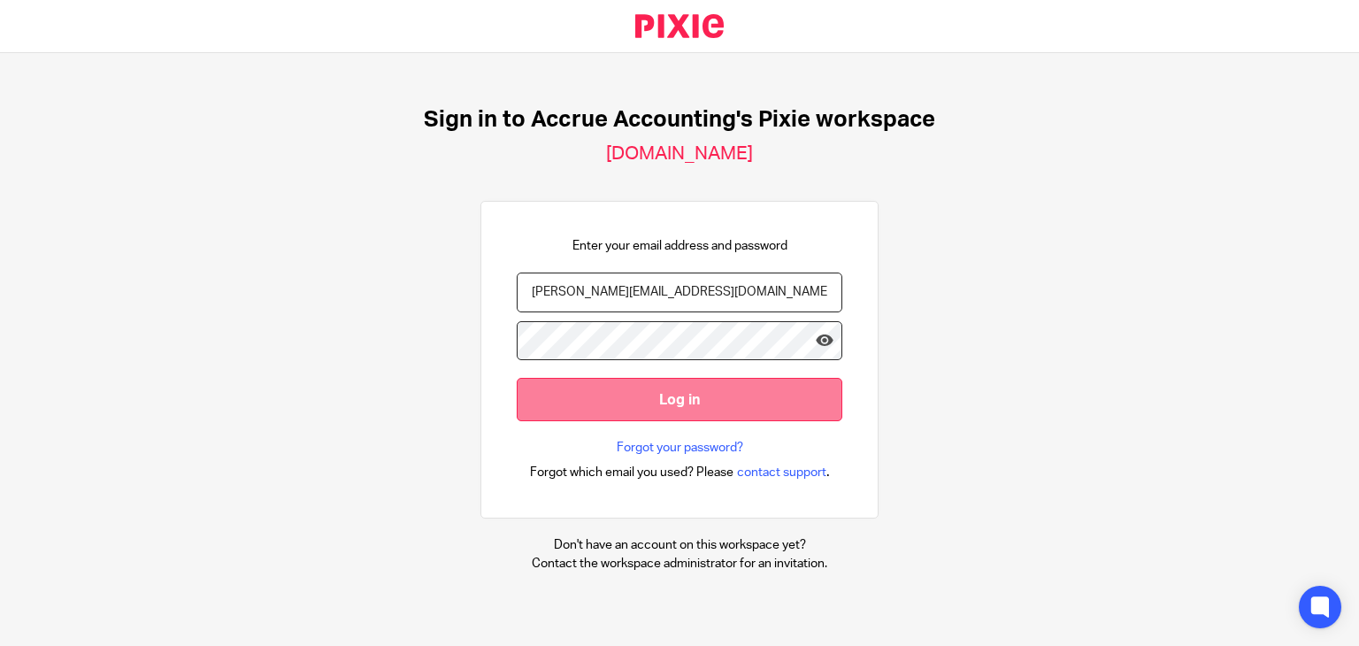
click at [632, 405] on input "Log in" at bounding box center [680, 399] width 326 height 43
